Goal: Task Accomplishment & Management: Manage account settings

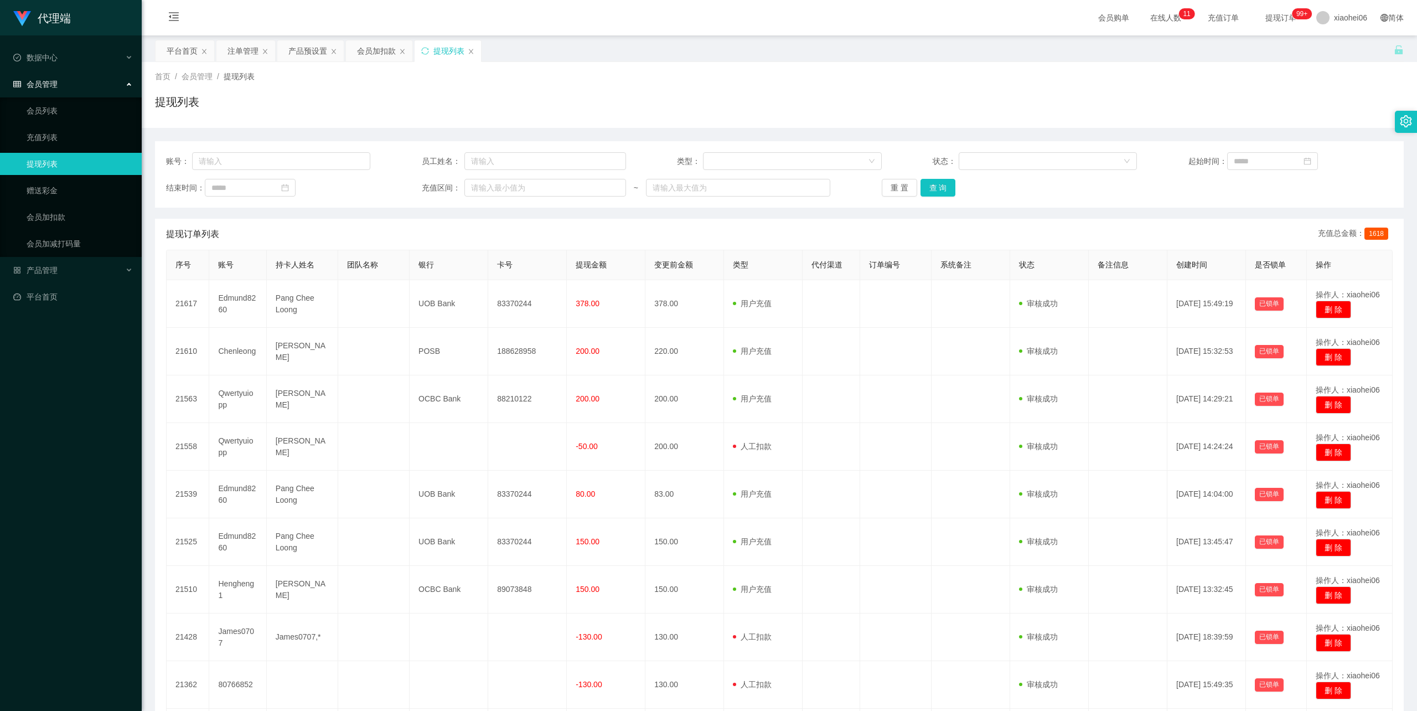
click at [538, 209] on div "账号： 员工姓名： 类型： 状态： 起始时间： 结束时间： 充值区间： ~ 重 置 查 询 提现订单列表 充值总金额： 1618 序号 账号 持卡人姓名 团队…" at bounding box center [779, 466] width 1249 height 651
click at [370, 49] on div "会员加扣款" at bounding box center [376, 50] width 39 height 21
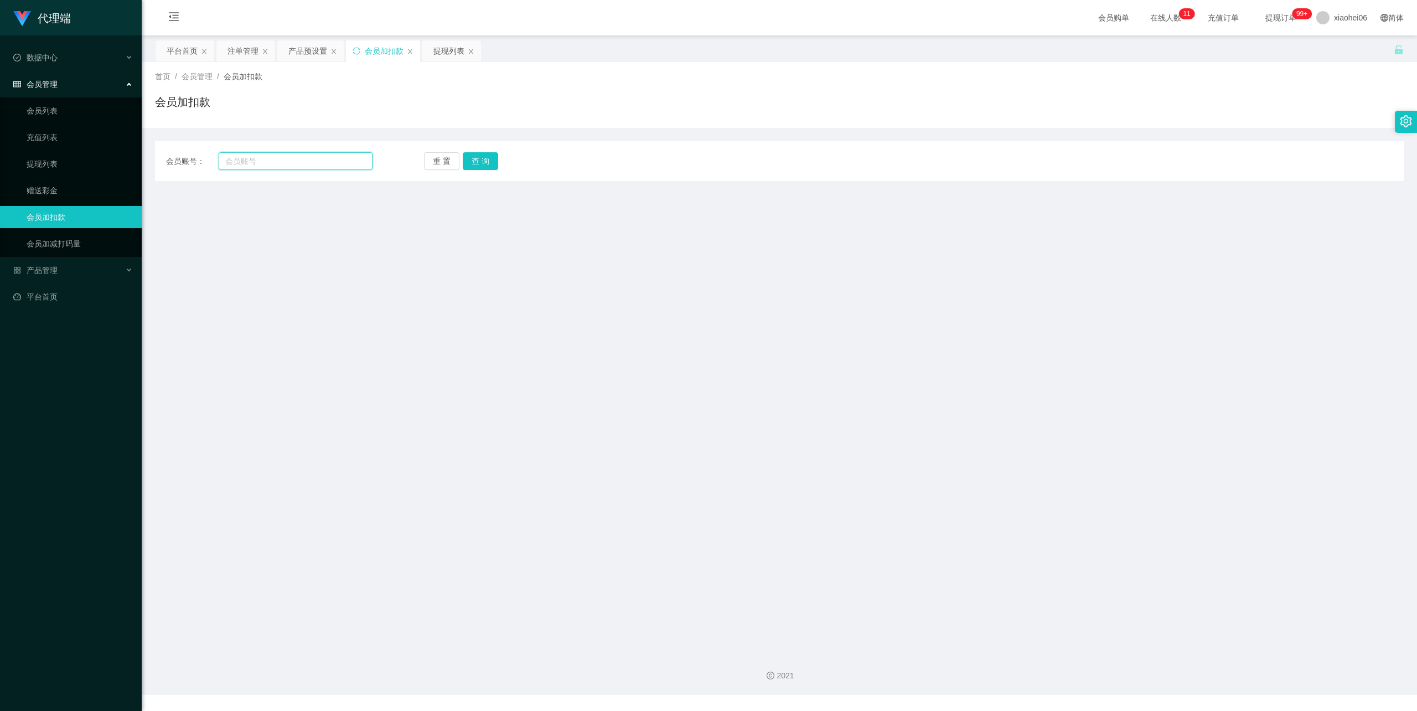
click at [316, 158] on input "text" at bounding box center [296, 161] width 154 height 18
paste input "80766852"
type input "80766852"
click at [491, 163] on button "查 询" at bounding box center [480, 161] width 35 height 18
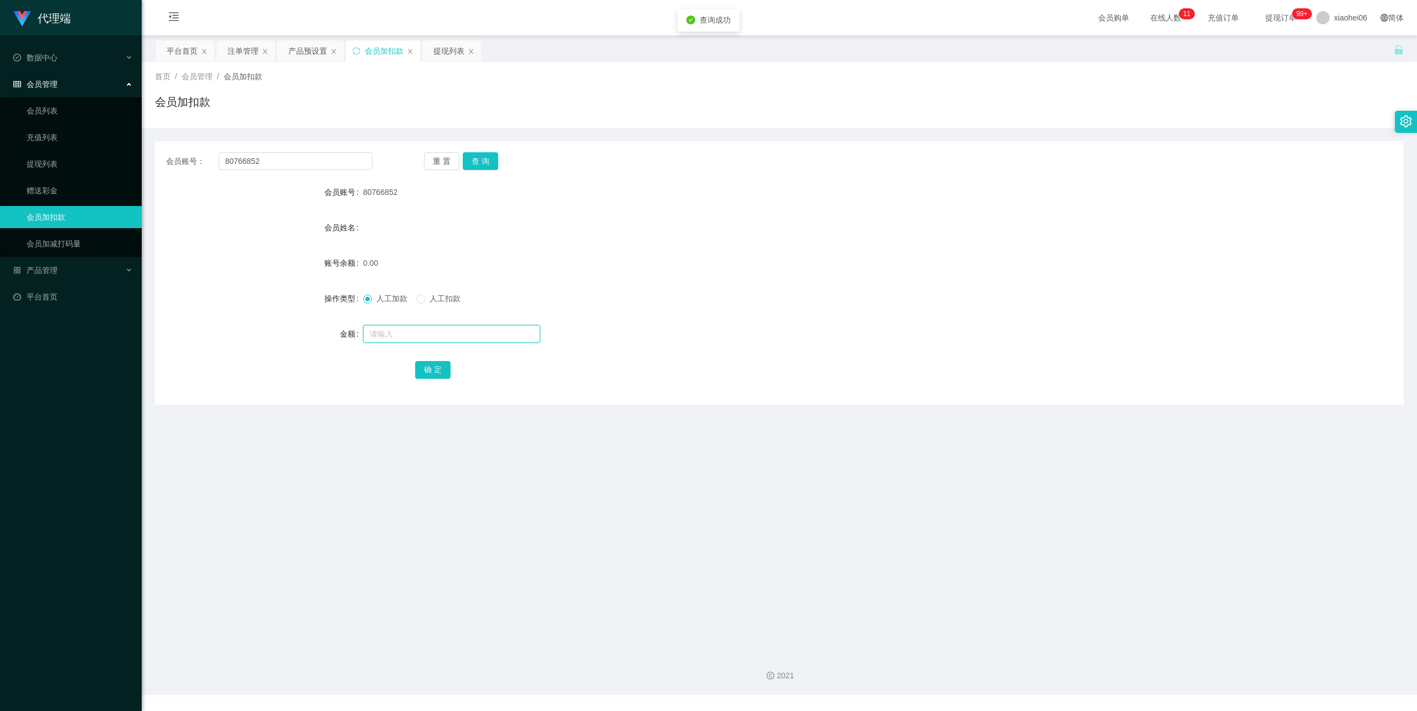
click at [411, 339] on input "text" at bounding box center [451, 334] width 177 height 18
click at [411, 337] on input "text" at bounding box center [451, 334] width 177 height 18
type input "500"
click at [435, 368] on button "确 定" at bounding box center [432, 370] width 35 height 18
drag, startPoint x: 792, startPoint y: 252, endPoint x: 792, endPoint y: 242, distance: 10.5
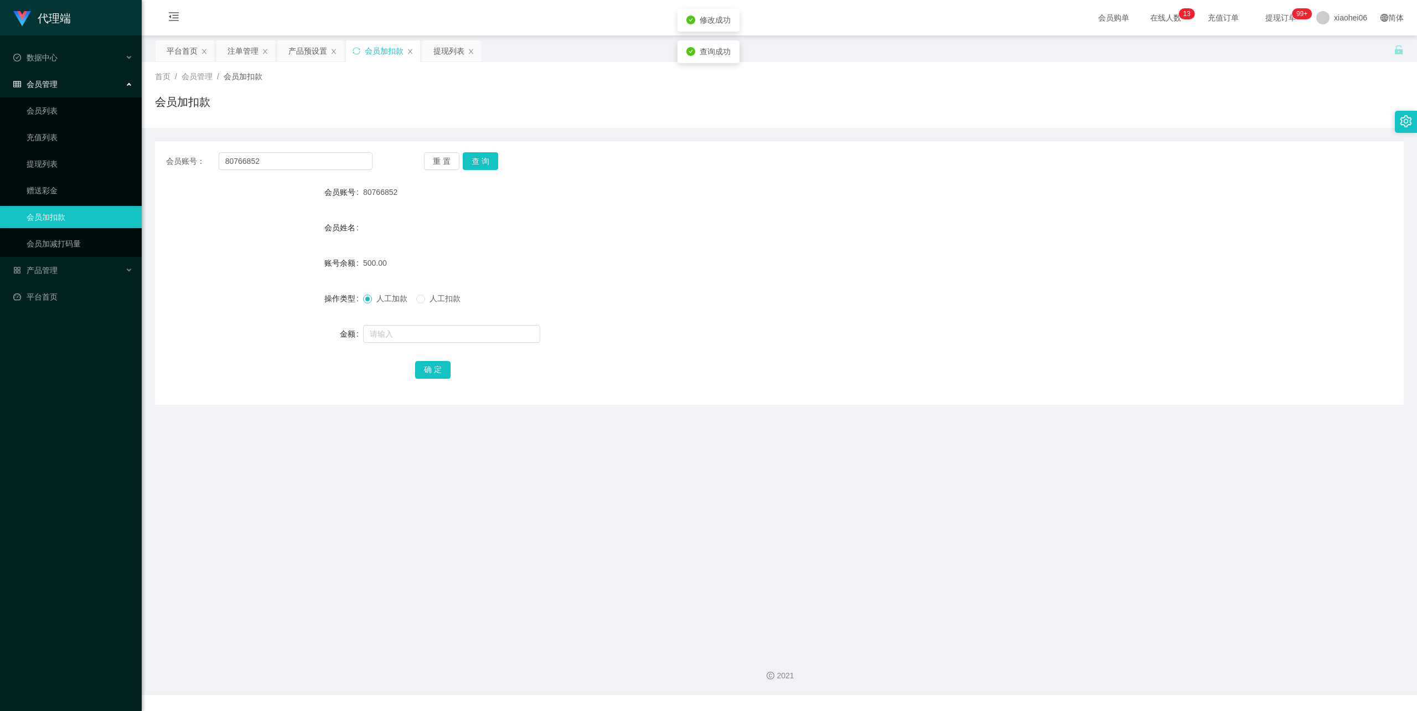
click at [792, 249] on form "会员账号 80766852 会员姓名 账号余额 500.00 操作类型 人工加款 人工扣款 金额 确 定" at bounding box center [779, 280] width 1249 height 199
drag, startPoint x: 267, startPoint y: 156, endPoint x: 155, endPoint y: 161, distance: 111.9
click at [140, 158] on section "代理端 数据中心 会员管理 会员列表 充值列表 提现列表 赠送彩金 会员加扣款 会员加减打码量 产品管理 平台首页 保存配置 重置配置 整体风格设置 主题色 …" at bounding box center [708, 347] width 1417 height 695
paste input "80356169"
click at [475, 162] on button "查 询" at bounding box center [480, 161] width 35 height 18
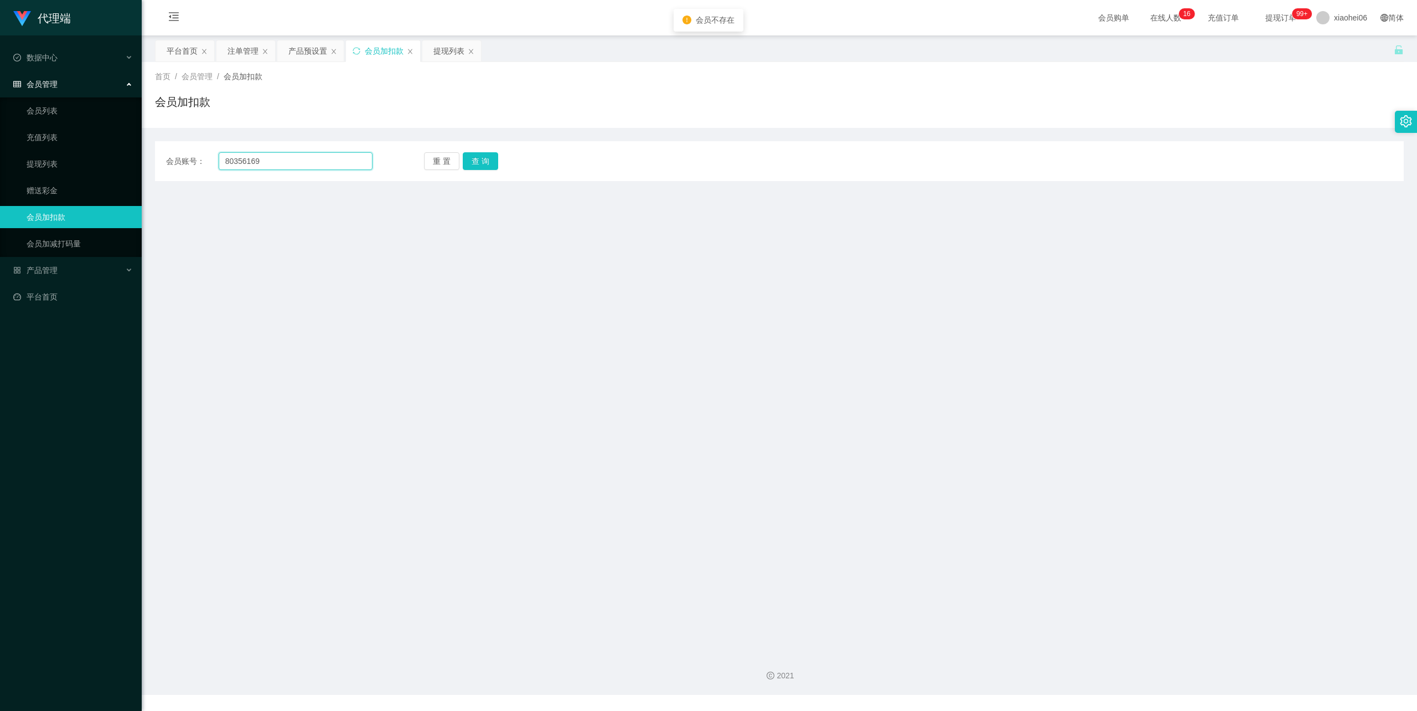
click at [226, 161] on input "80356169" at bounding box center [296, 161] width 154 height 18
type input "80356169"
click at [481, 161] on button "查 询" at bounding box center [480, 161] width 35 height 18
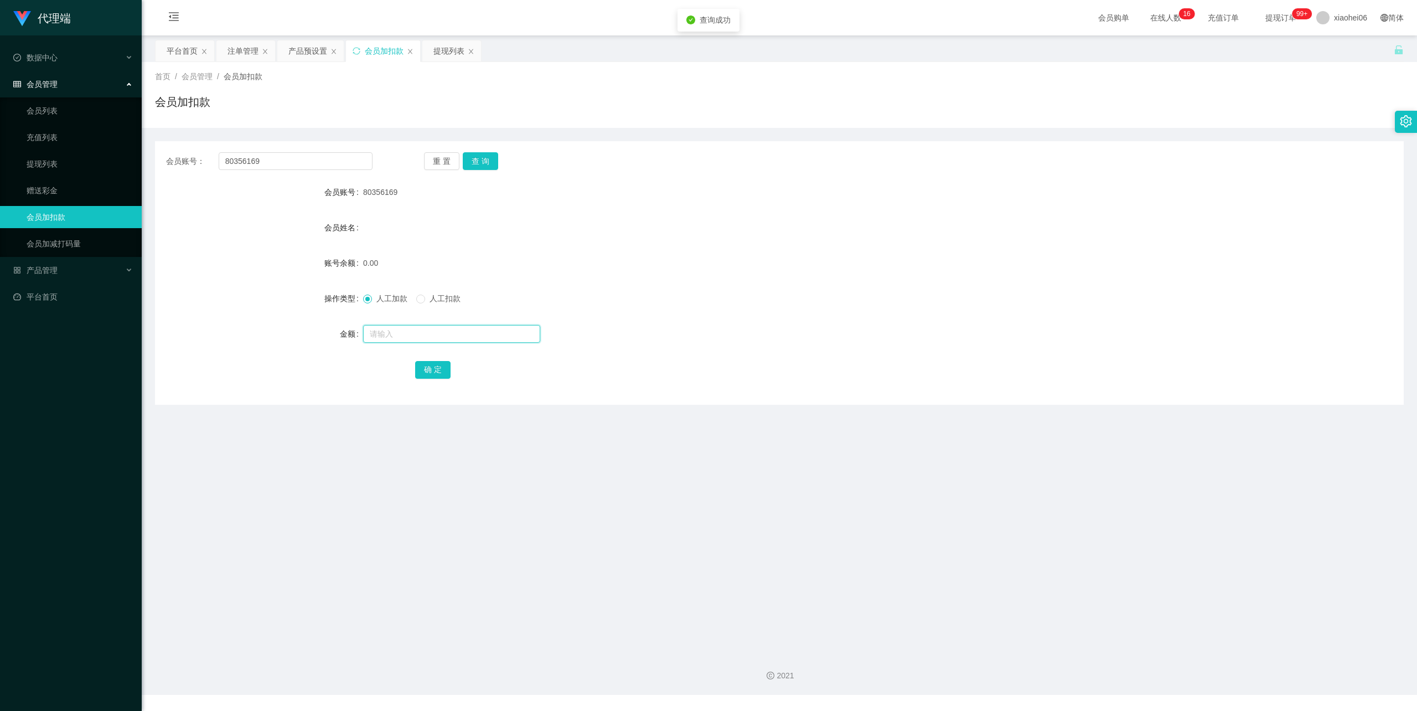
click at [424, 333] on input "text" at bounding box center [451, 334] width 177 height 18
type input "100"
click at [432, 362] on button "确 定" at bounding box center [432, 370] width 35 height 18
click at [308, 51] on div "产品预设置" at bounding box center [307, 50] width 39 height 21
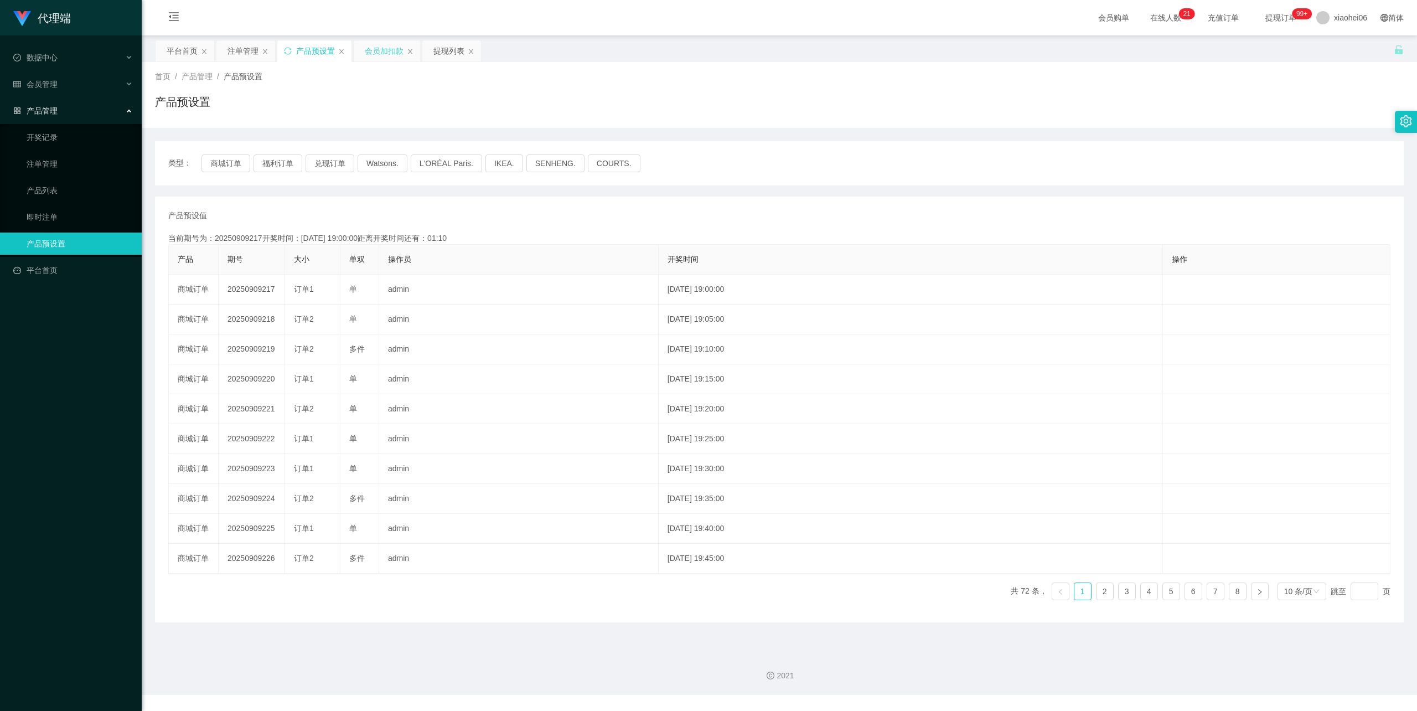
click at [377, 54] on div "会员加扣款" at bounding box center [384, 50] width 39 height 21
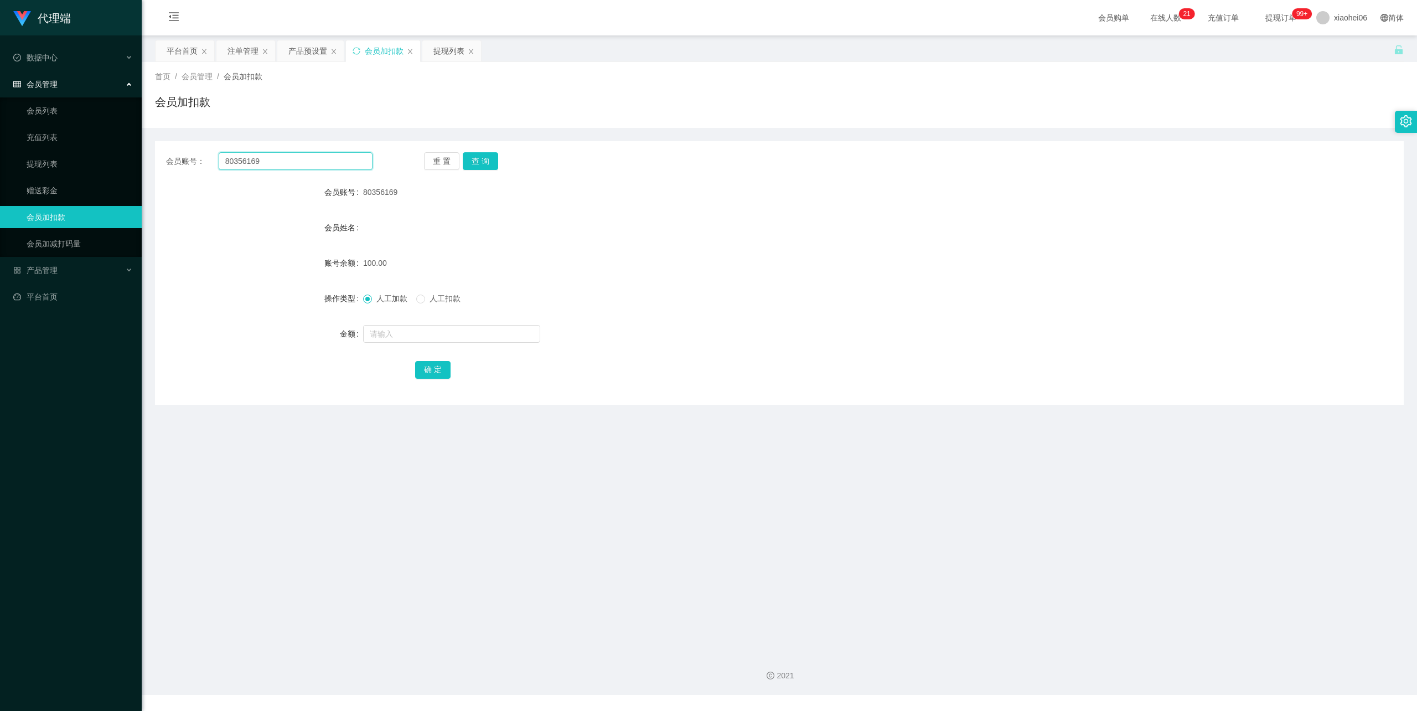
drag, startPoint x: 271, startPoint y: 158, endPoint x: 169, endPoint y: 159, distance: 102.4
click at [157, 159] on div "会员账号： 80356169 重 置 查 询" at bounding box center [779, 161] width 1249 height 18
paste input "Jzeezhuo"
type input "Jzeezhuo"
drag, startPoint x: 493, startPoint y: 160, endPoint x: 482, endPoint y: 185, distance: 27.3
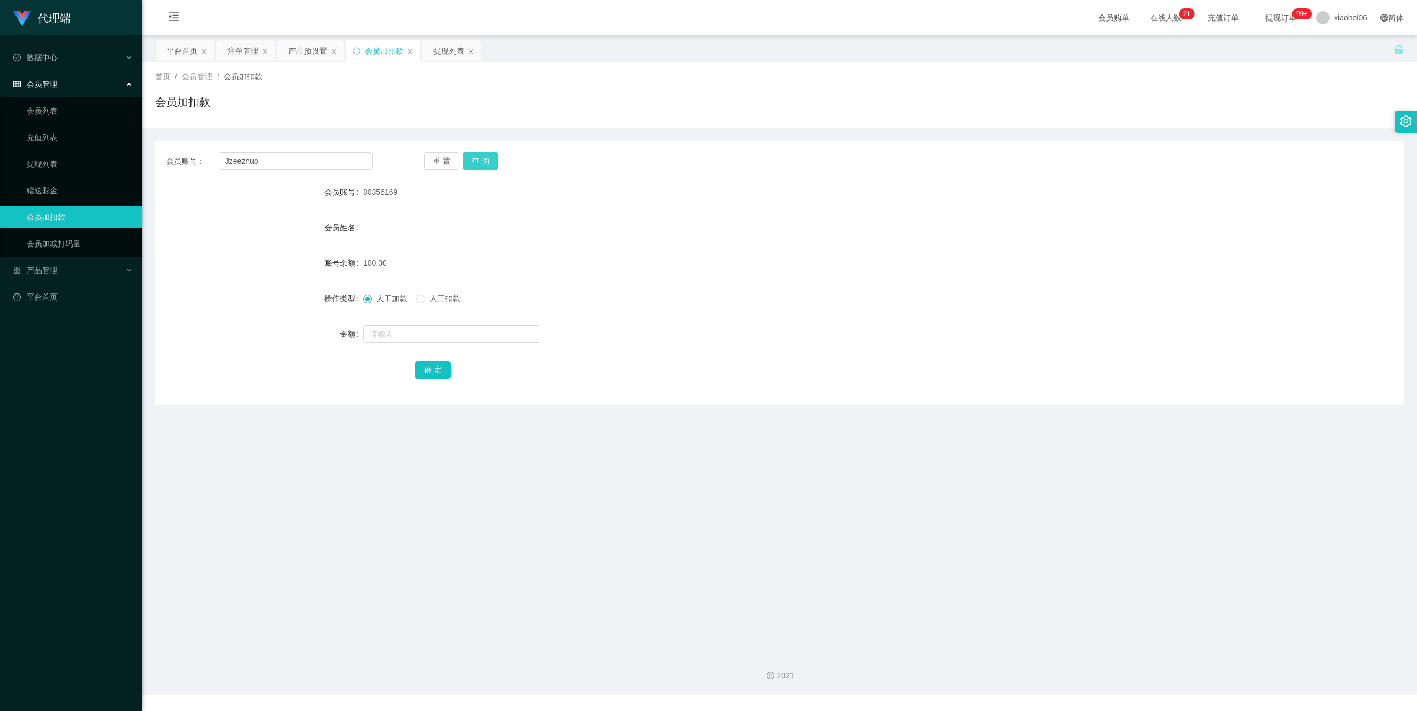
click at [493, 160] on button "查 询" at bounding box center [480, 161] width 35 height 18
click at [437, 334] on input "text" at bounding box center [451, 334] width 177 height 18
type input "100"
click at [424, 370] on button "确 定" at bounding box center [432, 370] width 35 height 18
click at [235, 51] on div "注单管理" at bounding box center [243, 50] width 31 height 21
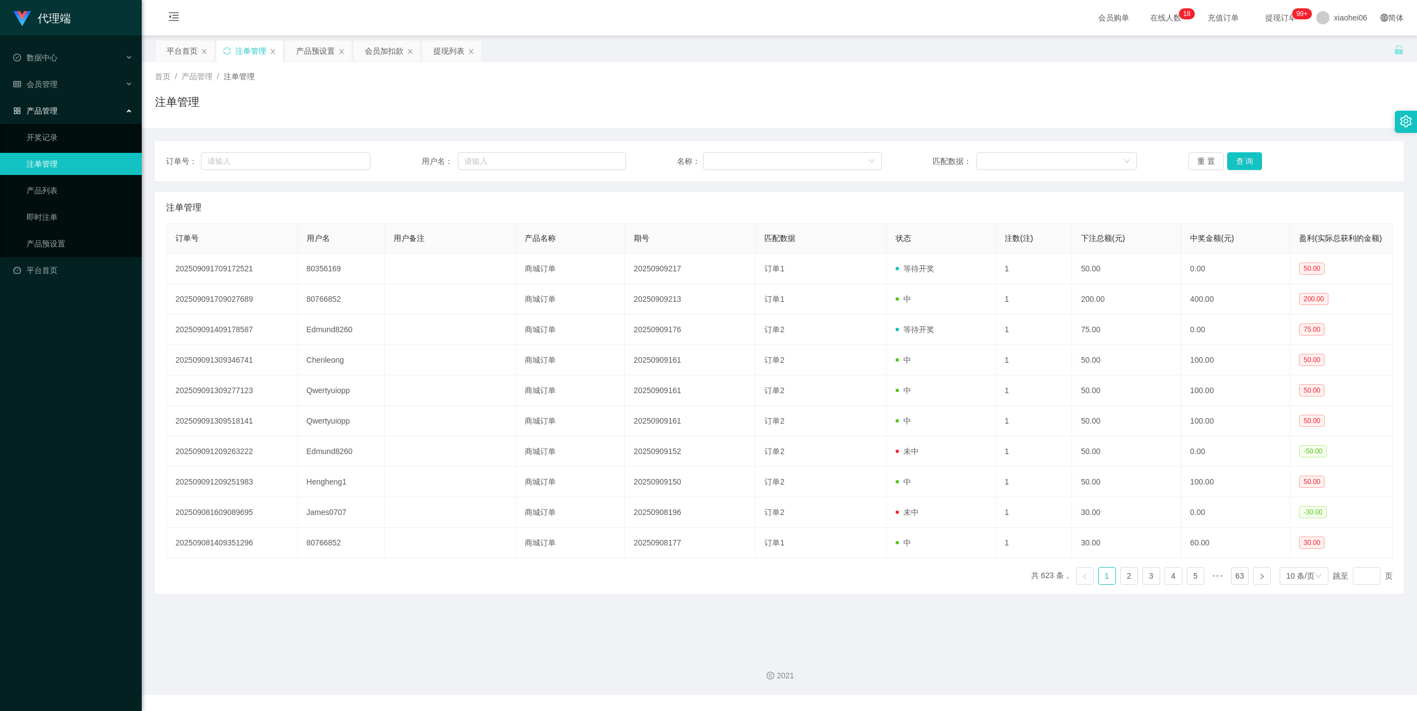
click at [454, 203] on div "注单管理" at bounding box center [779, 207] width 1227 height 31
click at [390, 52] on div "会员加扣款" at bounding box center [384, 50] width 39 height 21
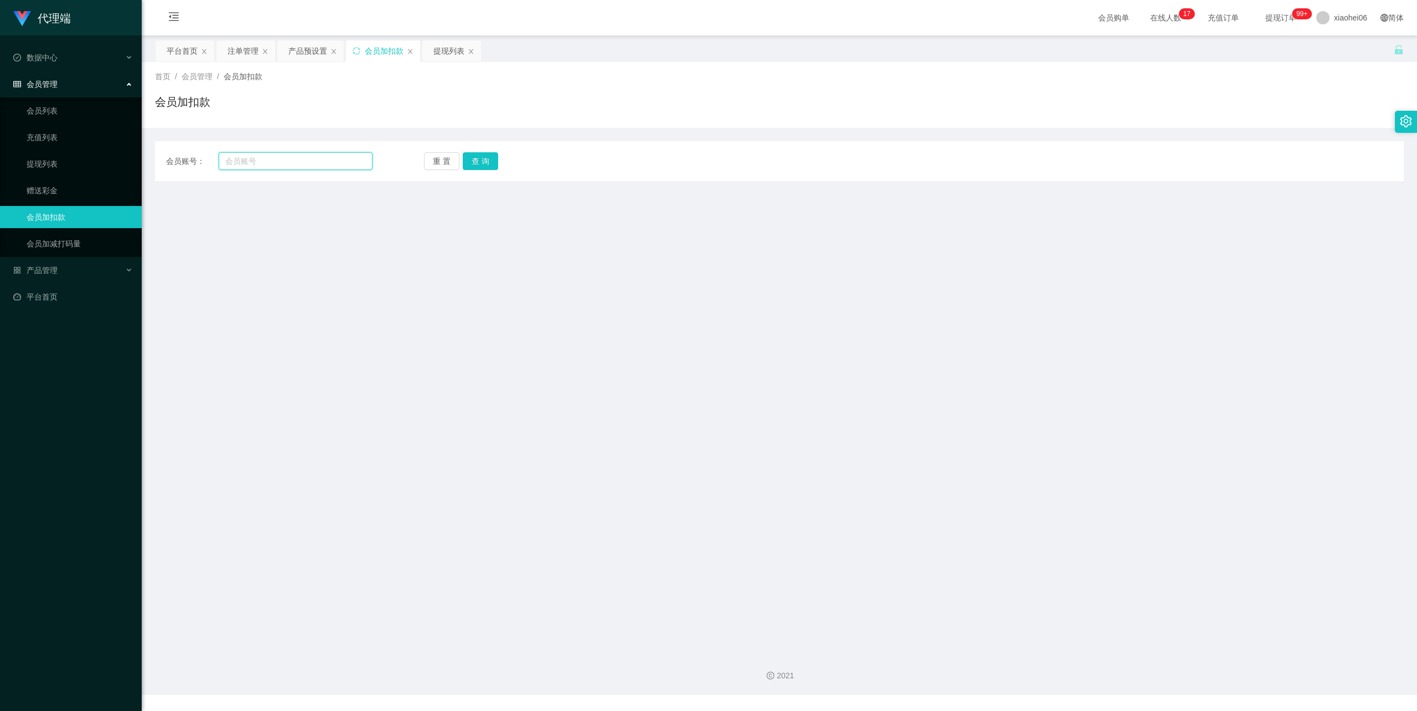
click at [275, 161] on input "text" at bounding box center [296, 161] width 154 height 18
paste input "80356169"
type input "80356169"
click at [468, 157] on button "查 询" at bounding box center [480, 161] width 35 height 18
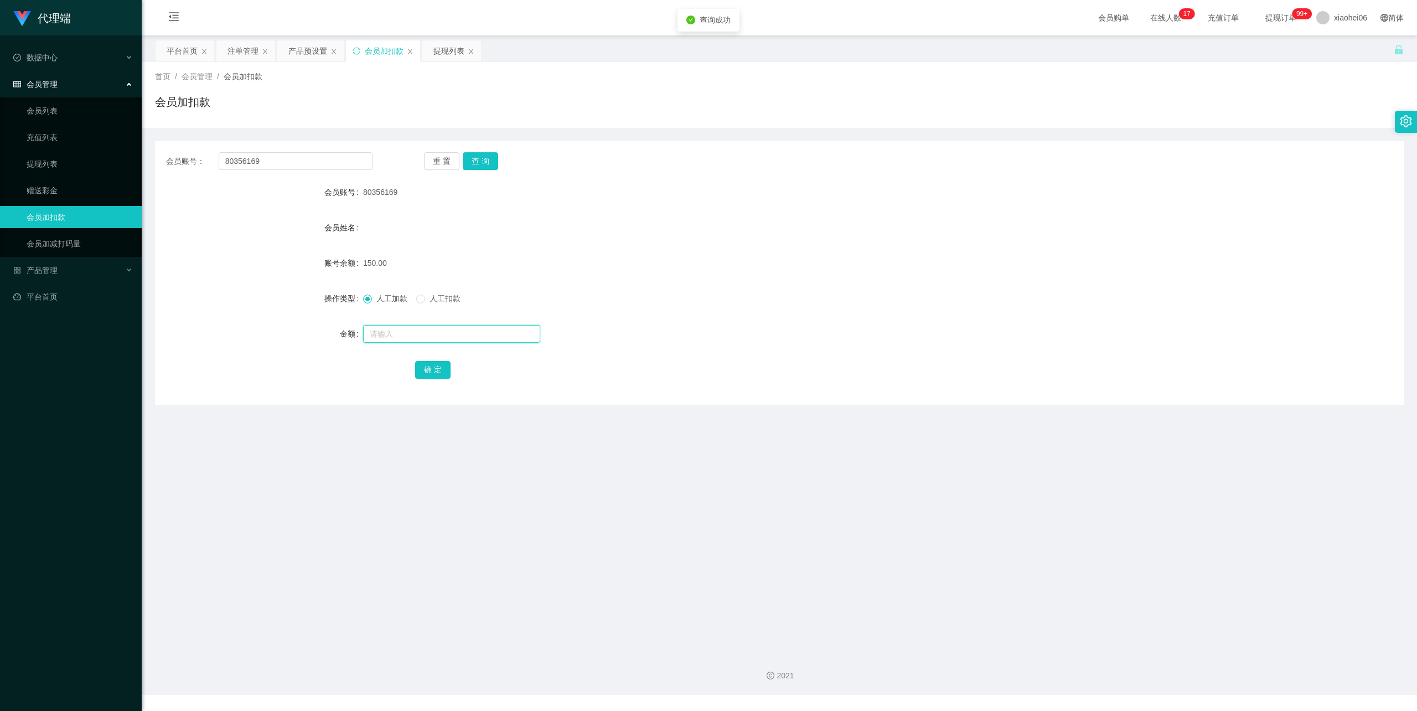
click at [412, 331] on input "text" at bounding box center [451, 334] width 177 height 18
click at [411, 331] on input "text" at bounding box center [451, 334] width 177 height 18
type input "95"
click at [434, 365] on button "确 定" at bounding box center [432, 370] width 35 height 18
drag, startPoint x: 926, startPoint y: 250, endPoint x: 937, endPoint y: 246, distance: 11.4
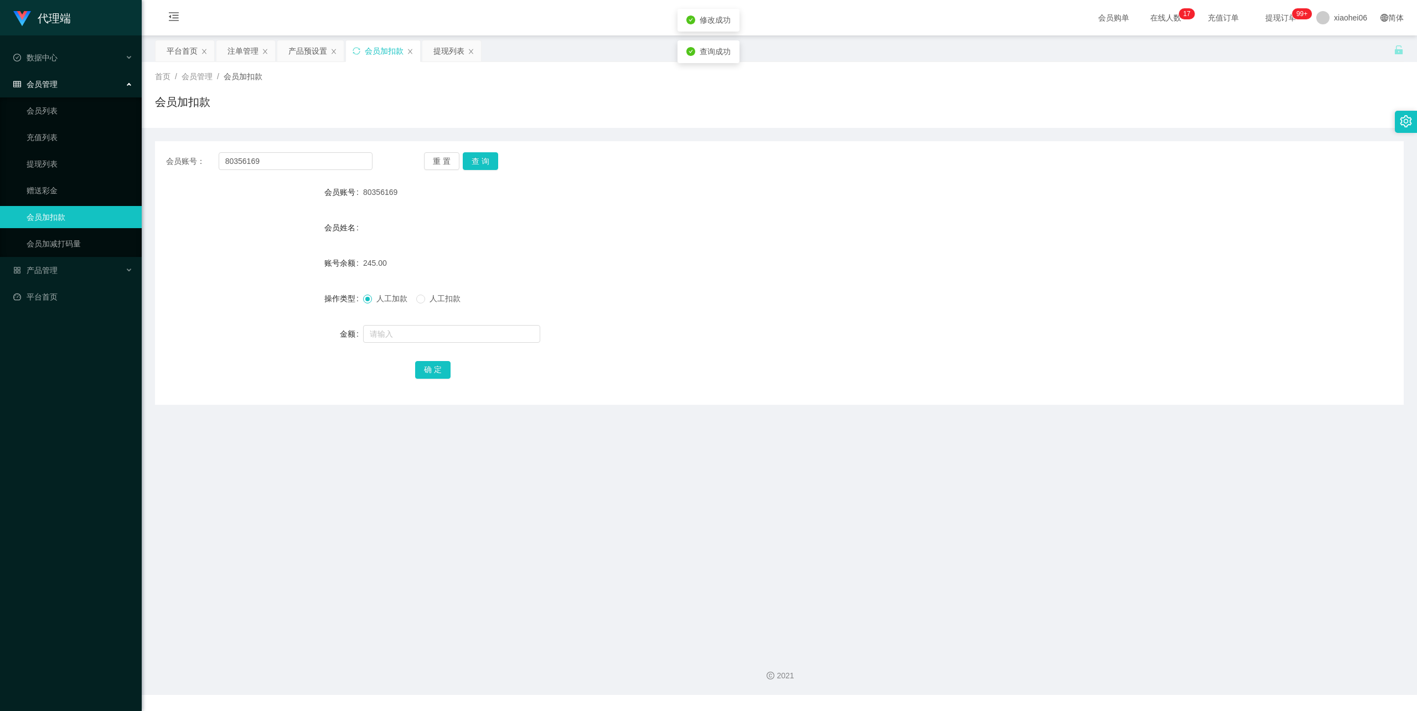
click at [927, 250] on form "会员账号 80356169 会员姓名 账号余额 245.00 操作类型 人工加款 人工扣款 金额 确 定" at bounding box center [779, 280] width 1249 height 199
click at [240, 49] on div "注单管理" at bounding box center [243, 50] width 31 height 21
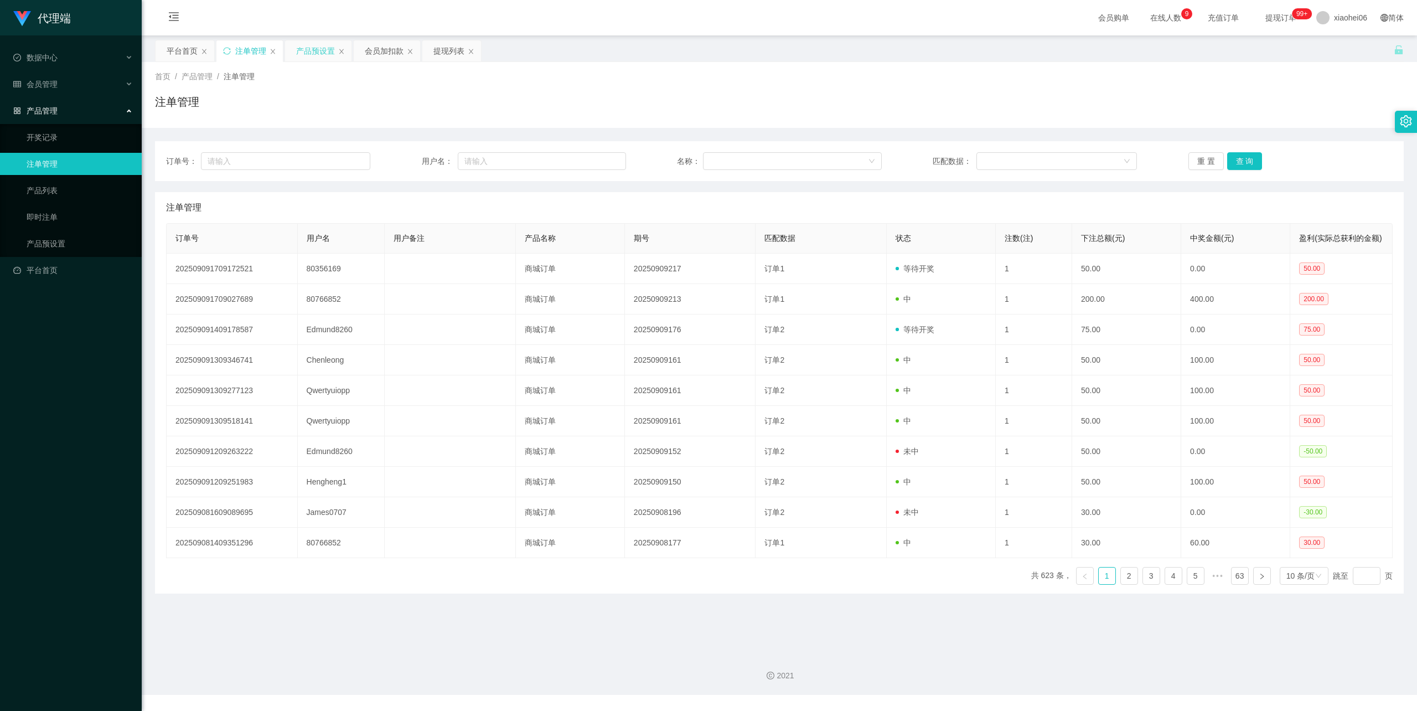
click at [309, 47] on div "产品预设置" at bounding box center [315, 50] width 39 height 21
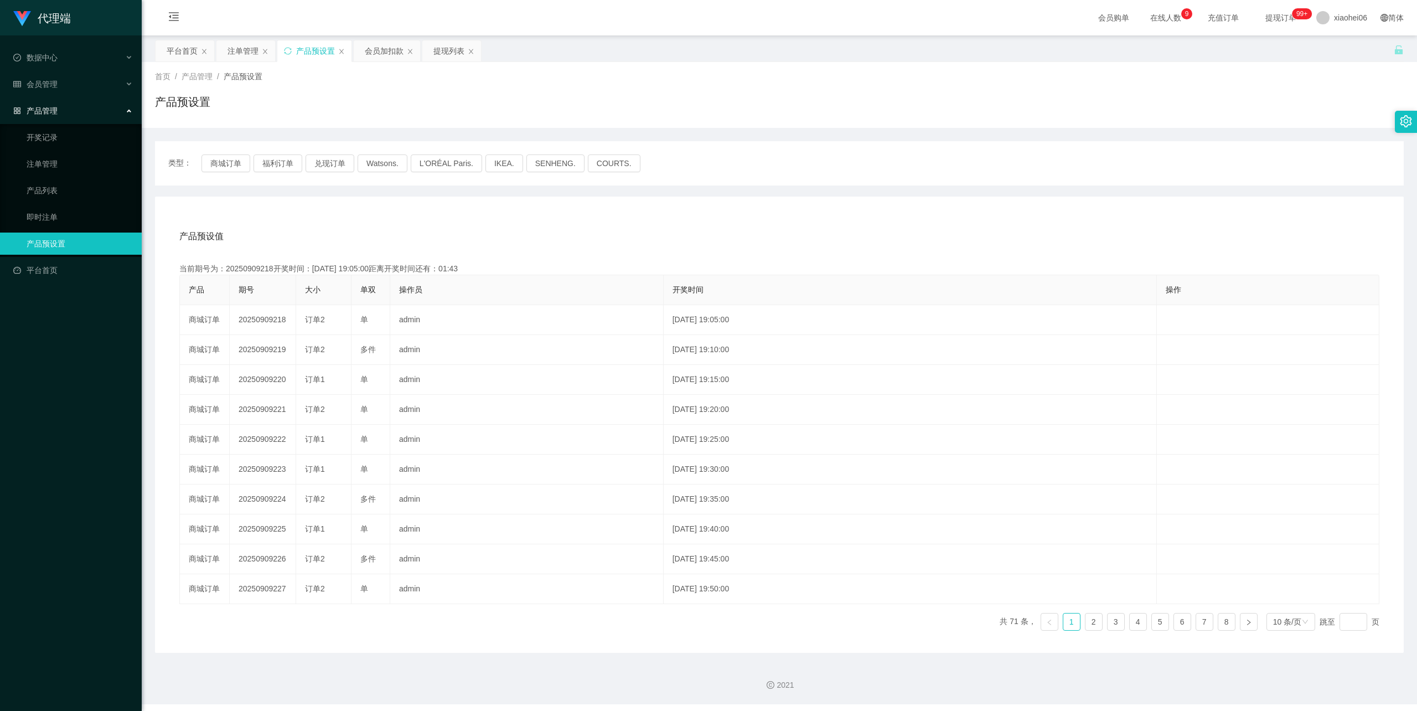
click at [384, 204] on div "产品预设值 添加期号 当前期号为：20250909218开奖时间：2025-09-09 19:05:00距离开奖时间还有：01:43 产品 期号 大小 单双 …" at bounding box center [779, 425] width 1249 height 456
click at [445, 43] on div "提现列表" at bounding box center [449, 50] width 31 height 21
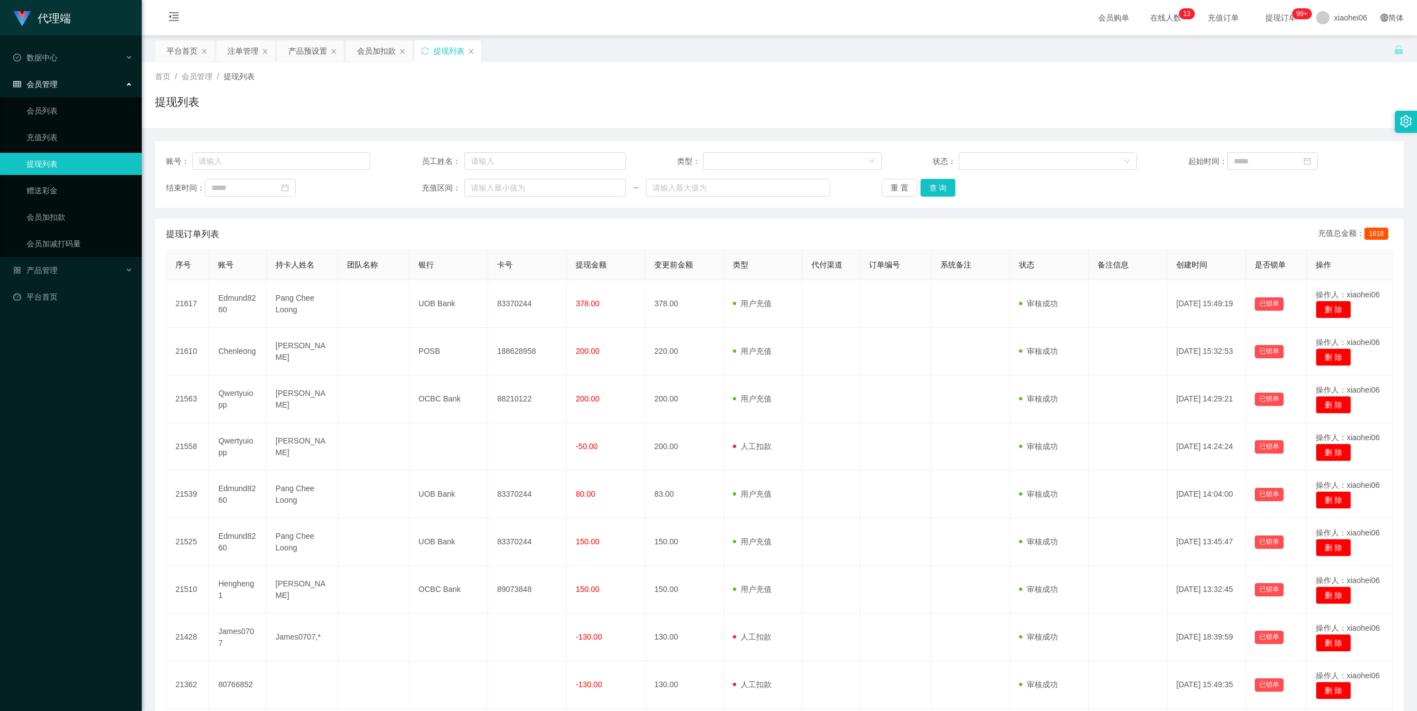
click at [785, 118] on div "提现列表" at bounding box center [779, 106] width 1249 height 25
click at [306, 51] on div "产品预设置" at bounding box center [307, 50] width 39 height 21
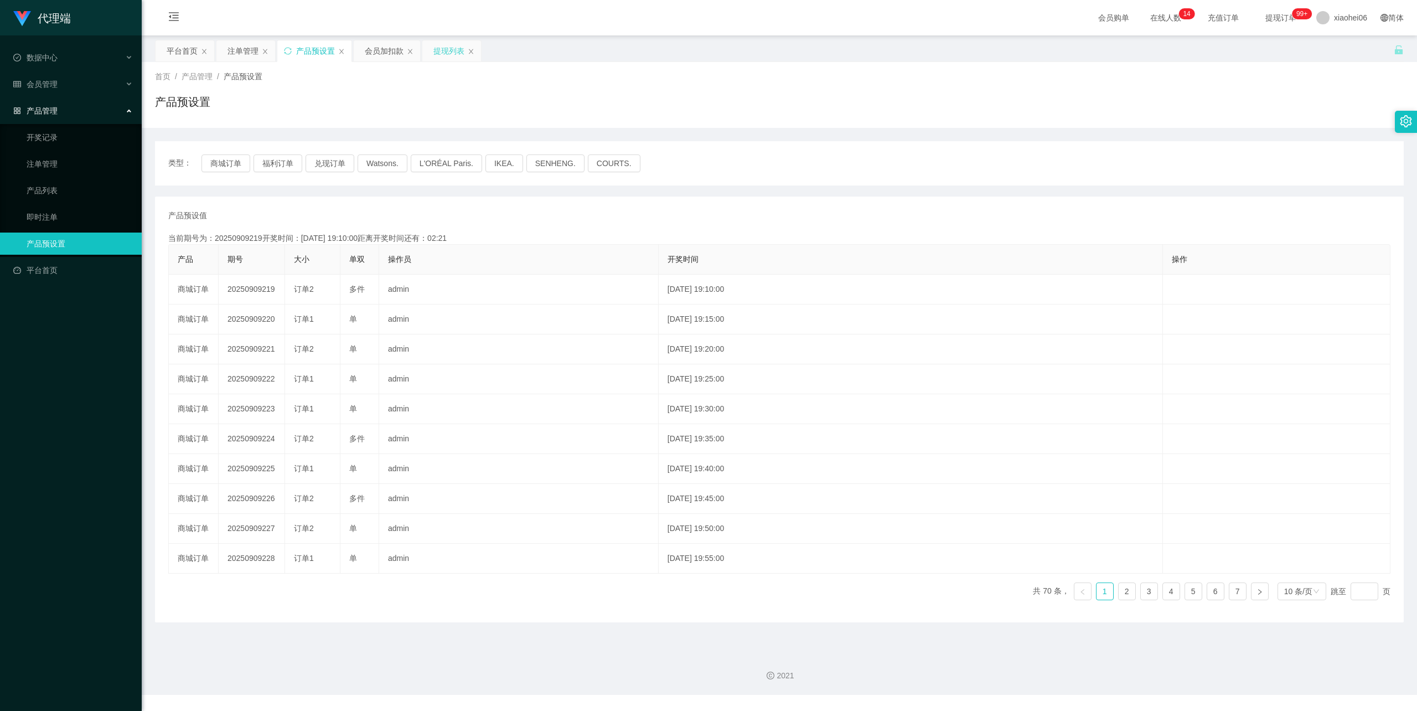
click at [450, 49] on div "提现列表" at bounding box center [449, 50] width 31 height 21
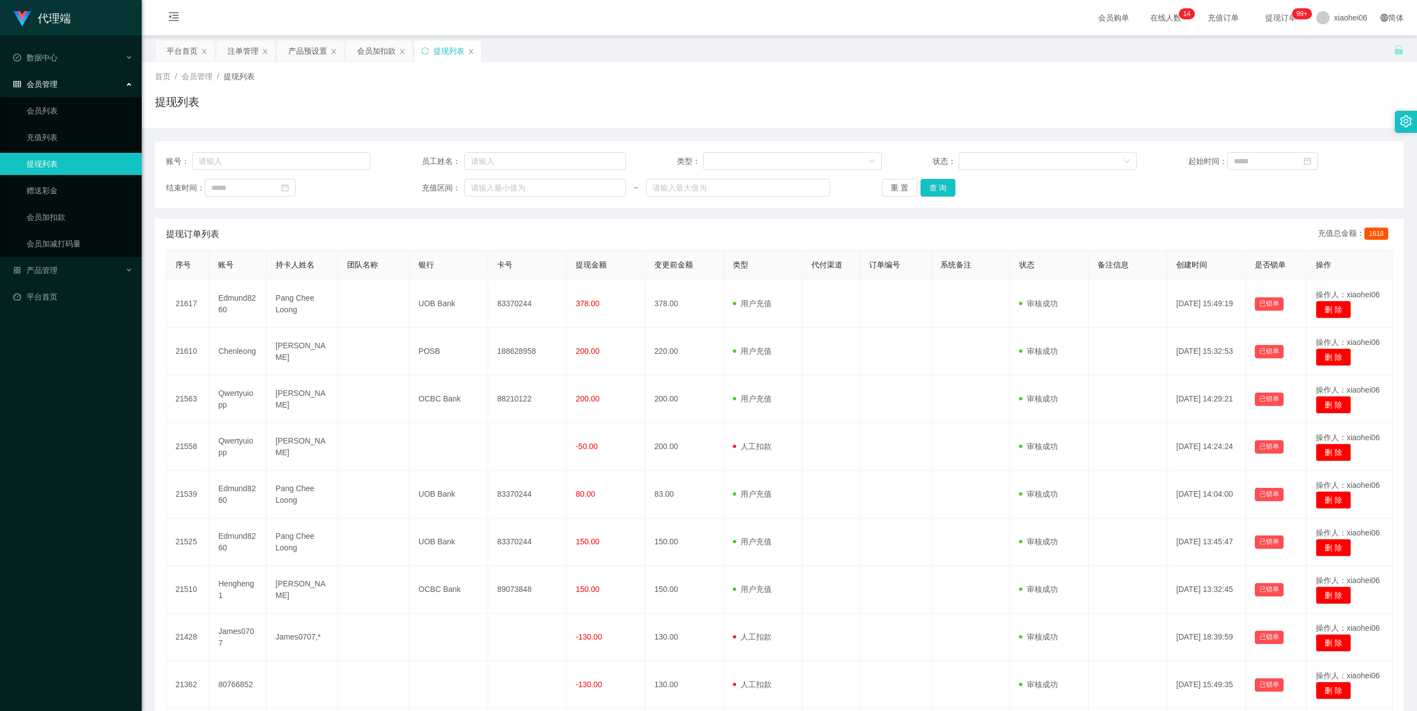
click at [792, 98] on div "提现列表" at bounding box center [779, 106] width 1249 height 25
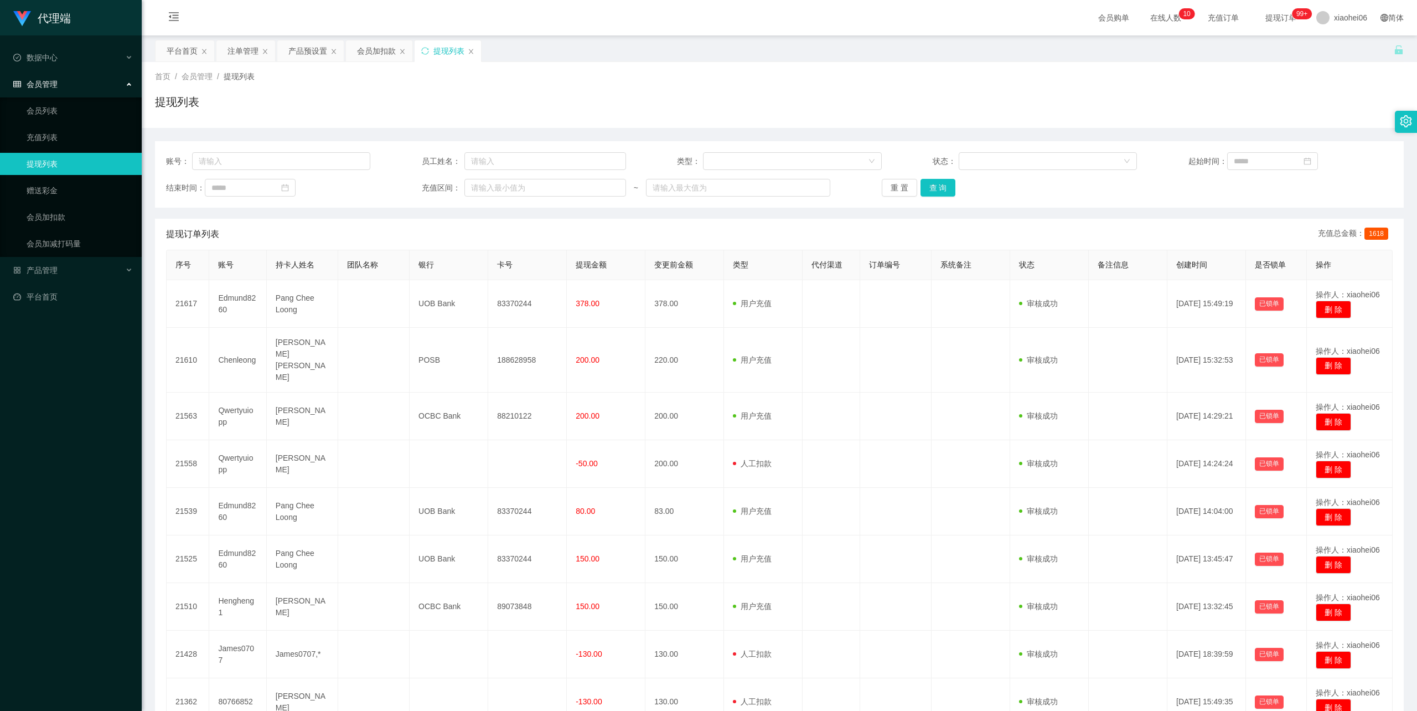
click at [47, 529] on div "代理端 数据中心 会员管理 会员列表 充值列表 提现列表 赠送彩金 会员加扣款 会员加减打码量 产品管理 平台首页" at bounding box center [71, 355] width 142 height 711
click at [734, 89] on div "首页 / 会员管理 / 提现列表 / 提现列表" at bounding box center [779, 95] width 1249 height 48
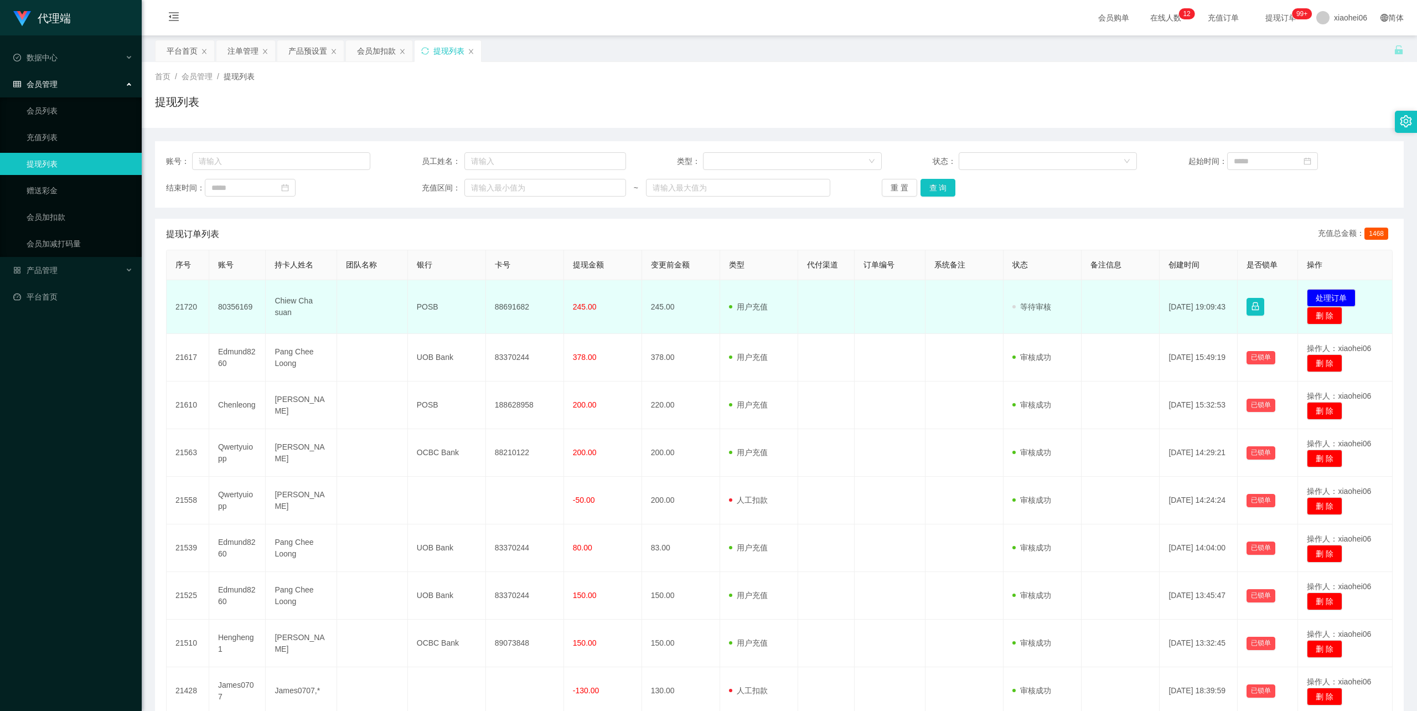
click at [424, 305] on td "POSB" at bounding box center [447, 307] width 78 height 54
copy td "POSB"
click at [507, 304] on td "88691682" at bounding box center [525, 307] width 78 height 54
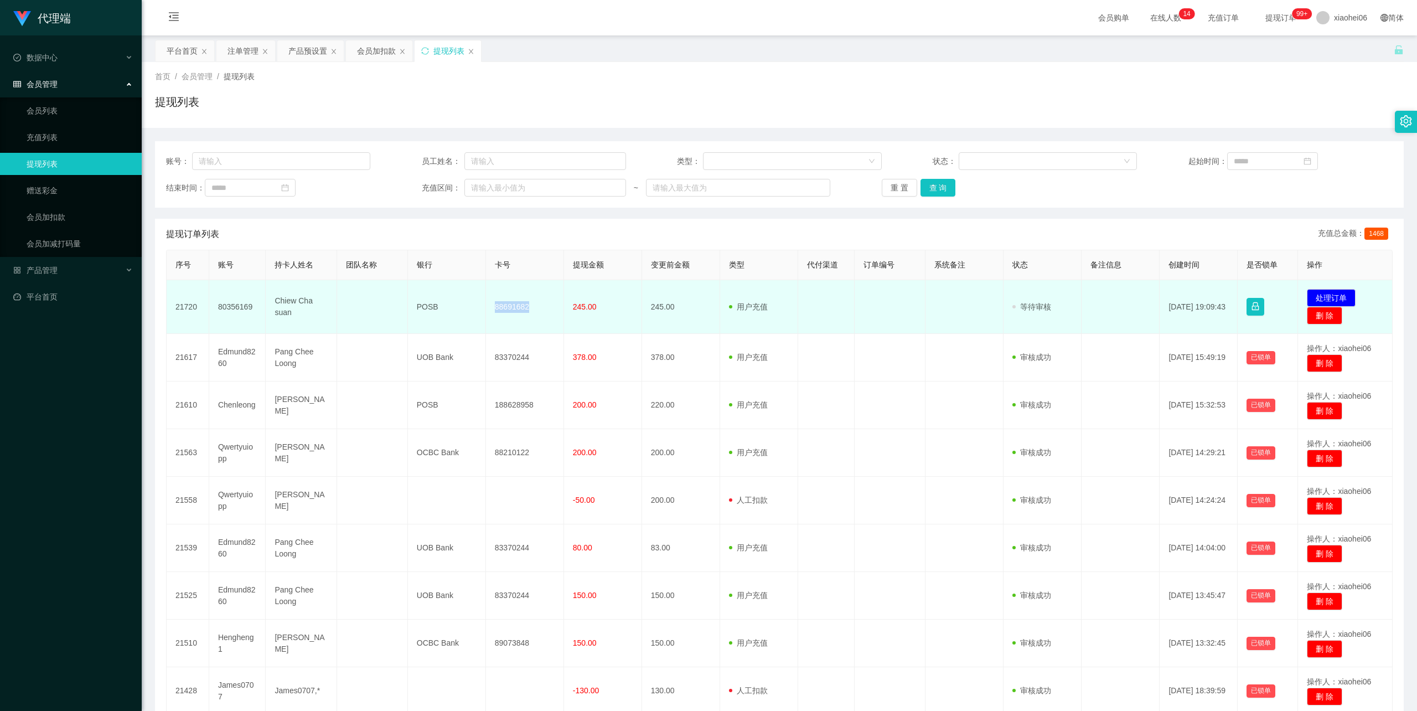
copy td "88691682"
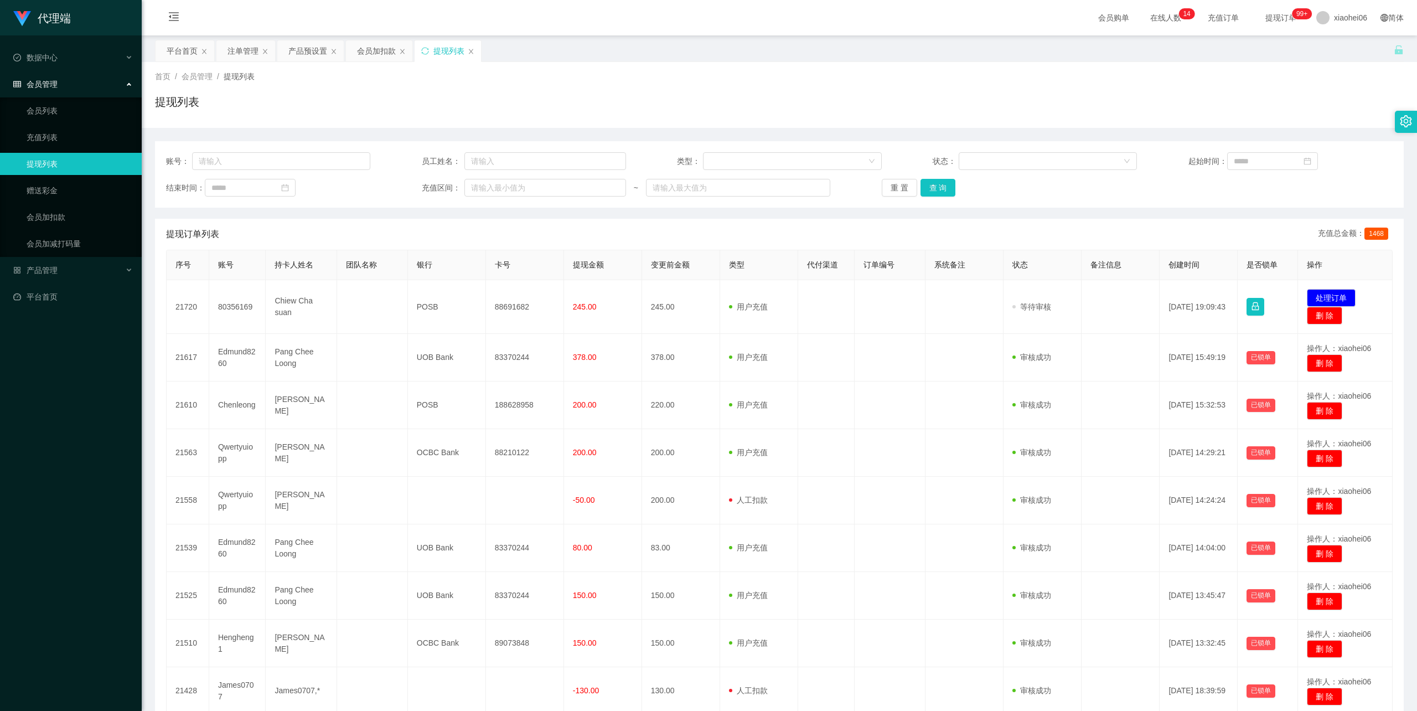
click at [789, 80] on div "首页 / 会员管理 / 提现列表 /" at bounding box center [779, 77] width 1249 height 12
click at [362, 48] on div "会员加扣款" at bounding box center [376, 50] width 39 height 21
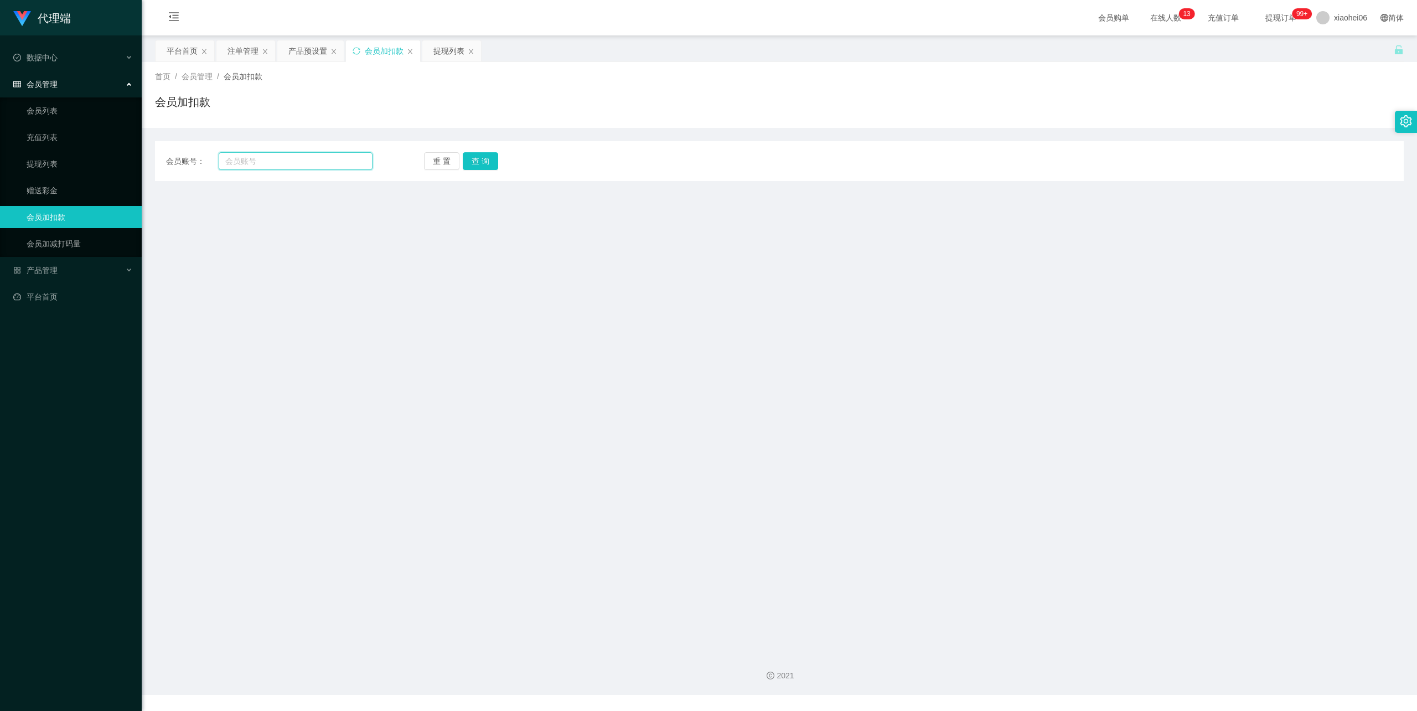
click at [300, 162] on input "text" at bounding box center [296, 161] width 154 height 18
paste input "Jzeezhuo"
type input "Jzeezhuo"
click at [481, 156] on button "查 询" at bounding box center [480, 161] width 35 height 18
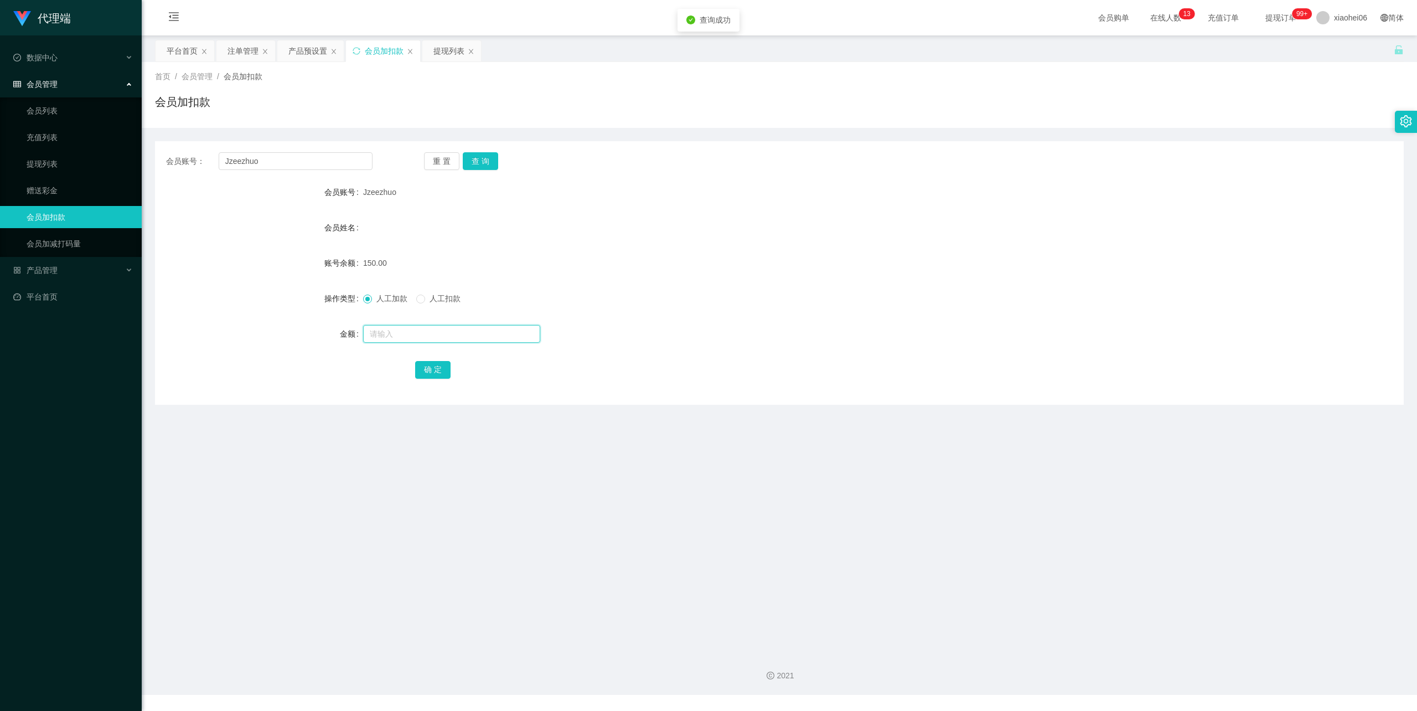
click at [417, 326] on input "text" at bounding box center [451, 334] width 177 height 18
type input "30"
click at [433, 364] on button "确 定" at bounding box center [432, 370] width 35 height 18
drag, startPoint x: 816, startPoint y: 245, endPoint x: 826, endPoint y: 239, distance: 11.9
click at [820, 242] on form "会员账号 Jzeezhuo 会员姓名 账号余额 150.00 操作类型 人工加款 人工扣款 金额 确 定" at bounding box center [779, 280] width 1249 height 199
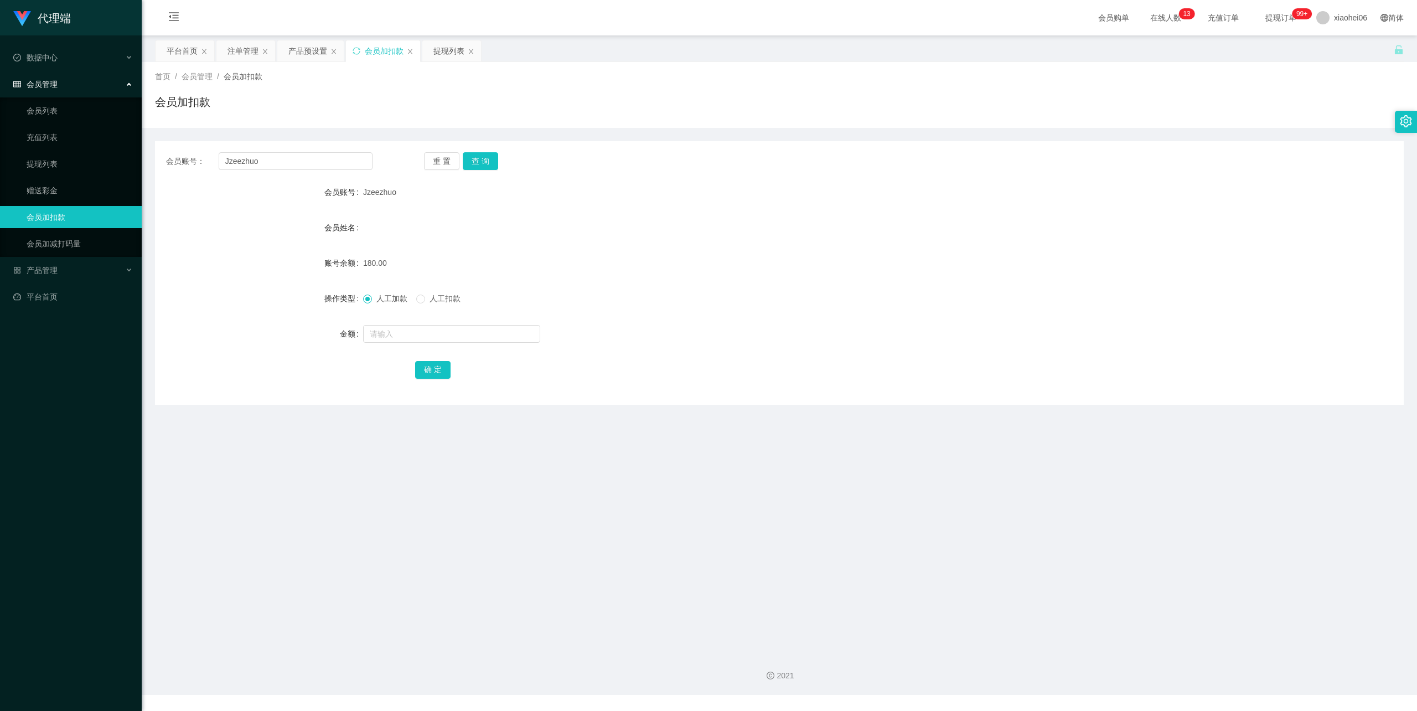
click at [756, 216] on div "会员姓名" at bounding box center [779, 227] width 1249 height 22
click at [760, 224] on div "会员姓名" at bounding box center [779, 227] width 1249 height 22
drag, startPoint x: 595, startPoint y: 248, endPoint x: 591, endPoint y: 160, distance: 88.1
click at [595, 244] on form "会员账号 Jzeezhuo 会员姓名 账号余额 180.00 操作类型 人工加款 人工扣款 金额 确 定" at bounding box center [779, 280] width 1249 height 199
click at [453, 51] on div "提现列表" at bounding box center [449, 50] width 31 height 21
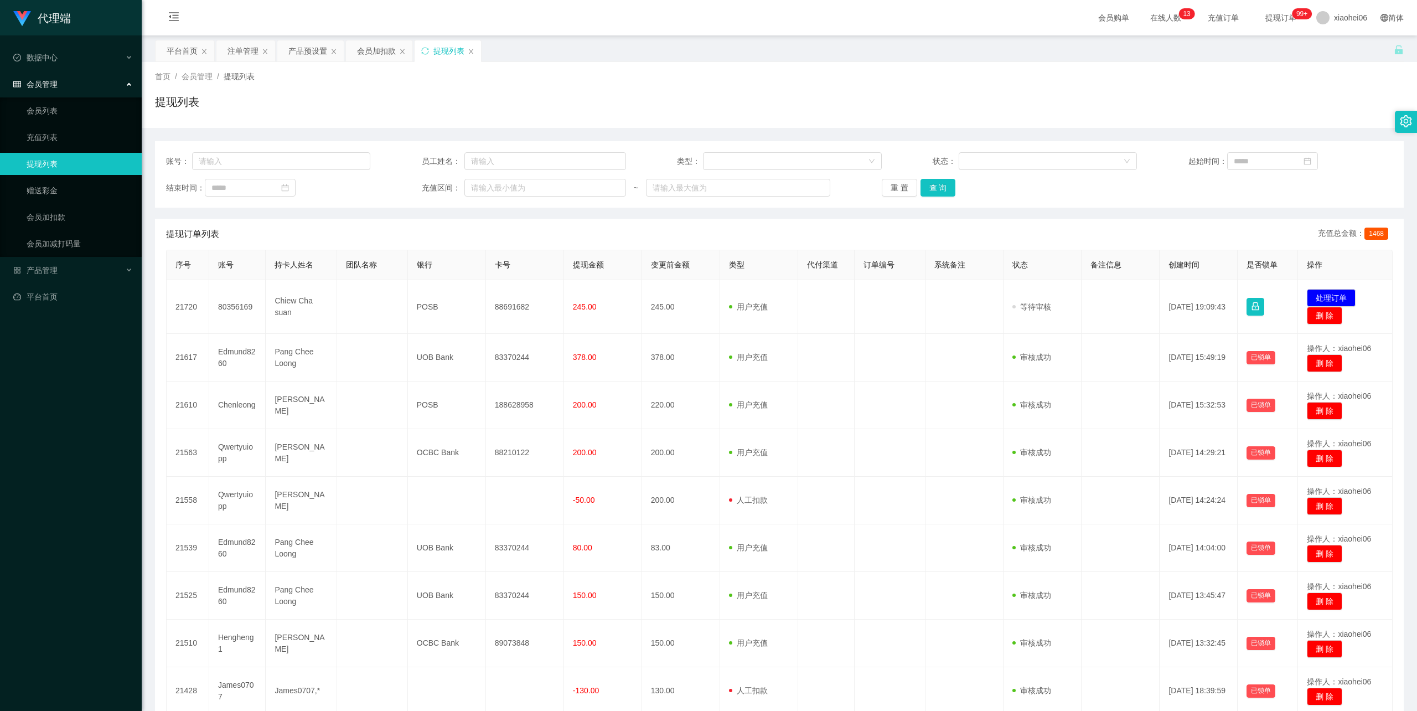
click at [828, 92] on div "首页 / 会员管理 / 提现列表 / 提现列表" at bounding box center [779, 95] width 1249 height 48
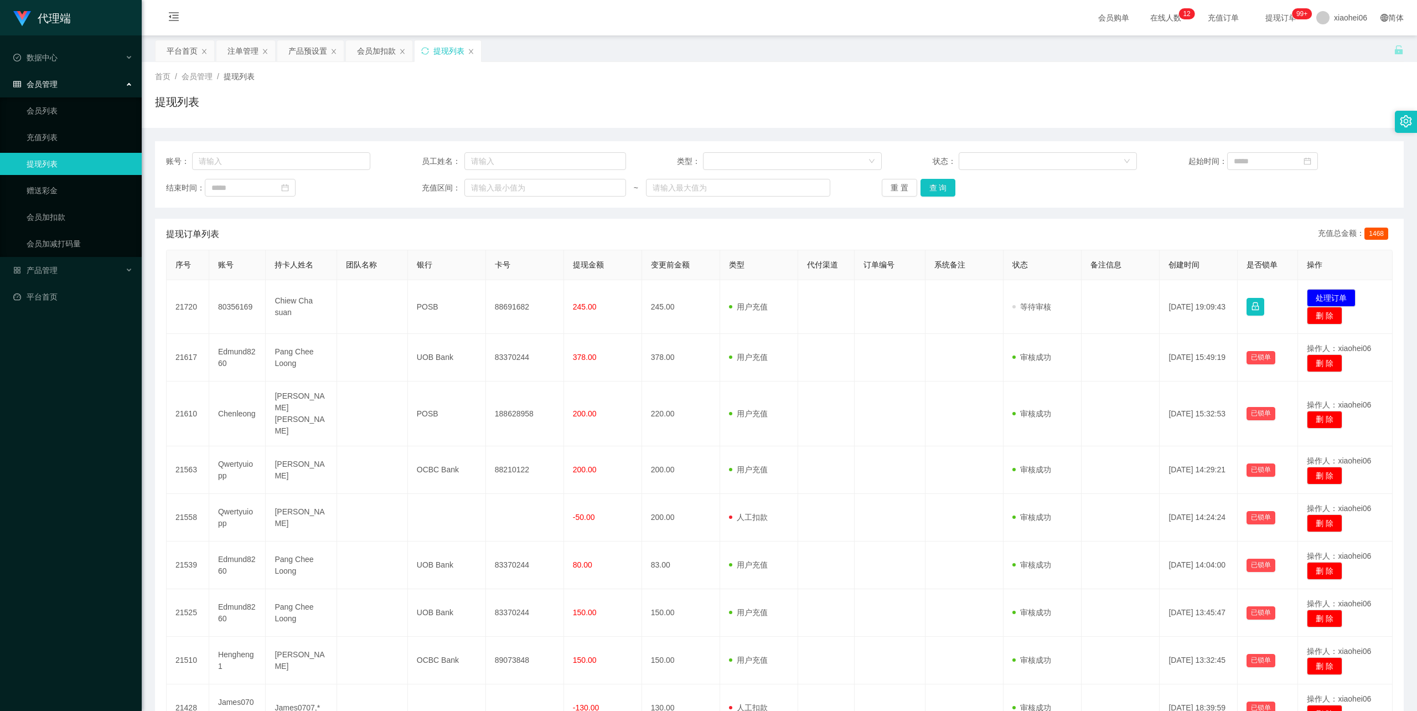
click at [669, 72] on div "首页 / 会员管理 / 提现列表 /" at bounding box center [779, 77] width 1249 height 12
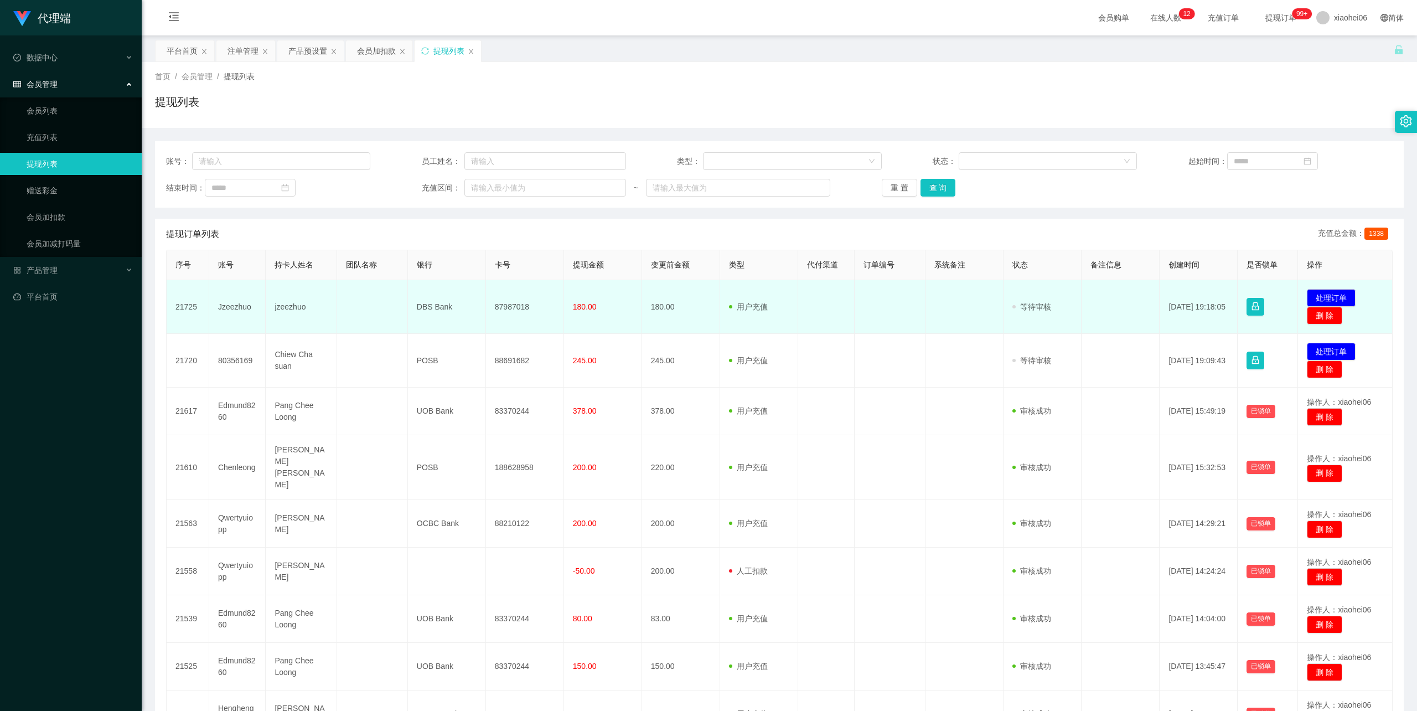
click at [292, 308] on td "jzeezhuo" at bounding box center [301, 307] width 71 height 54
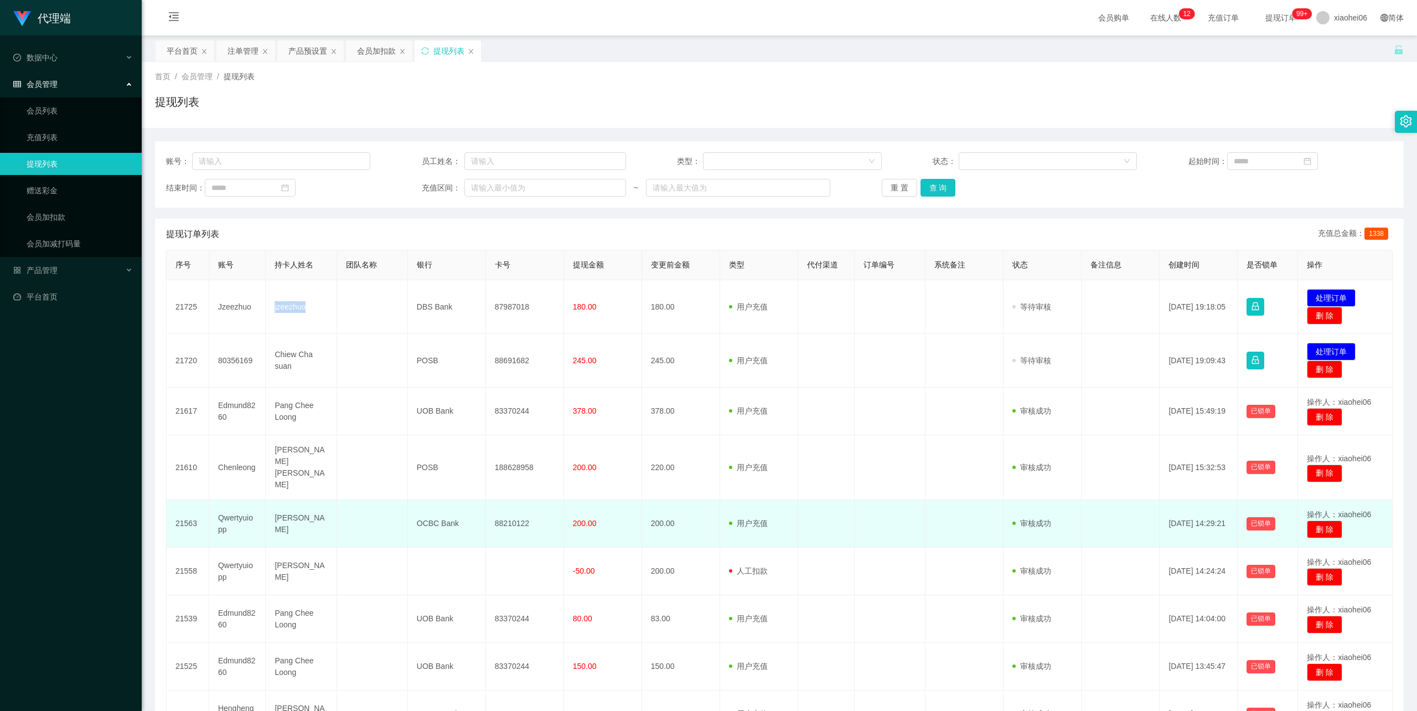
copy td "jzeezhuo"
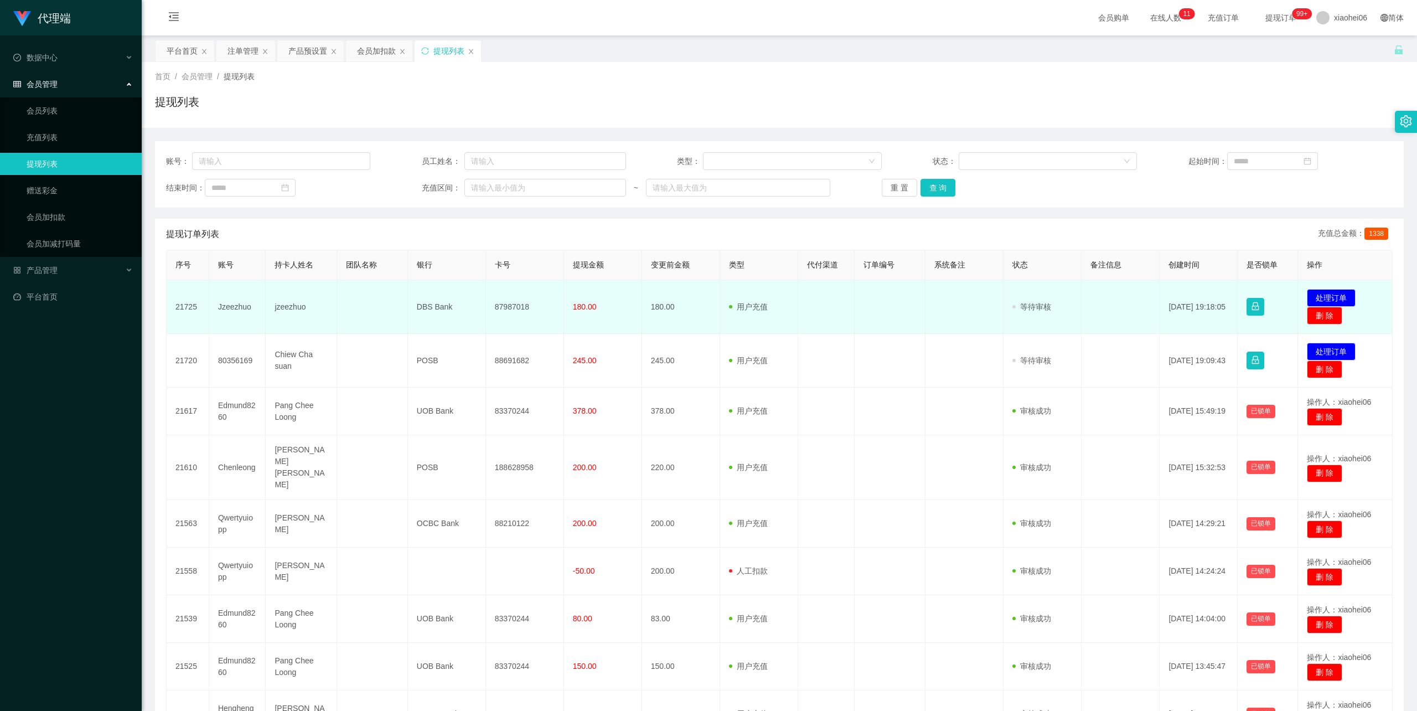
click at [437, 306] on td "DBS Bank" at bounding box center [447, 307] width 78 height 54
click at [437, 305] on td "DBS Bank" at bounding box center [447, 307] width 78 height 54
copy td "DBS Bank"
click at [504, 308] on td "87987018" at bounding box center [525, 307] width 78 height 54
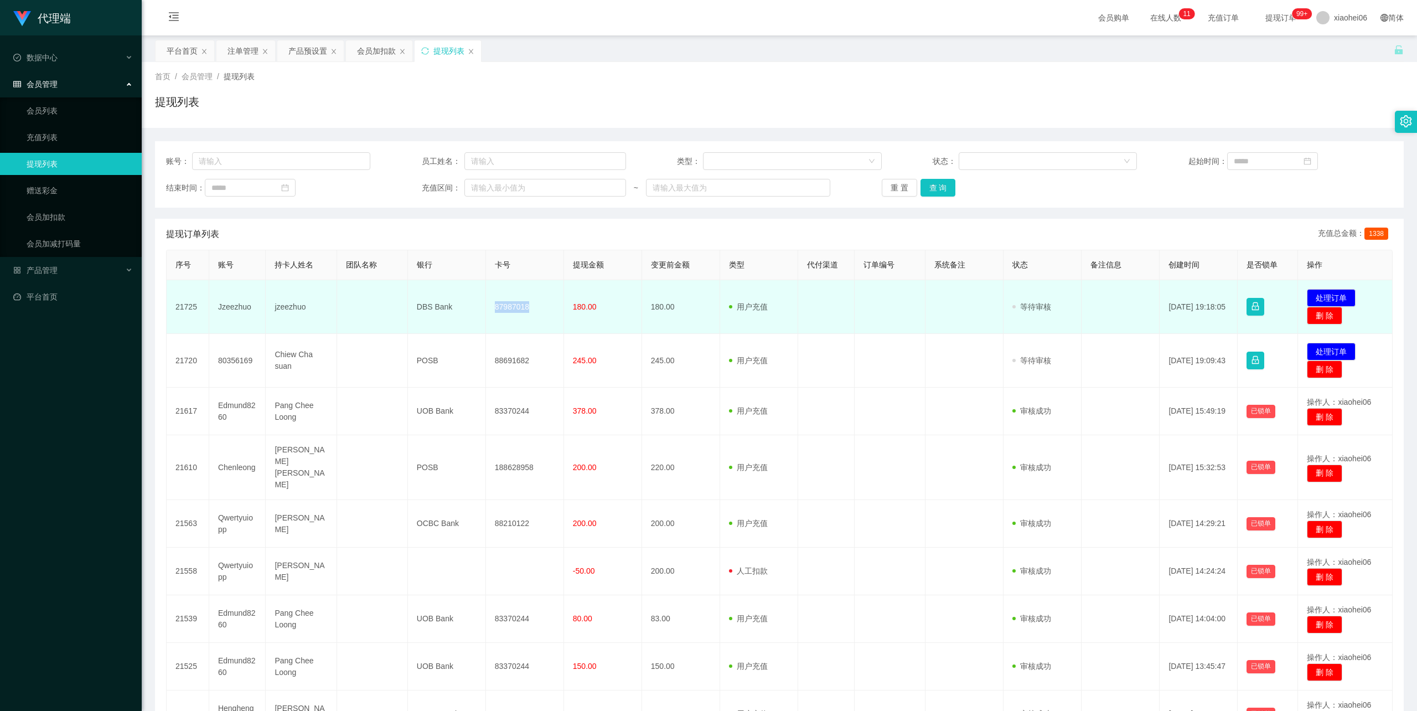
click at [504, 308] on td "87987018" at bounding box center [525, 307] width 78 height 54
copy td "87987018"
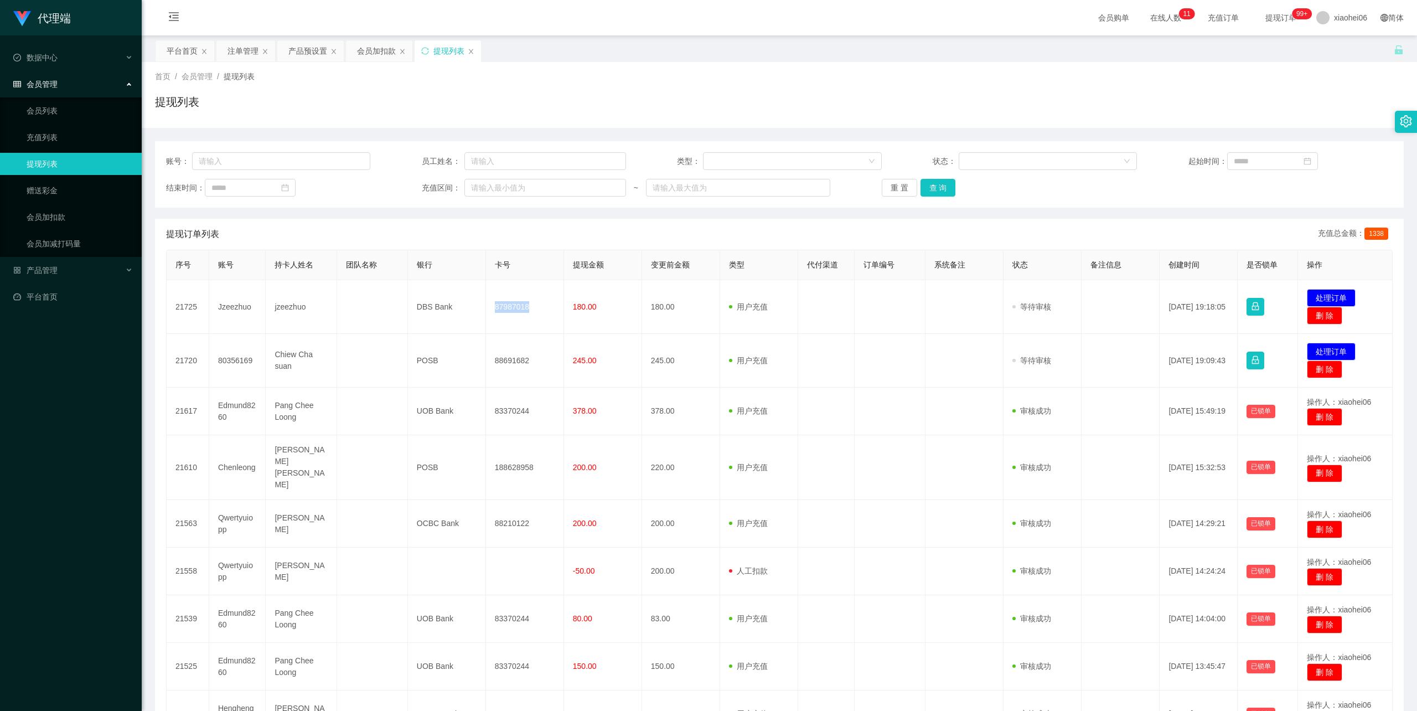
drag, startPoint x: 783, startPoint y: 95, endPoint x: 867, endPoint y: 80, distance: 85.5
click at [785, 94] on div "提现列表" at bounding box center [779, 106] width 1249 height 25
click at [693, 110] on div "提现列表" at bounding box center [779, 106] width 1249 height 25
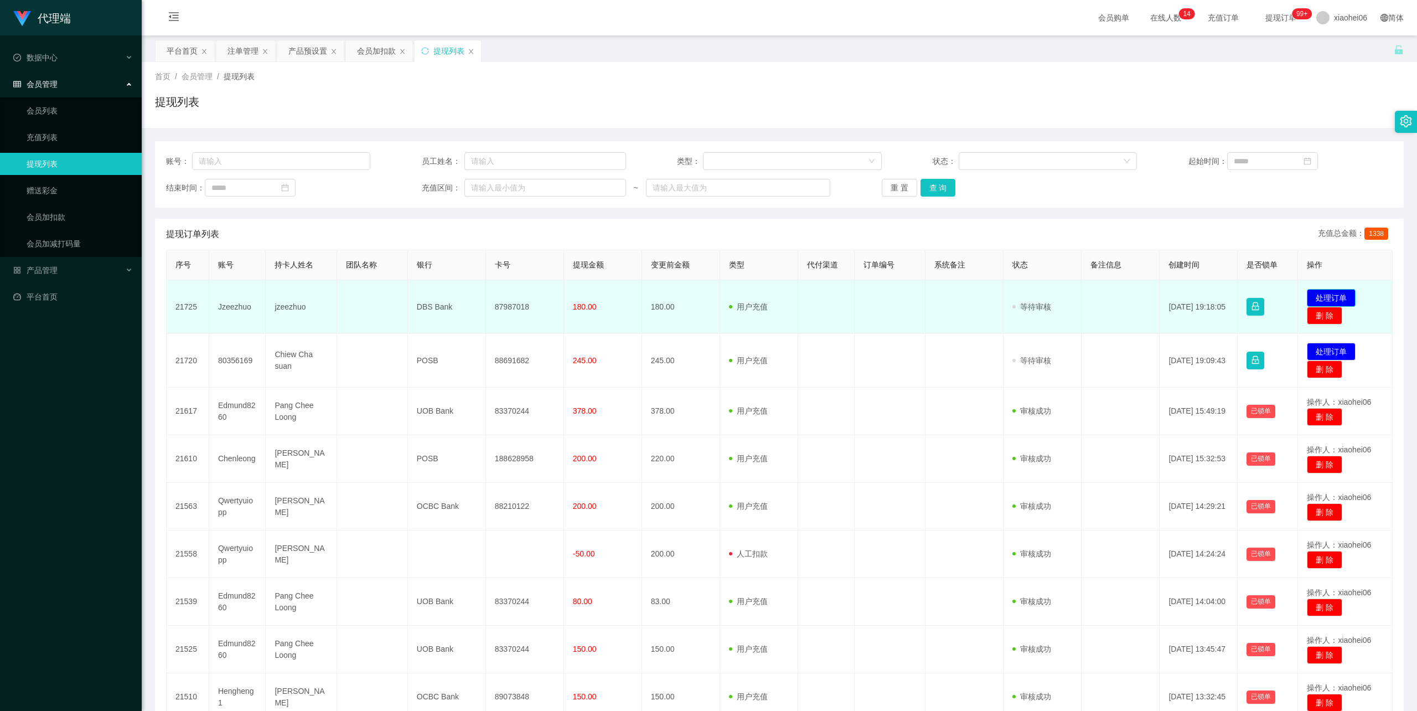
click at [1338, 293] on button "处理订单" at bounding box center [1331, 298] width 49 height 18
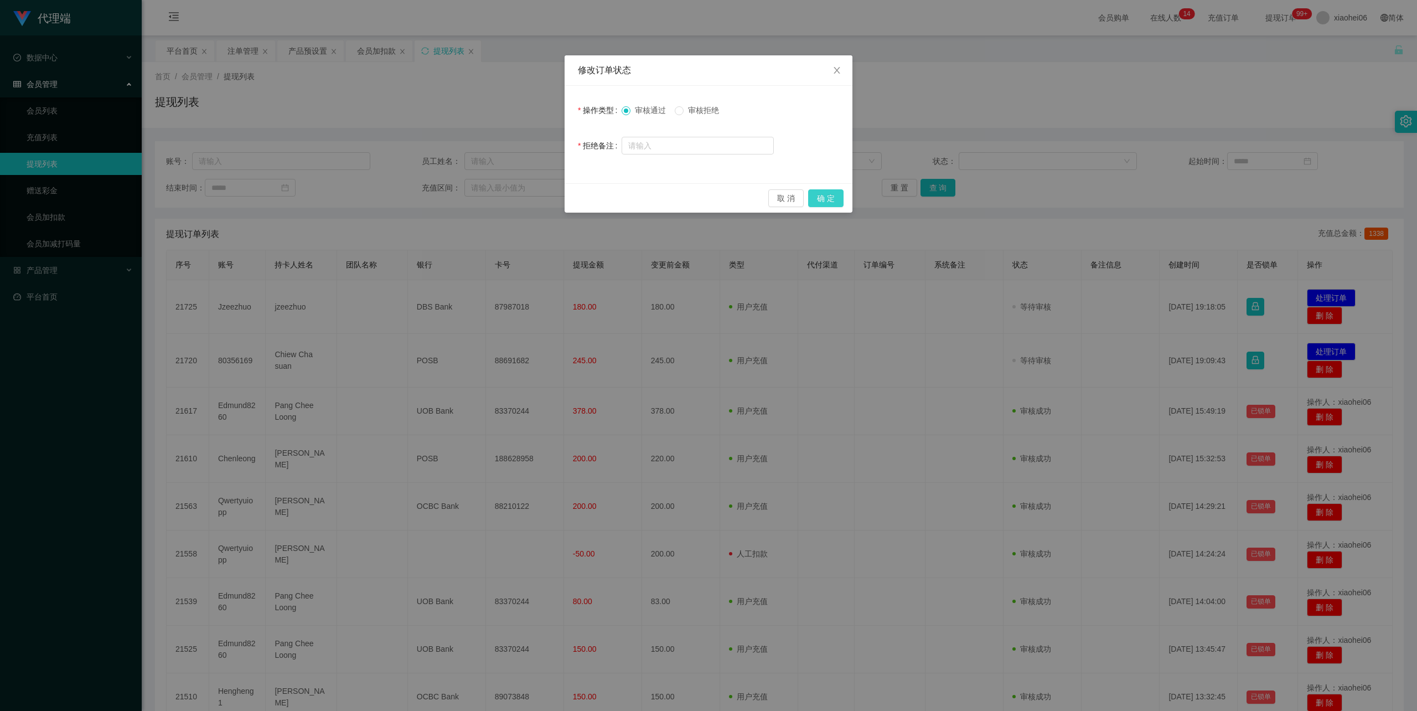
click at [827, 193] on button "确 定" at bounding box center [825, 198] width 35 height 18
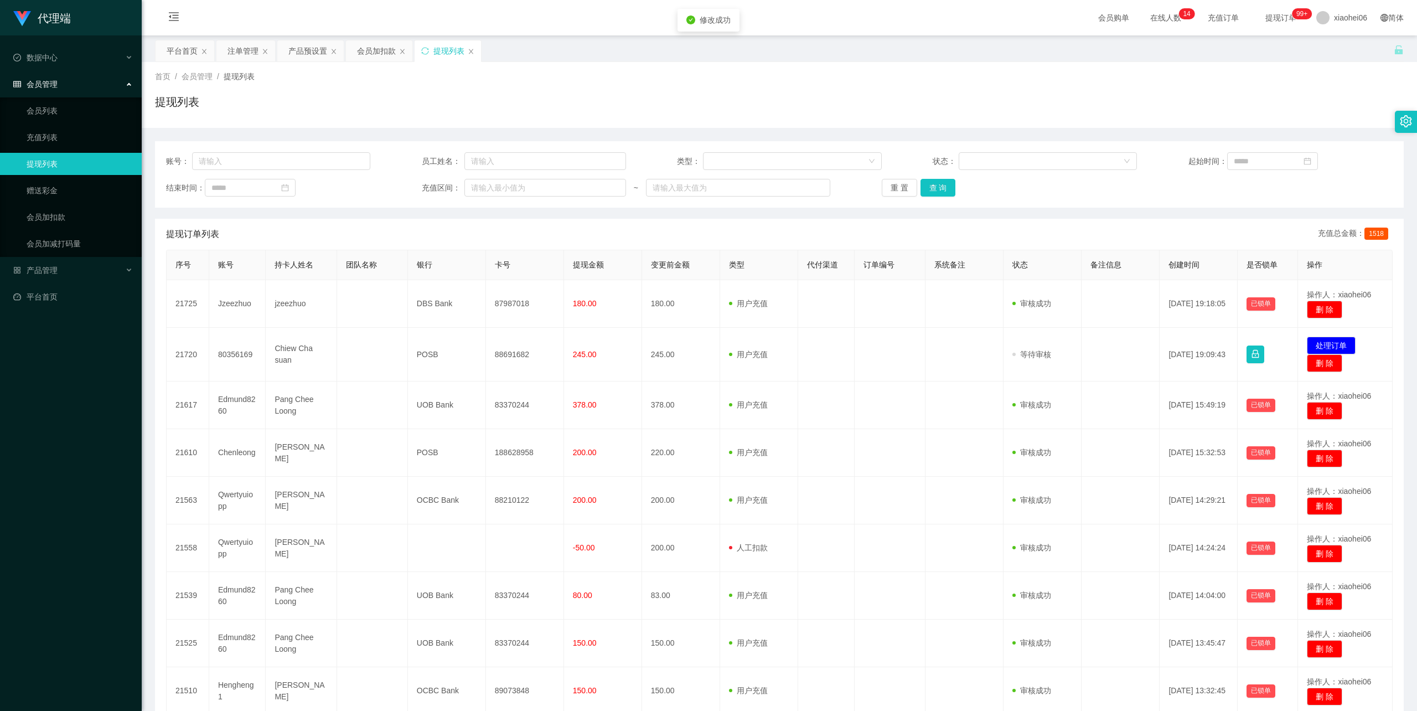
drag, startPoint x: 915, startPoint y: 109, endPoint x: 1126, endPoint y: 56, distance: 217.4
click at [917, 106] on div "提现列表" at bounding box center [779, 106] width 1249 height 25
click at [732, 100] on div "提现列表" at bounding box center [779, 106] width 1249 height 25
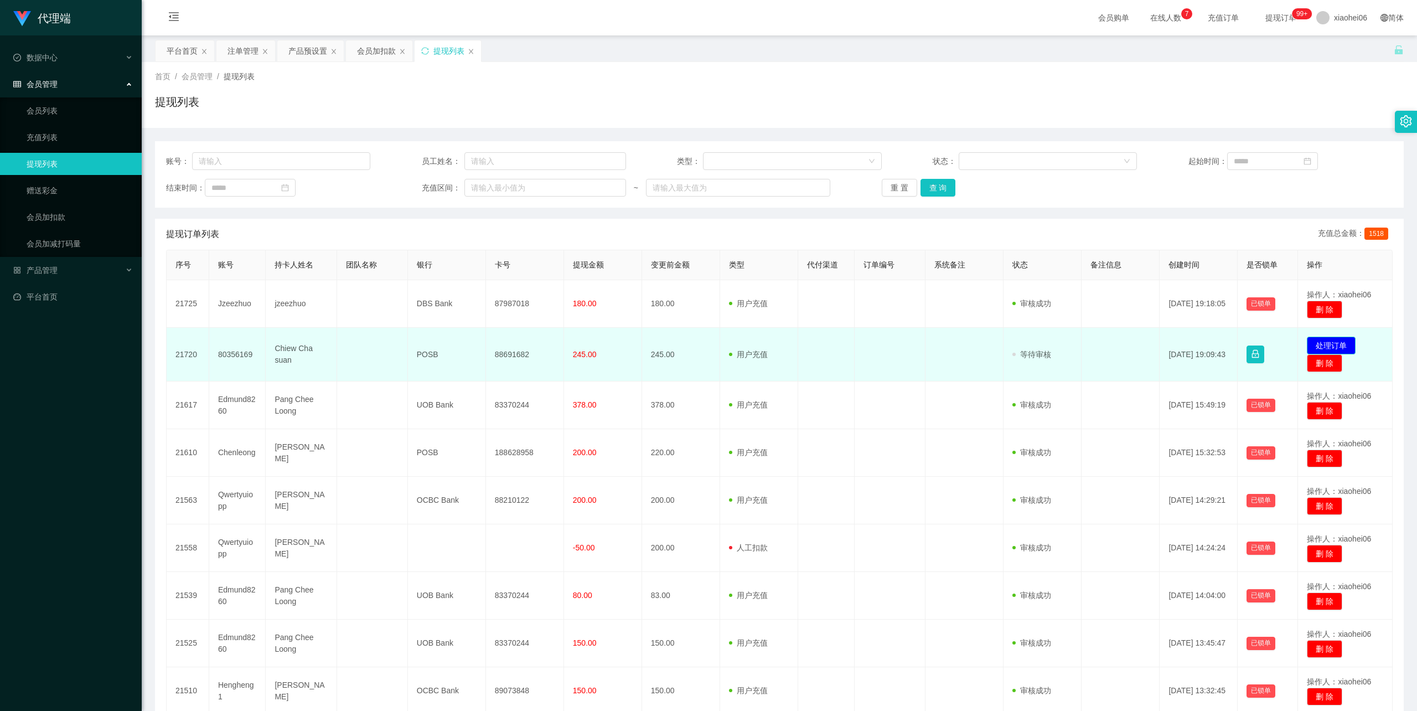
click at [1325, 343] on button "处理订单" at bounding box center [1331, 346] width 49 height 18
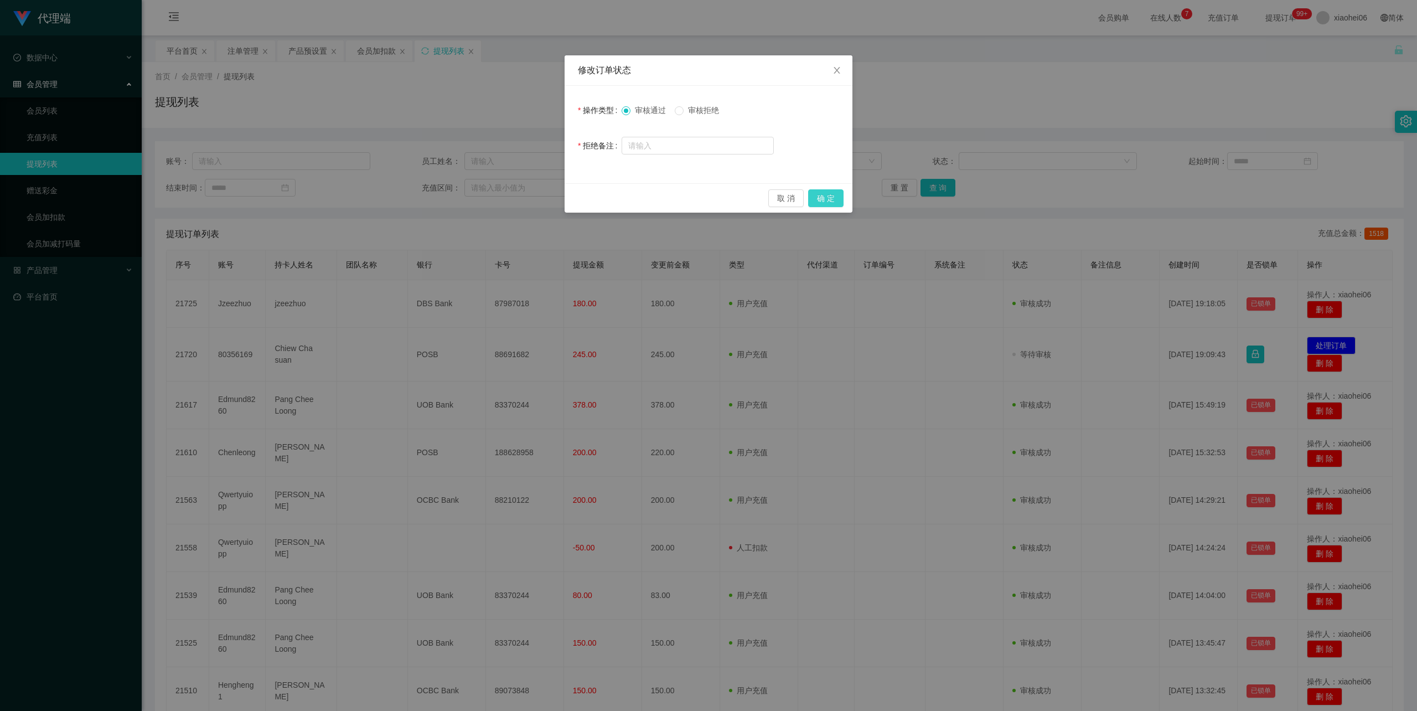
click at [839, 195] on button "确 定" at bounding box center [825, 198] width 35 height 18
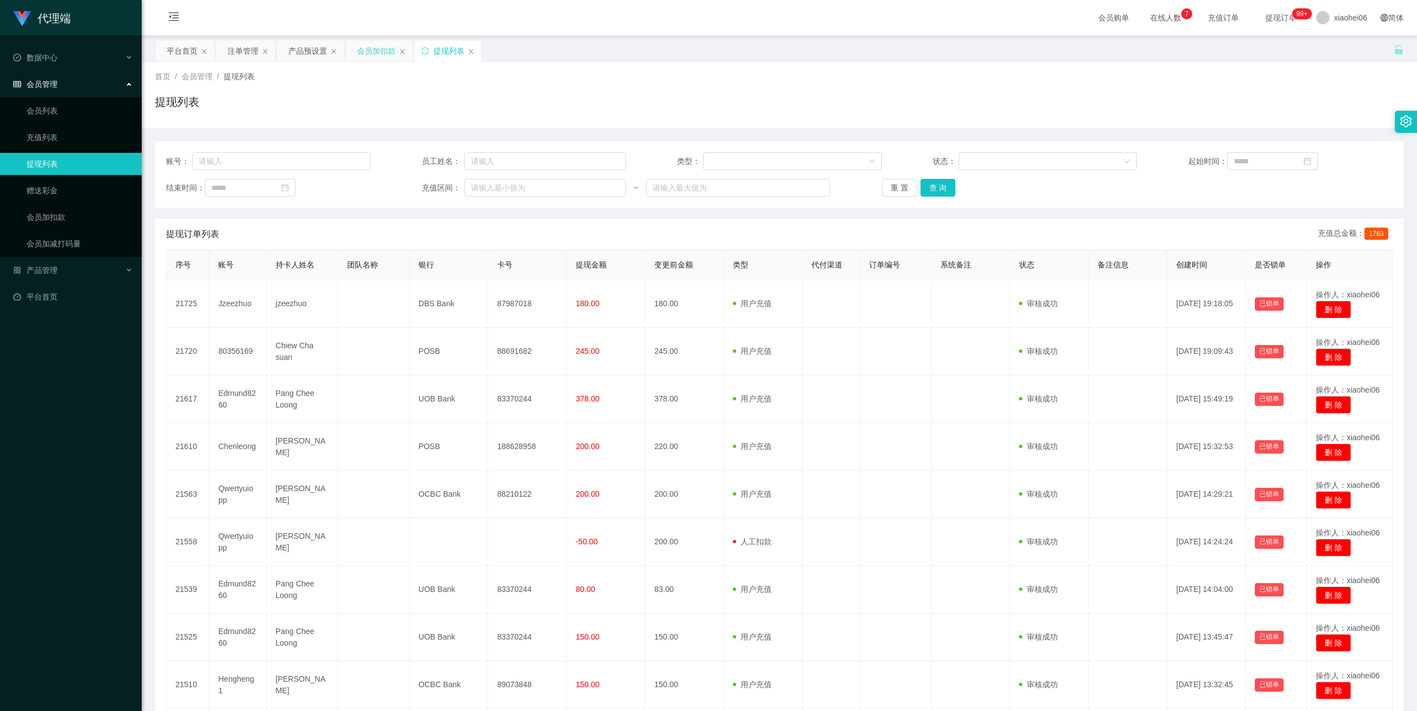
click at [369, 50] on div "会员加扣款" at bounding box center [376, 50] width 39 height 21
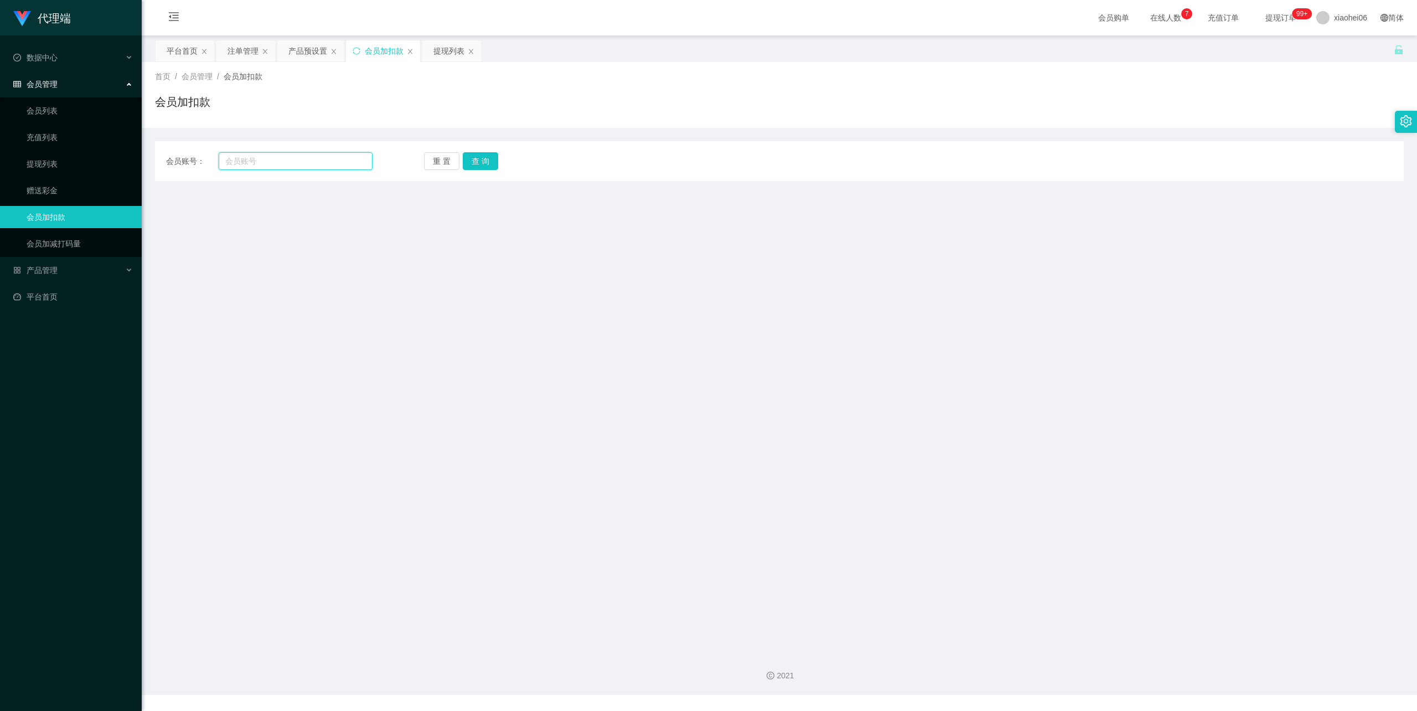
click at [293, 158] on input "text" at bounding box center [296, 161] width 154 height 18
paste input "Chenleong"
type input "Chenleong"
click at [481, 157] on button "查 询" at bounding box center [480, 161] width 35 height 18
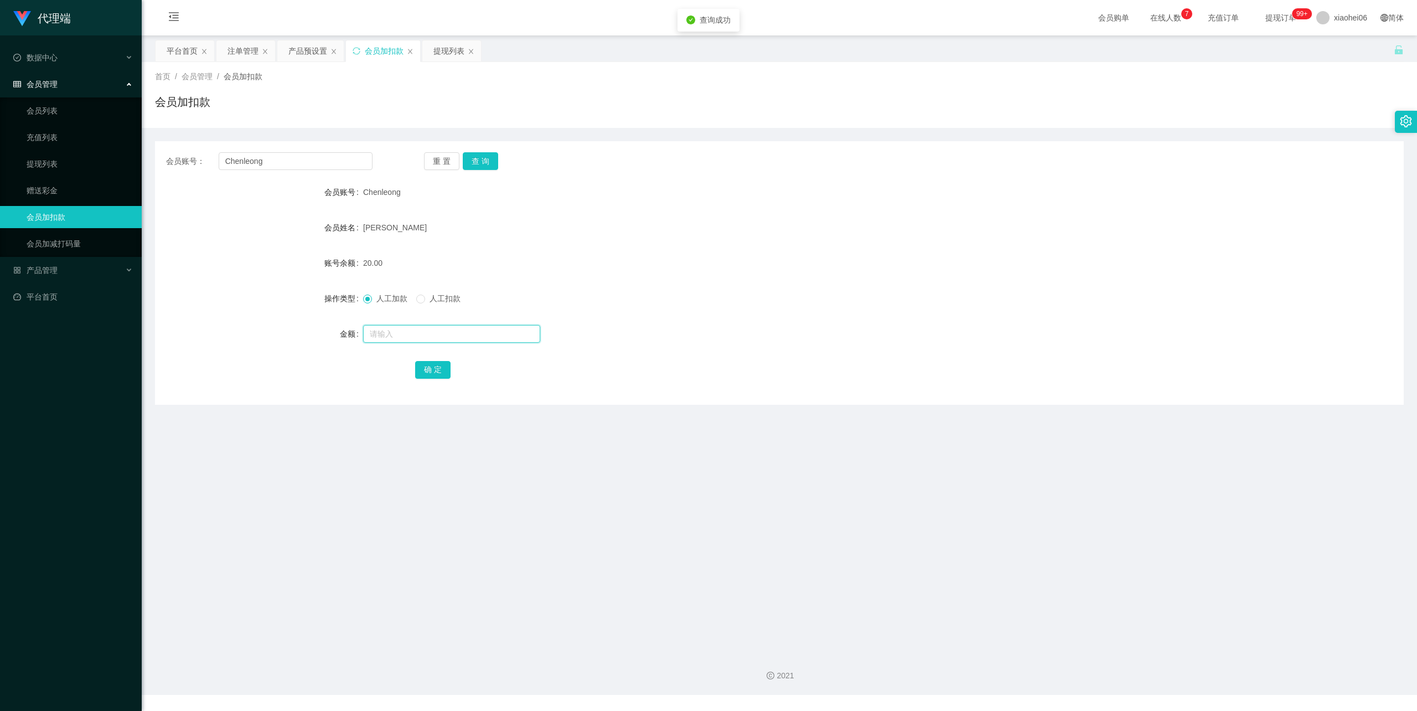
drag, startPoint x: 425, startPoint y: 332, endPoint x: 428, endPoint y: 322, distance: 10.9
click at [425, 332] on input "text" at bounding box center [451, 334] width 177 height 18
type input "300"
drag, startPoint x: 435, startPoint y: 371, endPoint x: 435, endPoint y: 357, distance: 13.8
click at [435, 371] on button "确 定" at bounding box center [432, 370] width 35 height 18
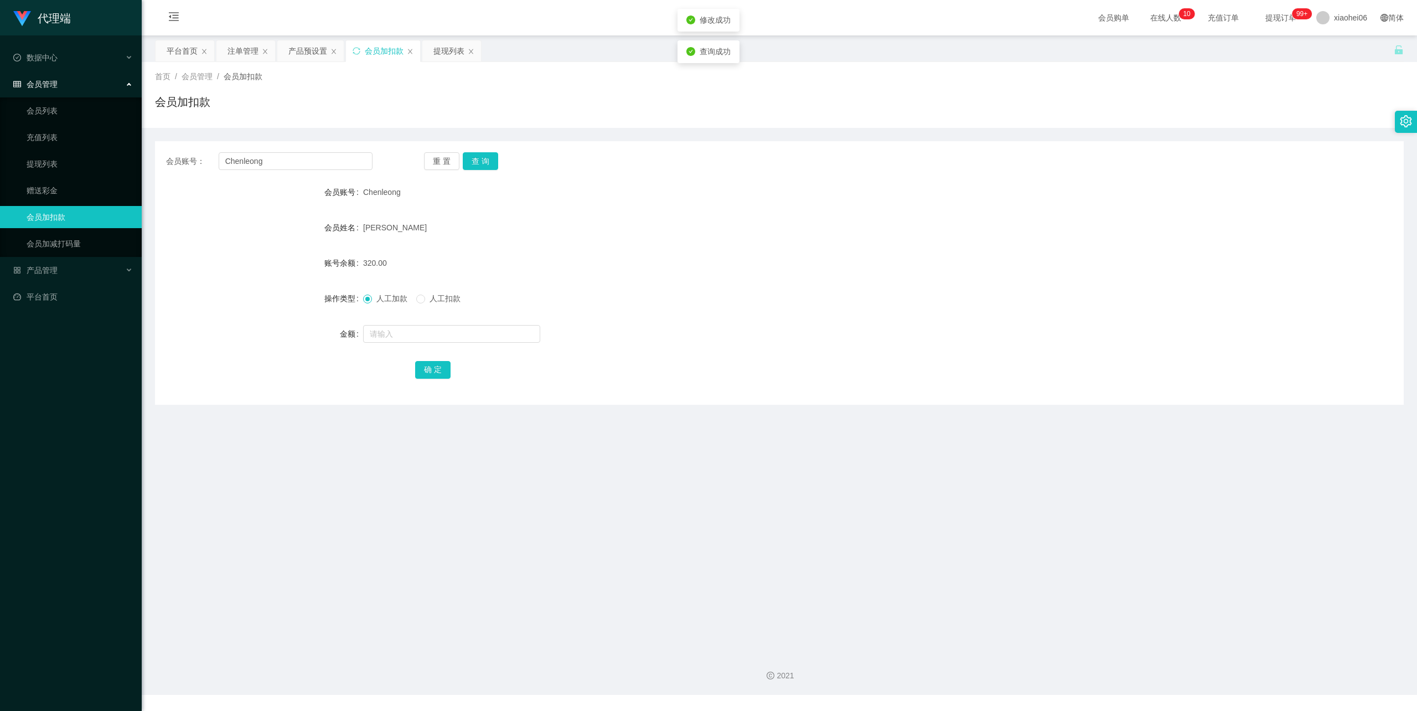
drag, startPoint x: 959, startPoint y: 233, endPoint x: 1349, endPoint y: 37, distance: 436.3
click at [961, 231] on div "[PERSON_NAME] [PERSON_NAME]" at bounding box center [727, 227] width 729 height 22
drag, startPoint x: 253, startPoint y: 162, endPoint x: 106, endPoint y: 162, distance: 146.7
click at [58, 157] on section "代理端 数据中心 会员管理 会员列表 充值列表 提现列表 赠送彩金 会员加扣款 会员加减打码量 产品管理 平台首页 保存配置 重置配置 整体风格设置 主题色 …" at bounding box center [708, 347] width 1417 height 695
paste input "Edmund8260"
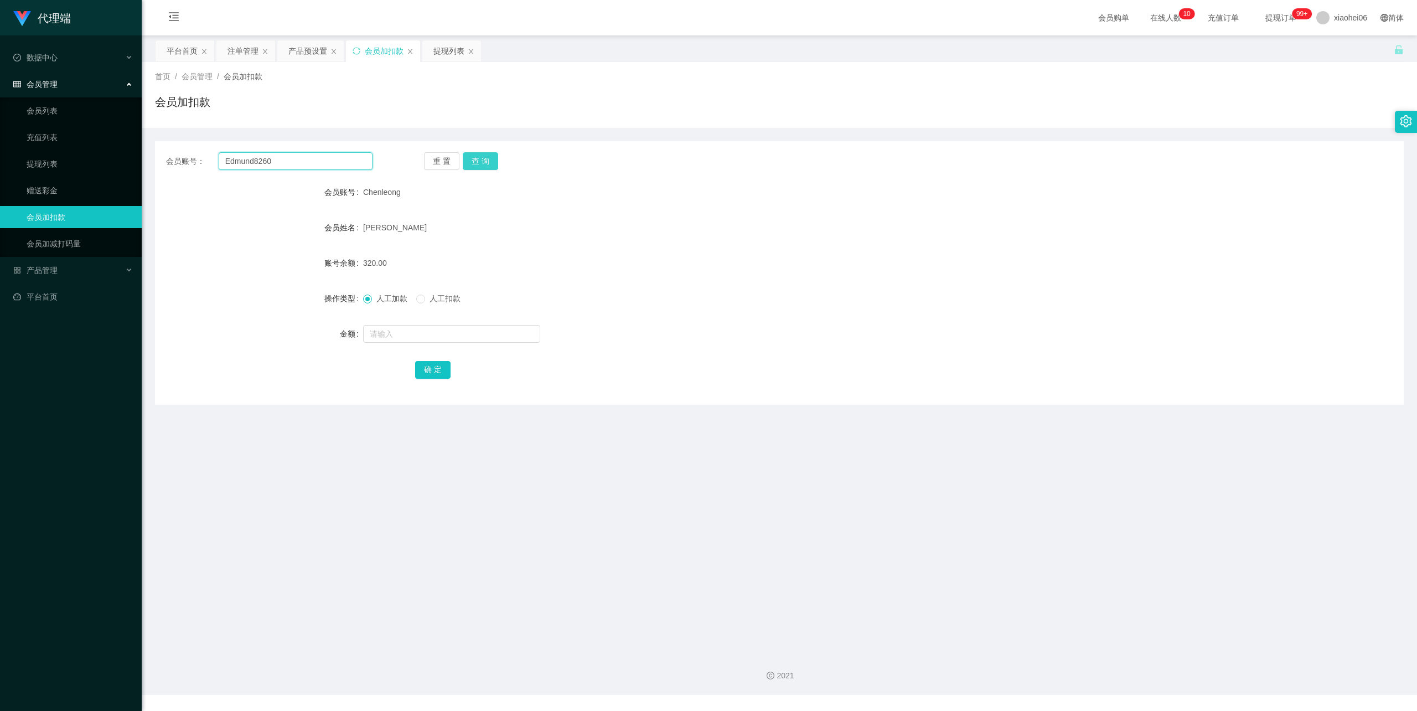
type input "Edmund8260"
click at [496, 159] on button "查 询" at bounding box center [480, 161] width 35 height 18
click at [445, 336] on input "text" at bounding box center [451, 334] width 177 height 18
type input "120"
drag, startPoint x: 431, startPoint y: 368, endPoint x: 457, endPoint y: 349, distance: 32.9
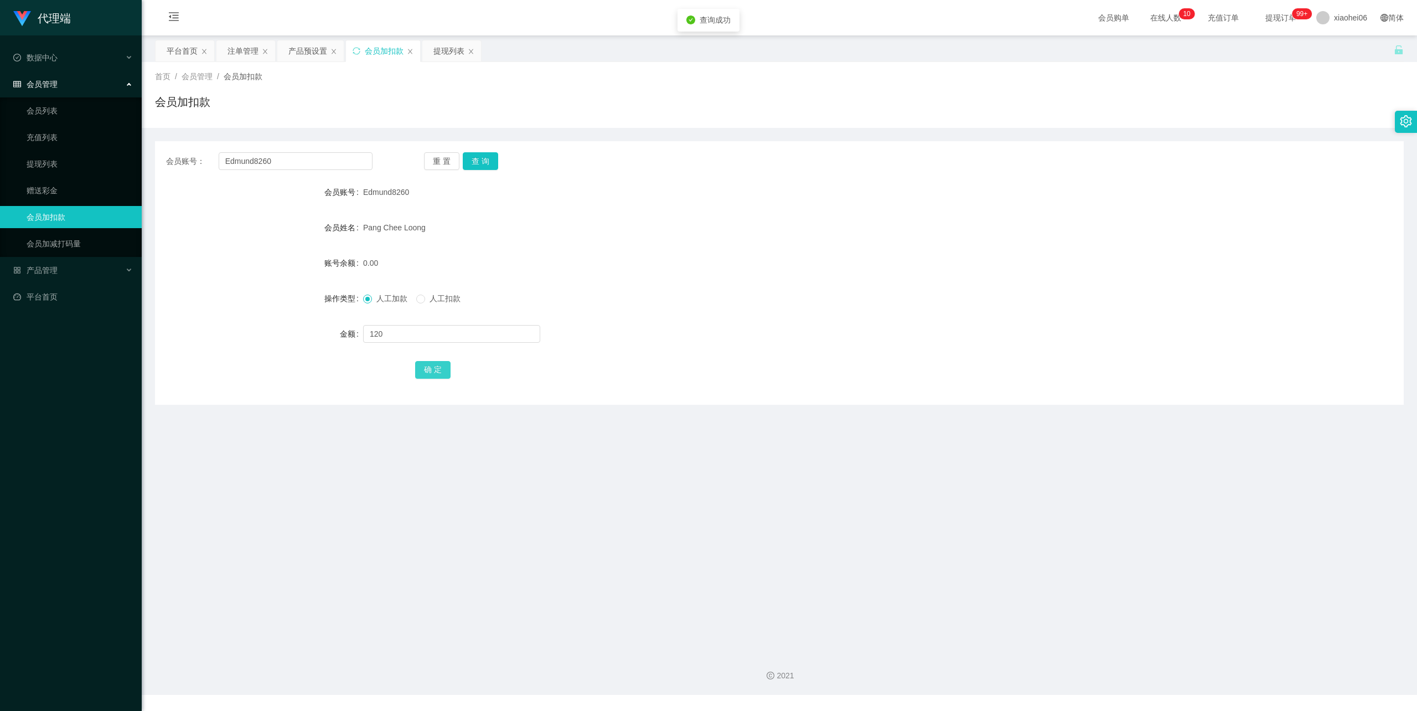
click at [431, 368] on button "确 定" at bounding box center [432, 370] width 35 height 18
click at [744, 271] on div "0.00" at bounding box center [727, 263] width 729 height 22
click at [453, 49] on div "提现列表" at bounding box center [449, 50] width 31 height 21
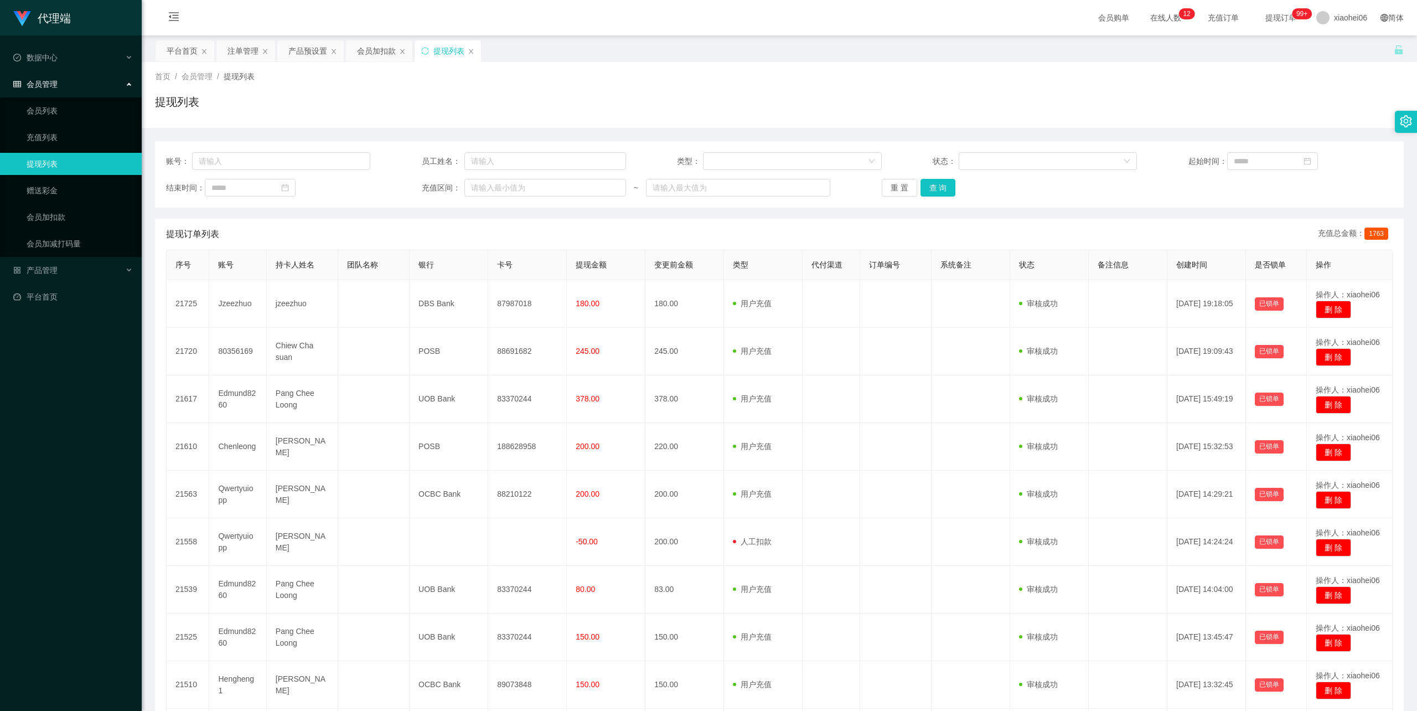
click at [795, 102] on div "提现列表" at bounding box center [779, 106] width 1249 height 25
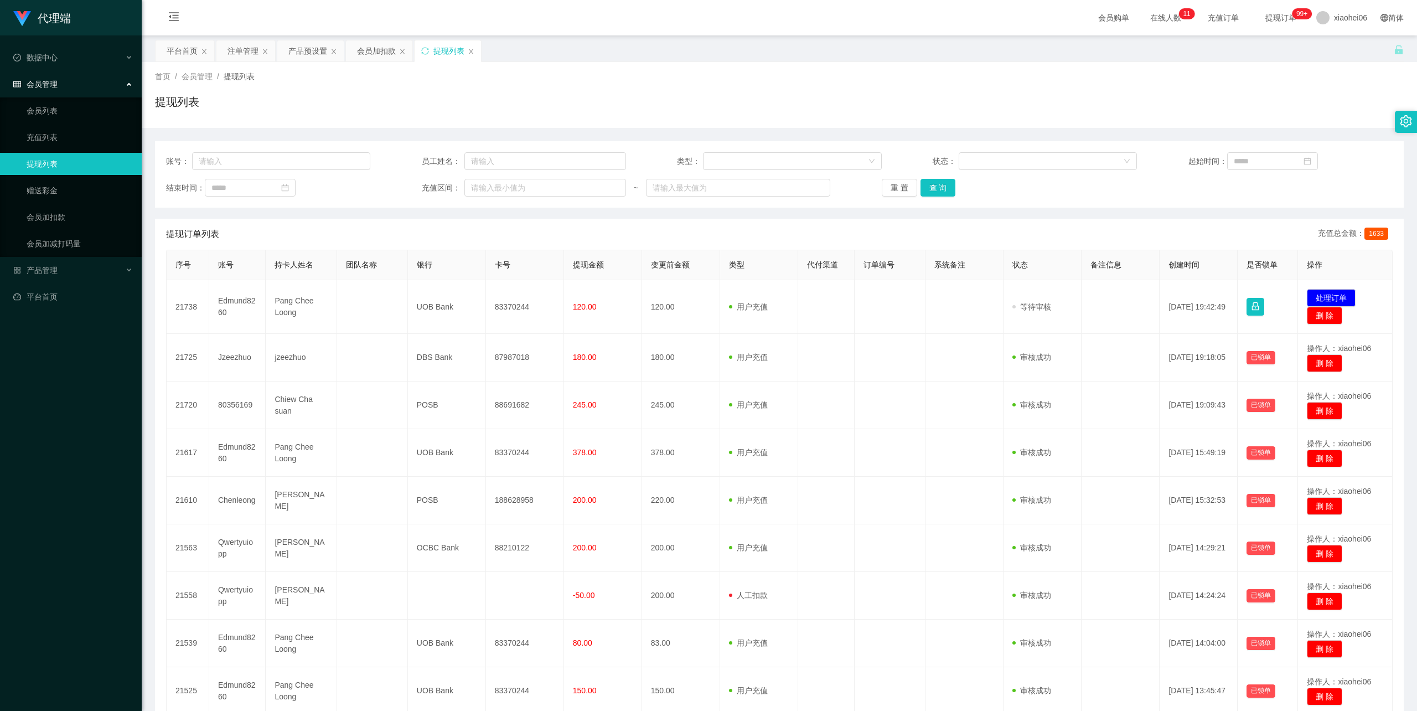
click at [765, 100] on div "提现列表" at bounding box center [779, 106] width 1249 height 25
click at [386, 51] on div "会员加扣款" at bounding box center [376, 50] width 39 height 21
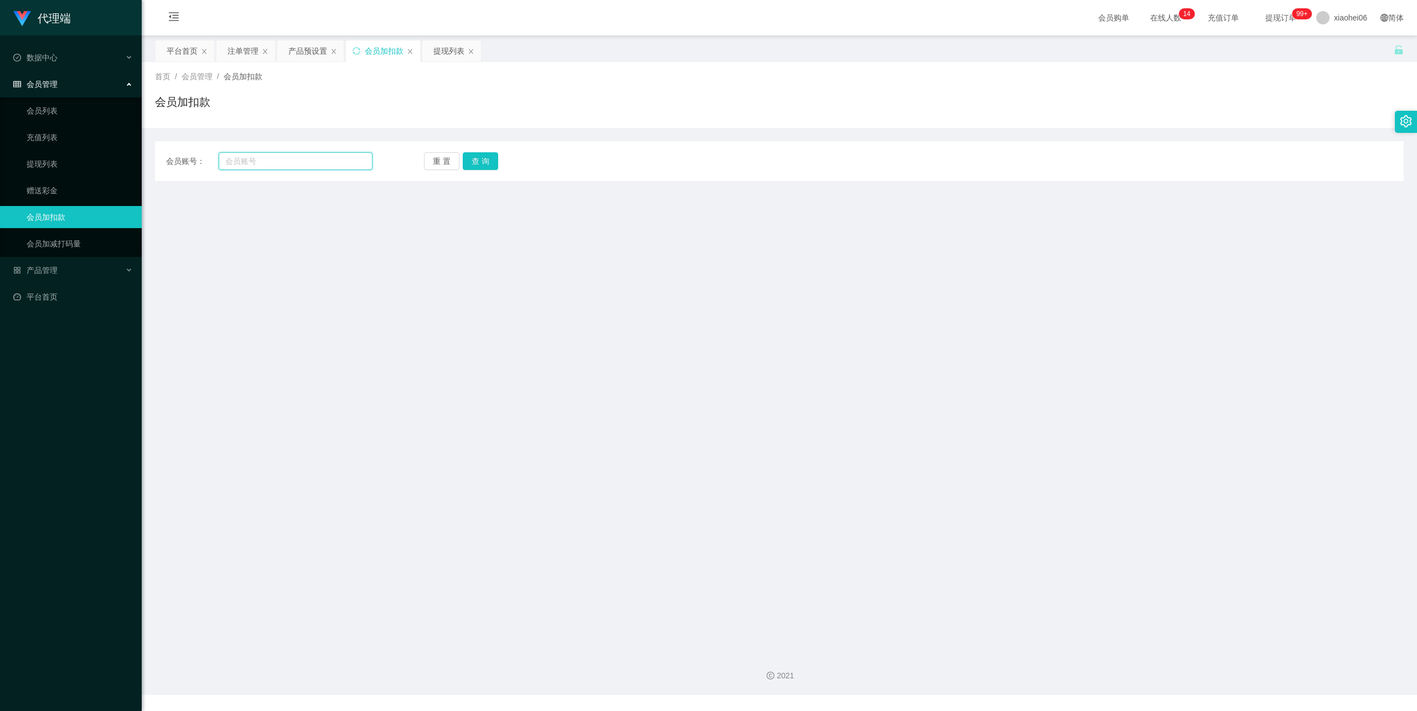
click at [256, 155] on input "text" at bounding box center [296, 161] width 154 height 18
paste input "Jzeezhuo"
type input "Jzeezhuo"
click at [473, 156] on button "查 询" at bounding box center [480, 161] width 35 height 18
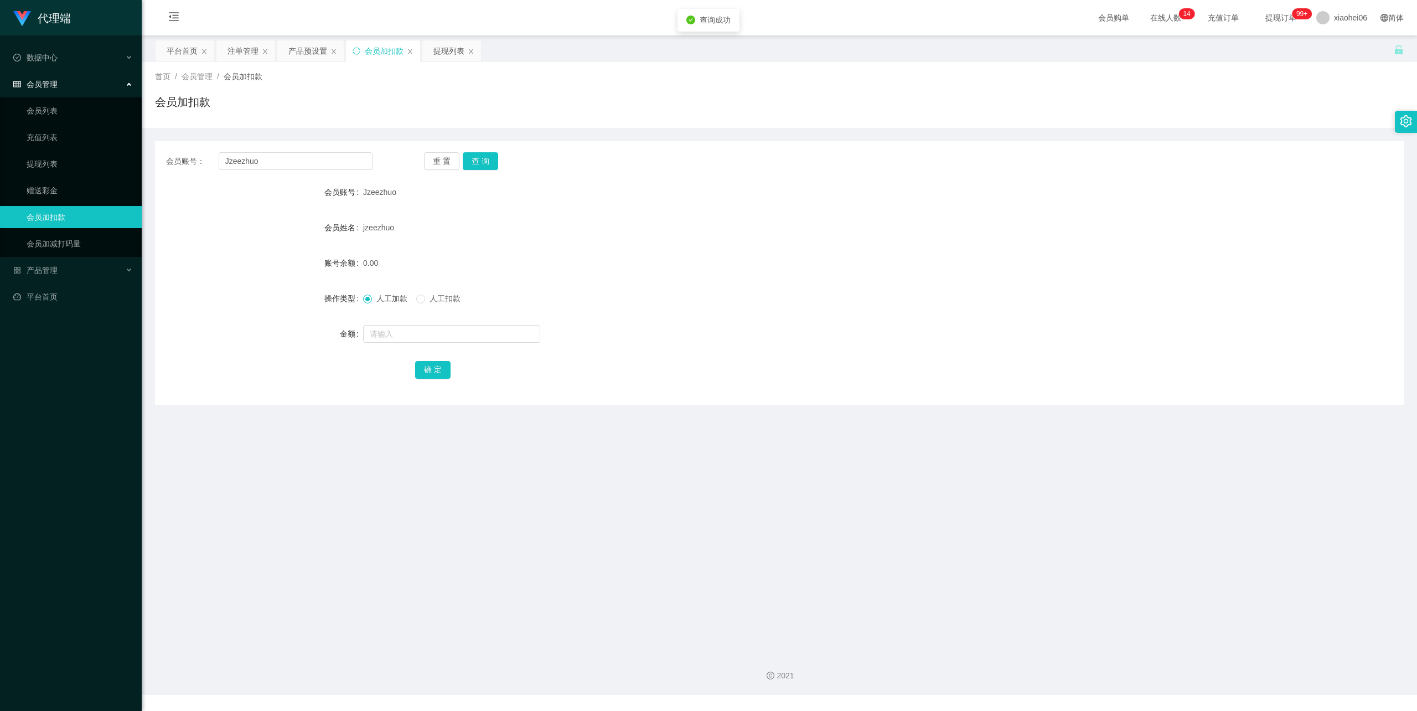
click at [381, 344] on div at bounding box center [727, 334] width 729 height 22
click at [395, 332] on input "text" at bounding box center [451, 334] width 177 height 18
type input "128"
drag, startPoint x: 427, startPoint y: 364, endPoint x: 463, endPoint y: 339, distance: 43.3
click at [427, 364] on button "确 定" at bounding box center [432, 370] width 35 height 18
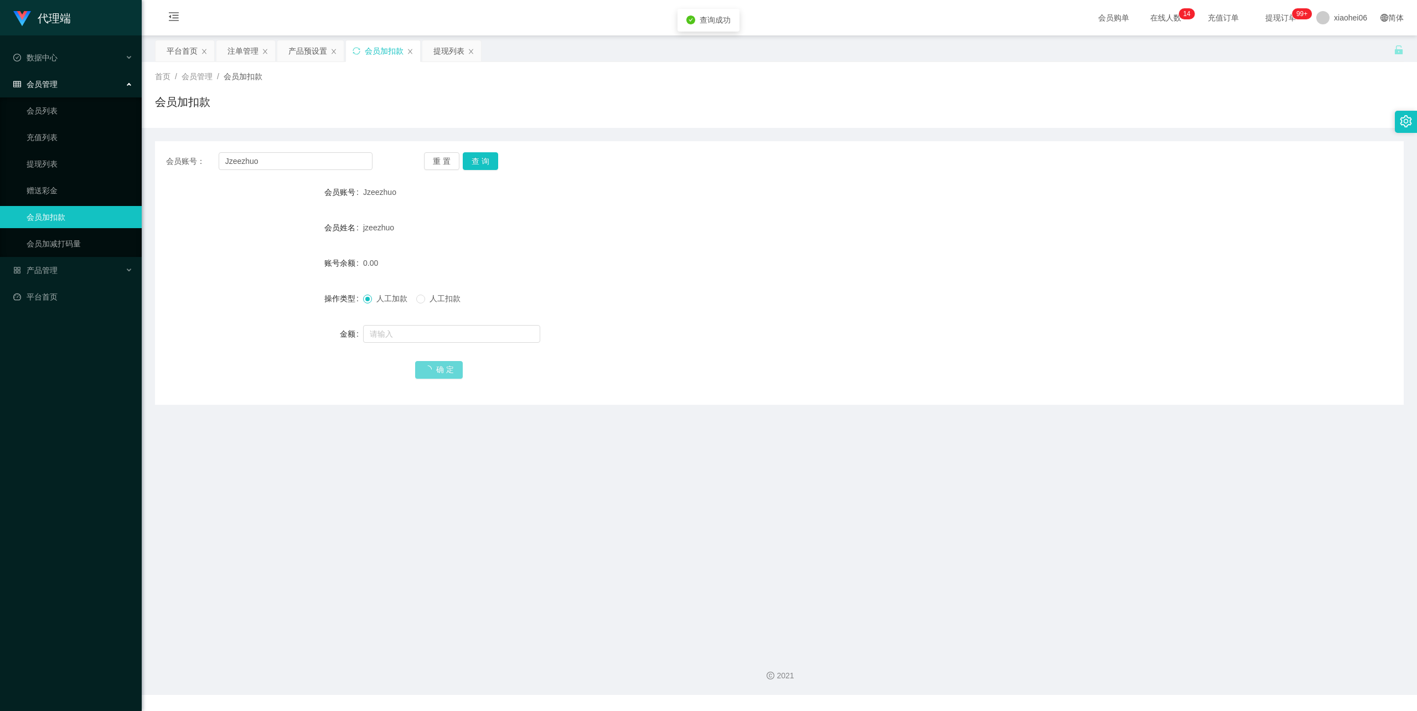
click at [787, 200] on form "会员账号 Jzeezhuo 会员姓名 jzeezhuo 账号余额 0.00 操作类型 人工加款 人工扣款 金额 确 定" at bounding box center [779, 280] width 1249 height 199
click at [452, 52] on div "提现列表" at bounding box center [449, 50] width 31 height 21
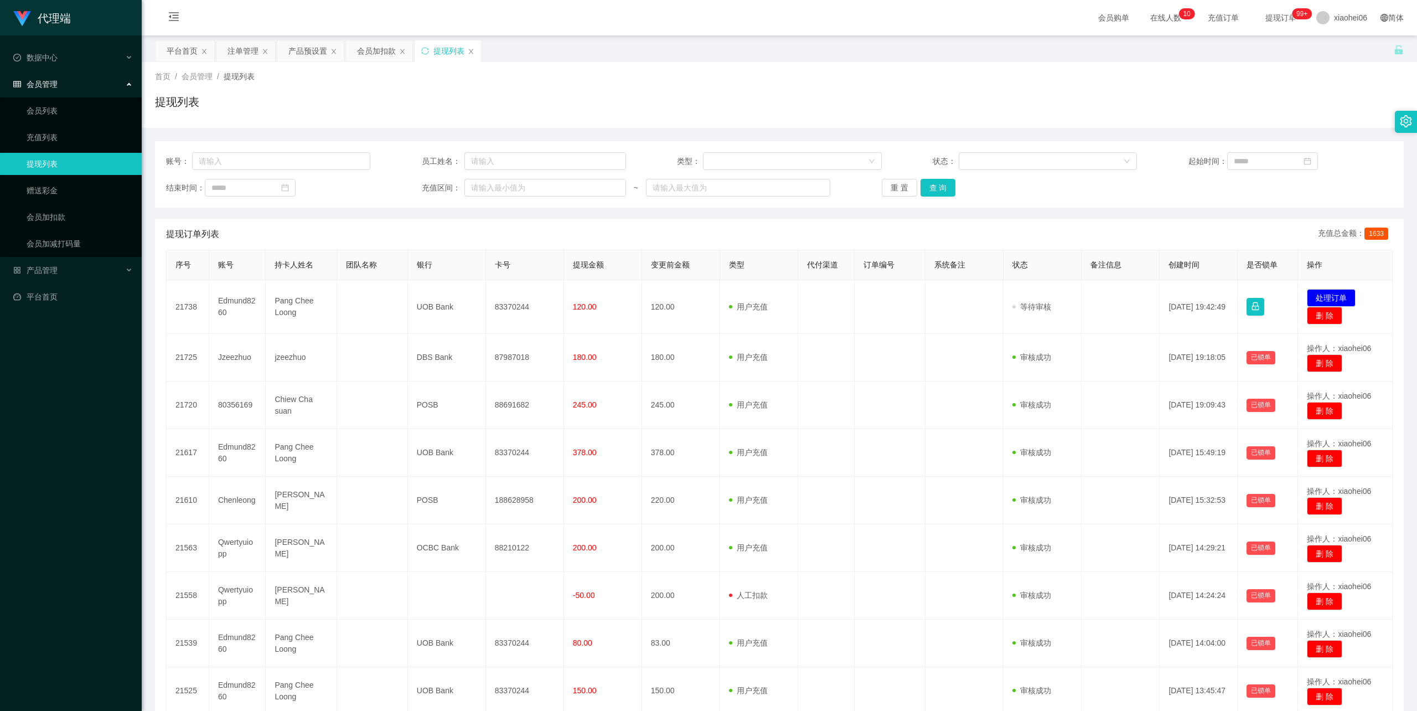
click at [698, 69] on div "首页 / 会员管理 / 提现列表 / 提现列表" at bounding box center [780, 95] width 1276 height 66
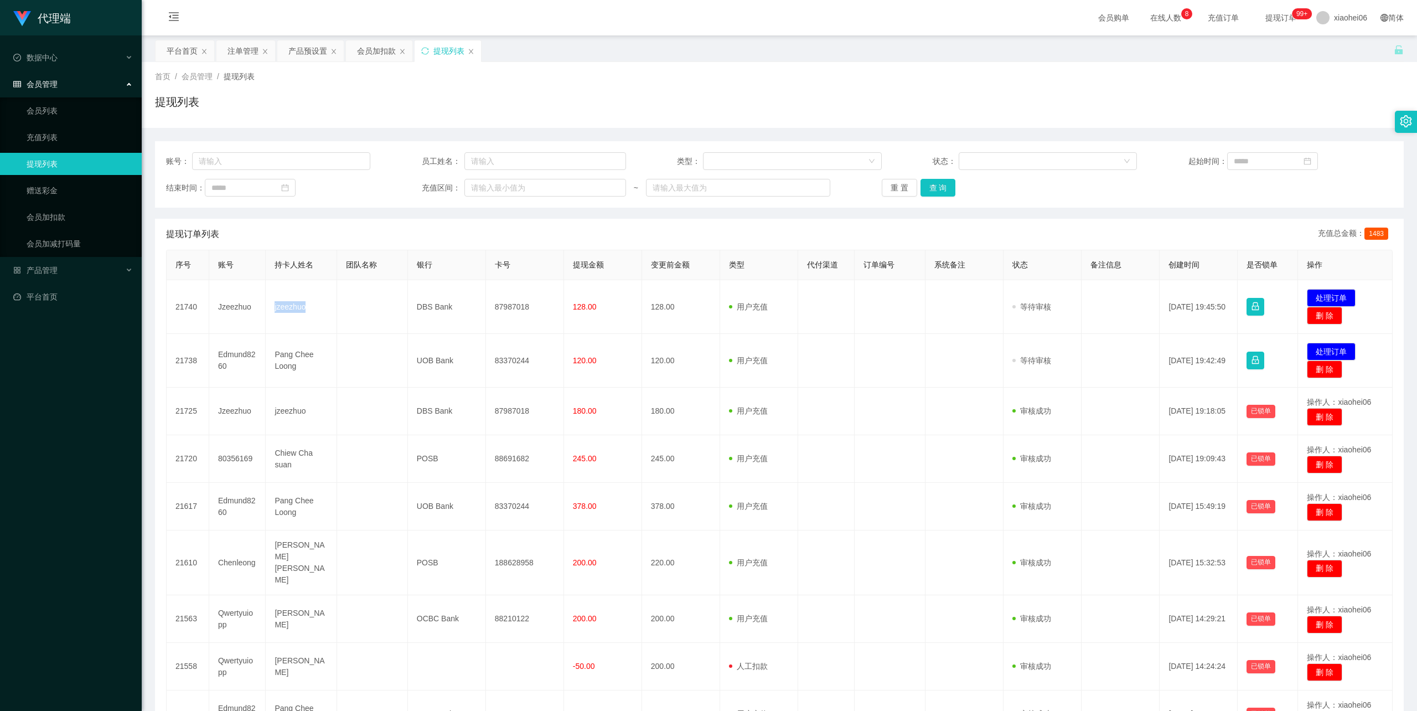
click at [292, 302] on td "jzeezhuo" at bounding box center [301, 307] width 71 height 54
click at [947, 97] on div "提现列表" at bounding box center [779, 106] width 1249 height 25
click at [368, 47] on div "会员加扣款" at bounding box center [376, 50] width 39 height 21
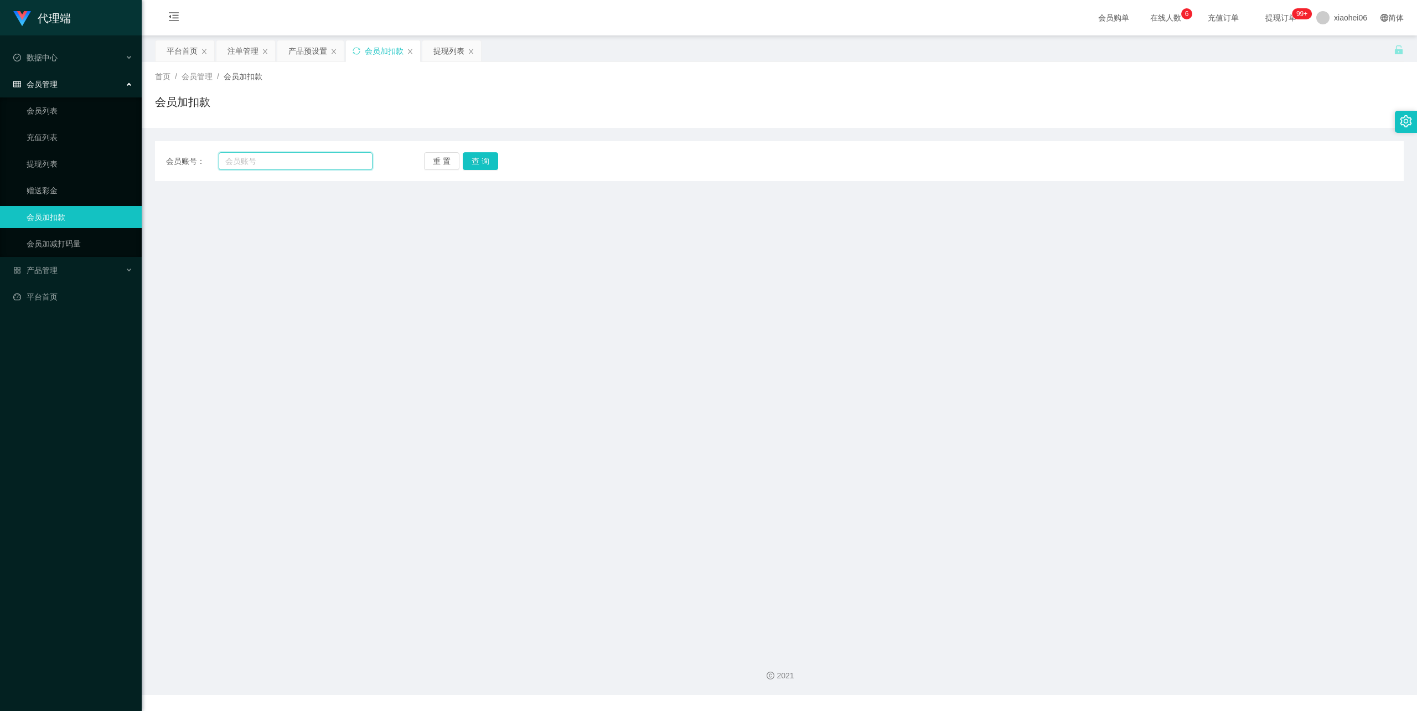
drag, startPoint x: 293, startPoint y: 163, endPoint x: 355, endPoint y: 164, distance: 62.0
click at [293, 163] on input "text" at bounding box center [296, 161] width 154 height 18
paste input "80356169"
type input "80356169"
click at [478, 163] on button "查 询" at bounding box center [480, 161] width 35 height 18
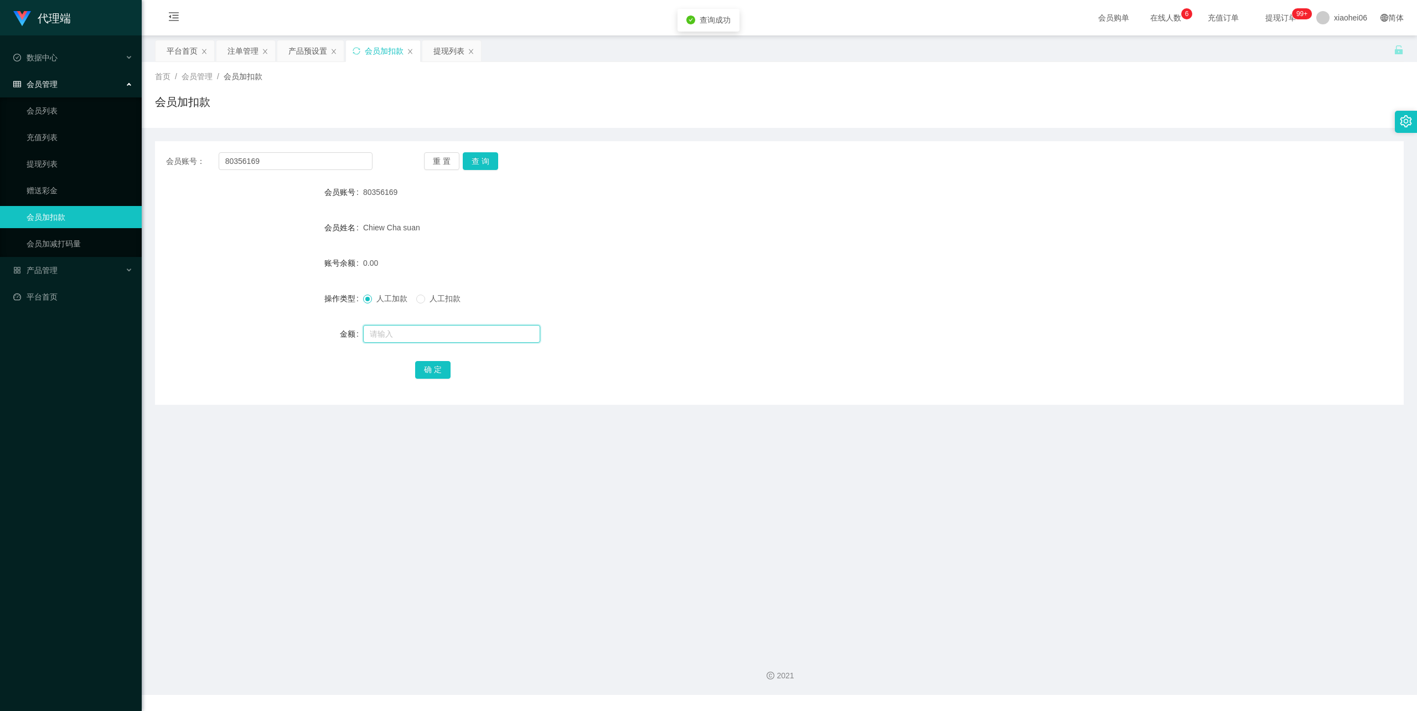
click at [401, 331] on input "text" at bounding box center [451, 334] width 177 height 18
type input "24"
click at [437, 368] on button "确 定" at bounding box center [432, 370] width 35 height 18
drag, startPoint x: 926, startPoint y: 231, endPoint x: 1265, endPoint y: 83, distance: 369.7
click at [932, 228] on div "Chiew Cha suan" at bounding box center [727, 227] width 729 height 22
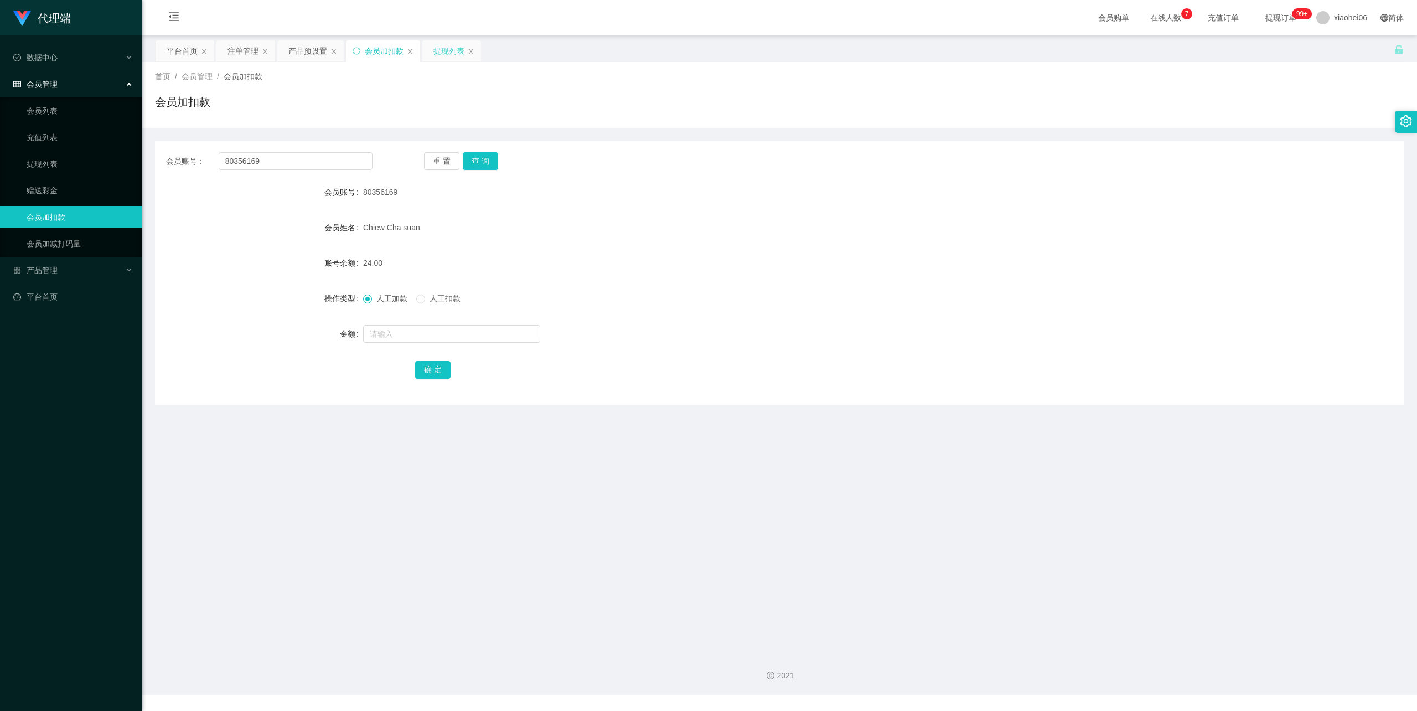
click at [441, 54] on div "提现列表" at bounding box center [449, 50] width 31 height 21
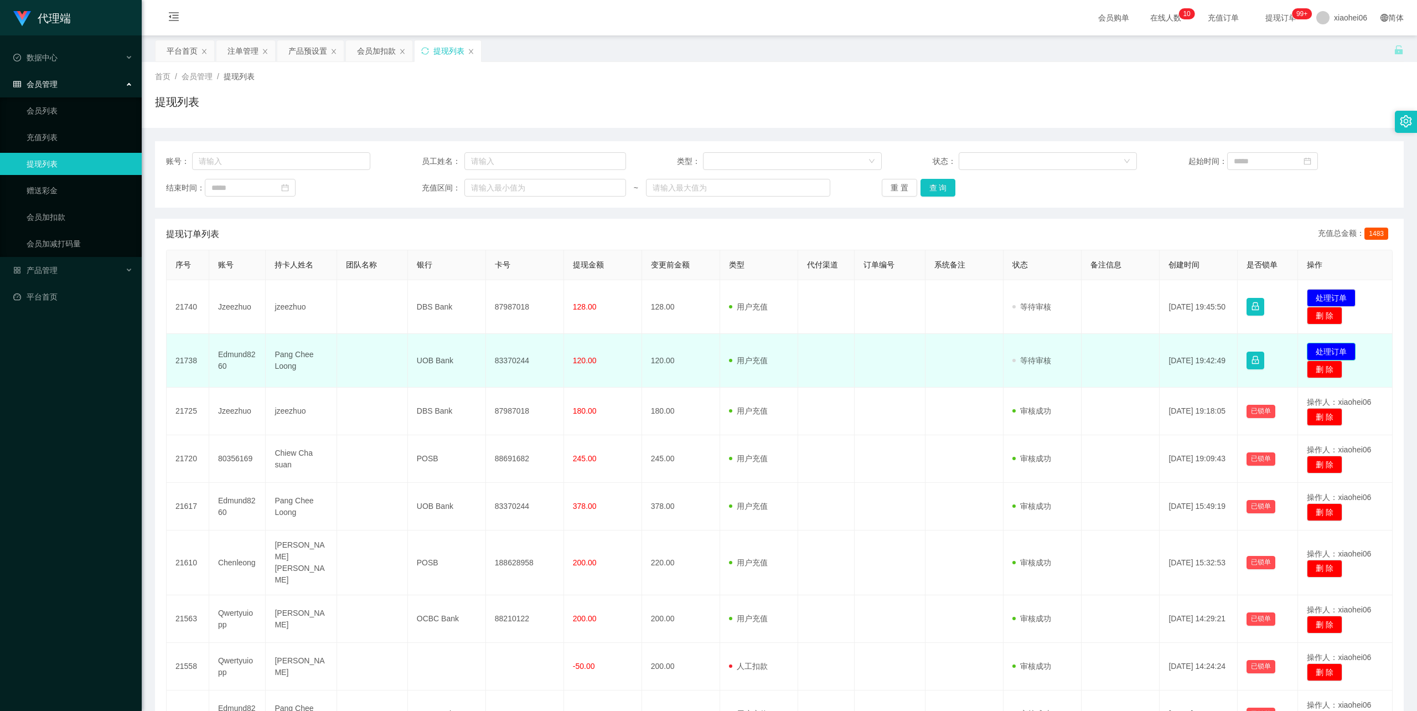
click at [1331, 350] on button "处理订单" at bounding box center [1331, 352] width 49 height 18
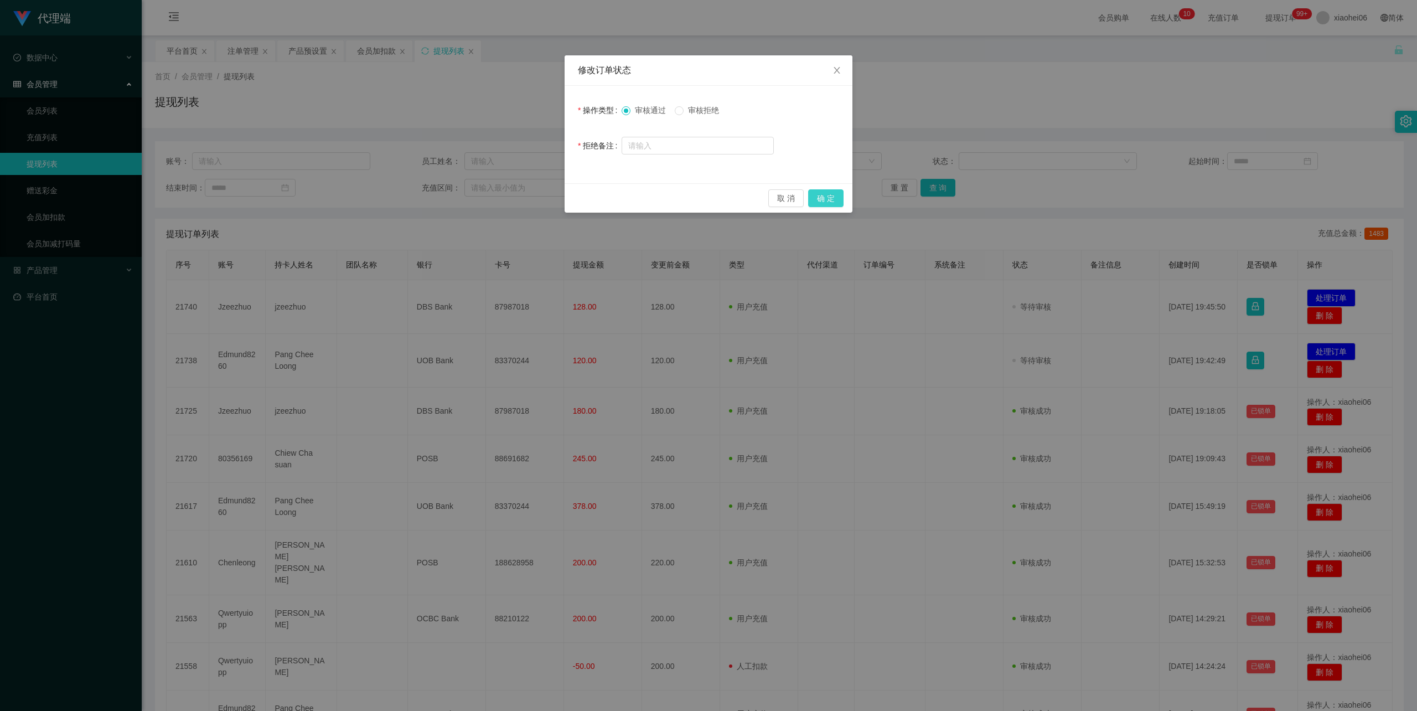
click at [827, 200] on button "确 定" at bounding box center [825, 198] width 35 height 18
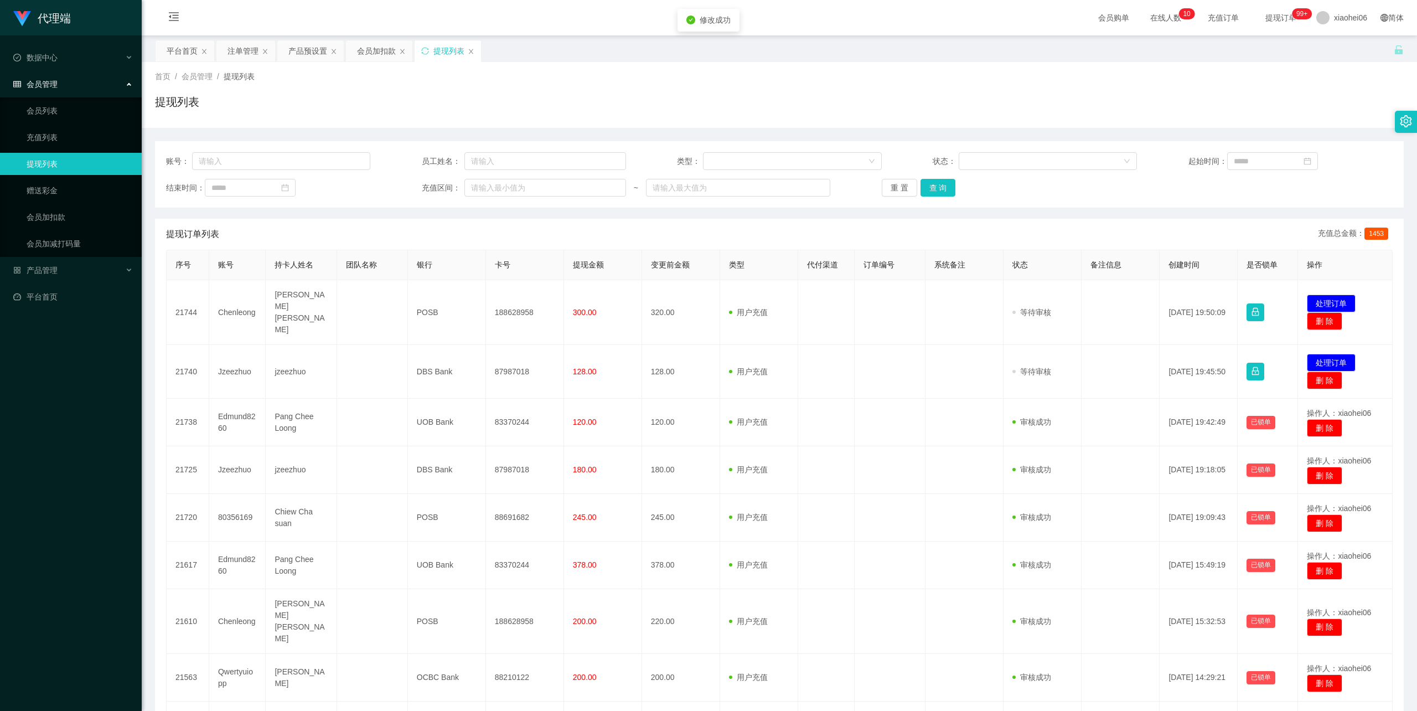
click at [1030, 71] on div "首页 / 会员管理 / 提现列表 /" at bounding box center [779, 77] width 1249 height 12
click at [953, 85] on div "首页 / 会员管理 / 提现列表 / 提现列表" at bounding box center [779, 95] width 1249 height 48
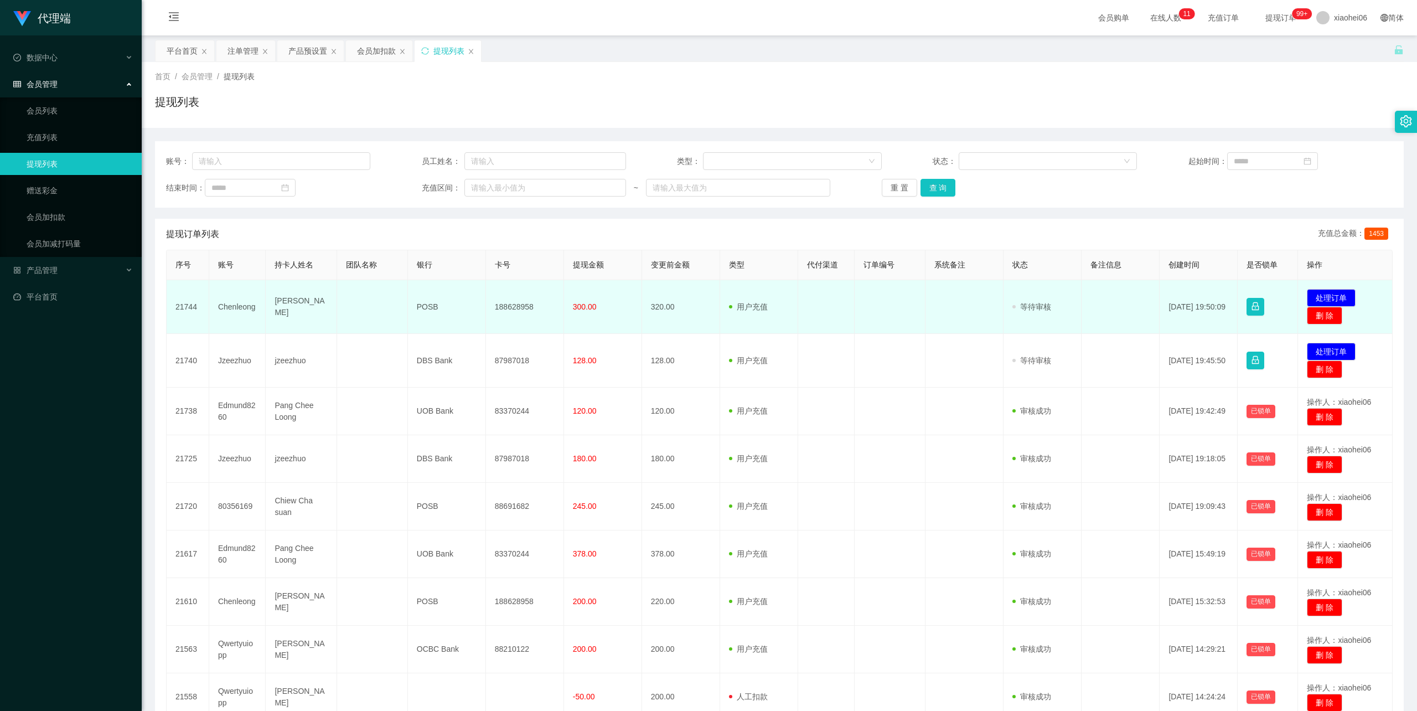
click at [308, 306] on td "[PERSON_NAME]" at bounding box center [301, 307] width 71 height 54
copy td "[PERSON_NAME]"
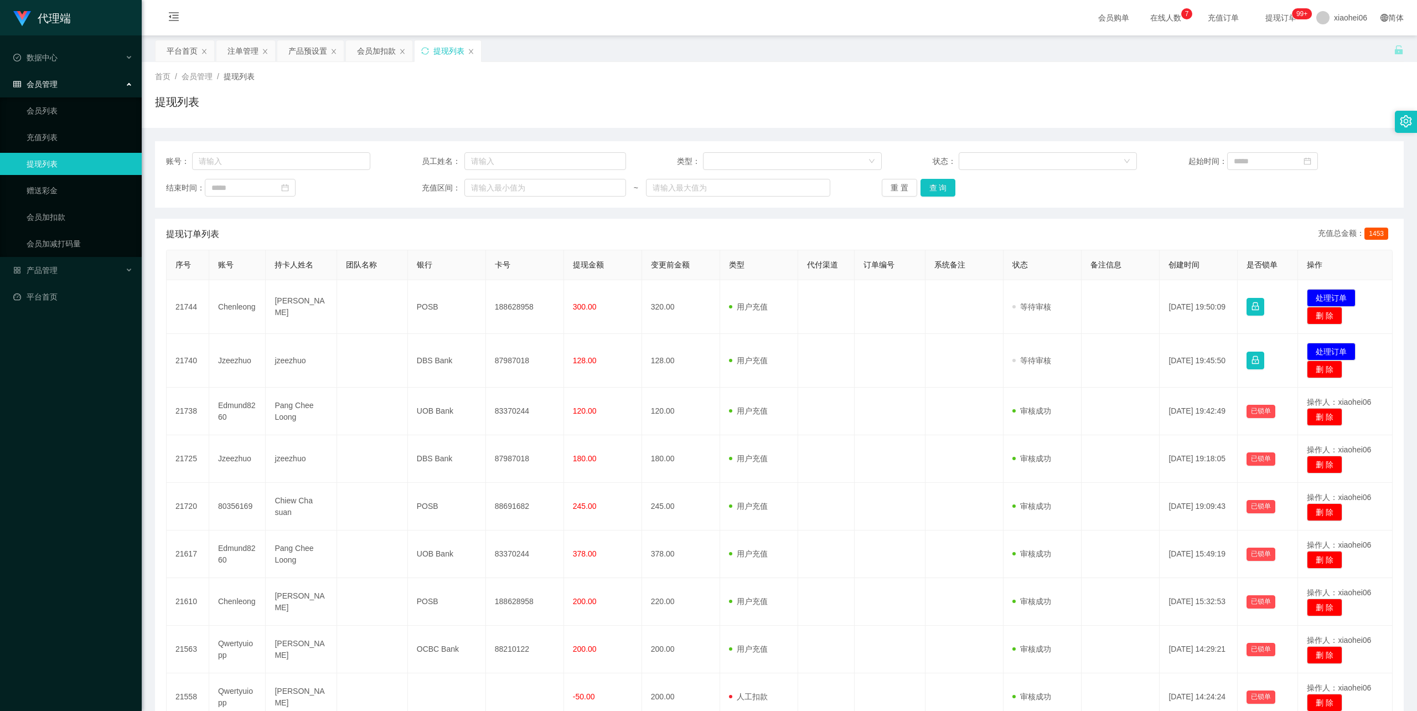
click at [395, 213] on div "账号： 员工姓名： 类型： 状态： 起始时间： 结束时间： 充值区间： ~ 重 置 查 询 提现订单列表 充值总金额： 1453 序号 账号 持卡人姓名 团队…" at bounding box center [779, 472] width 1249 height 663
click at [544, 61] on div "平台首页 注单管理 产品预设置 会员加扣款 提现列表" at bounding box center [774, 59] width 1239 height 38
click at [248, 51] on div "注单管理" at bounding box center [243, 50] width 31 height 21
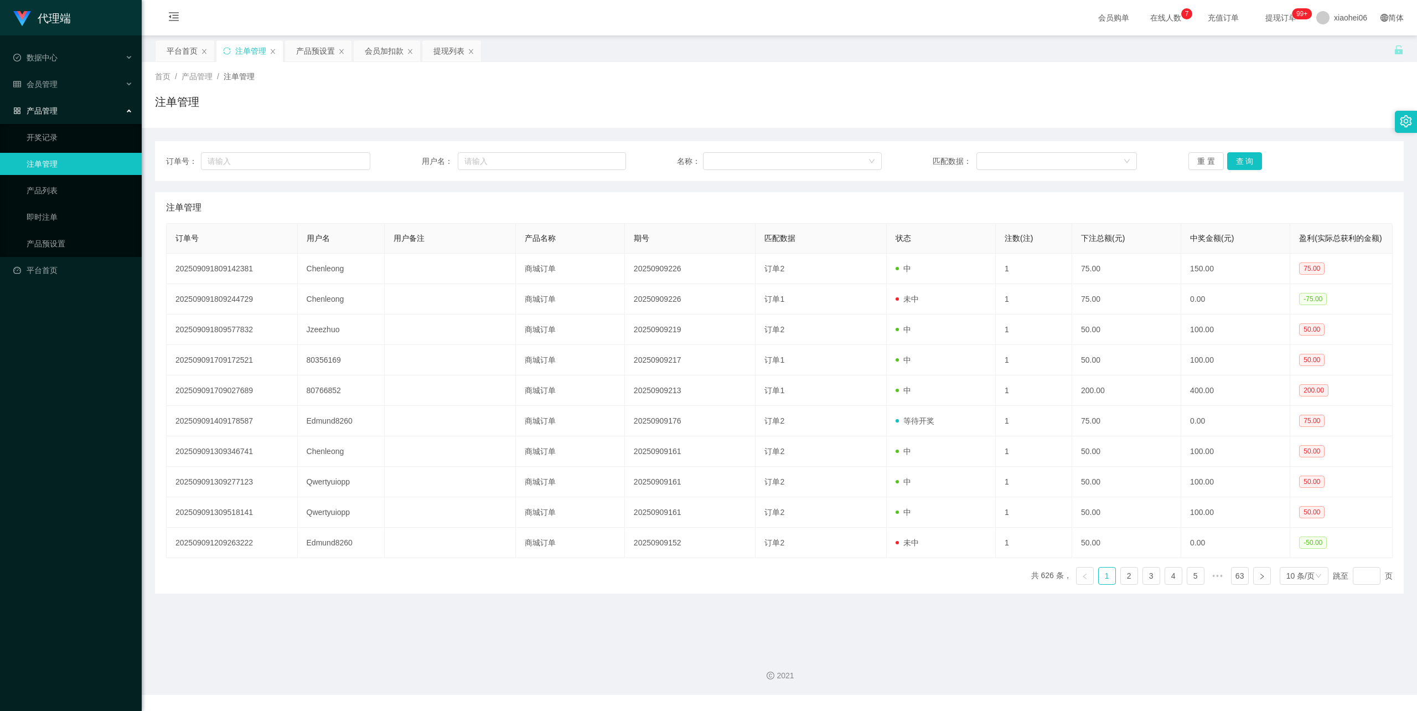
click at [468, 107] on div "注单管理" at bounding box center [779, 106] width 1249 height 25
click at [627, 107] on div "注单管理" at bounding box center [779, 106] width 1249 height 25
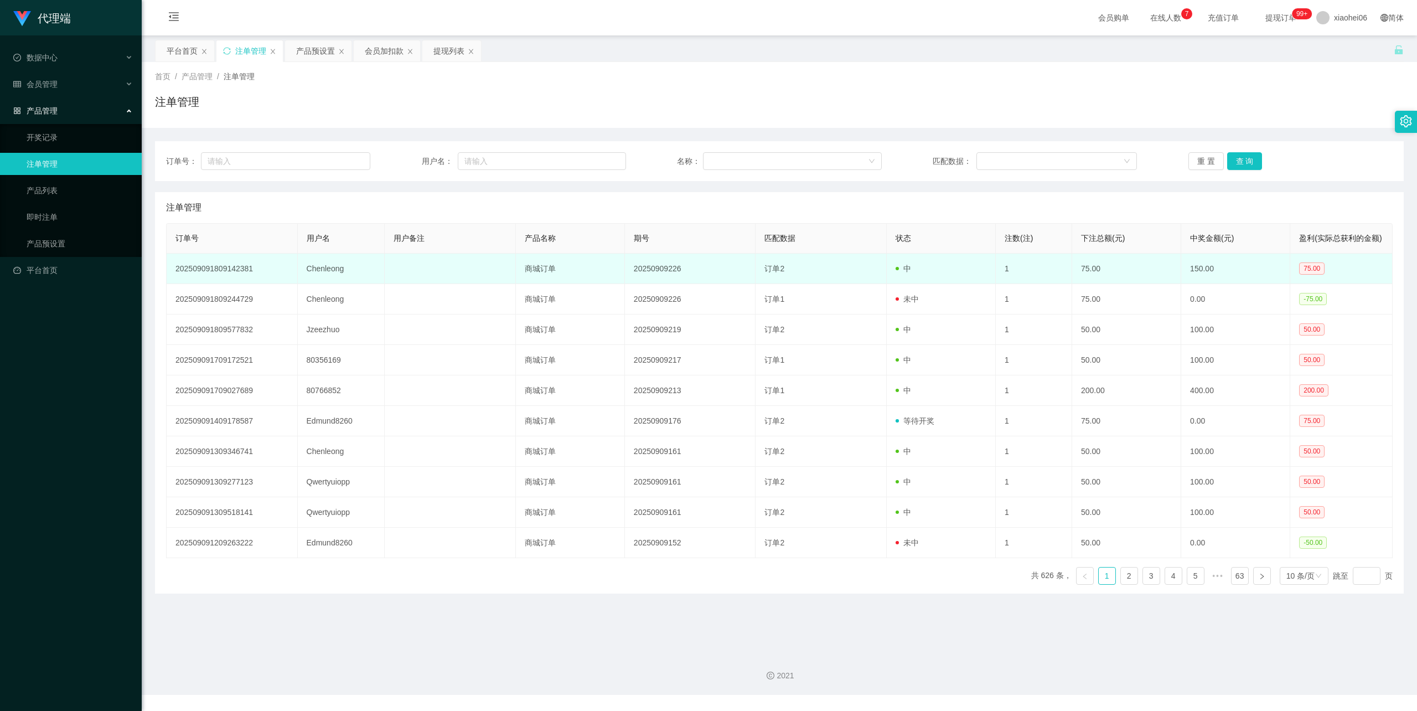
click at [334, 280] on td "Chenleong" at bounding box center [341, 269] width 87 height 30
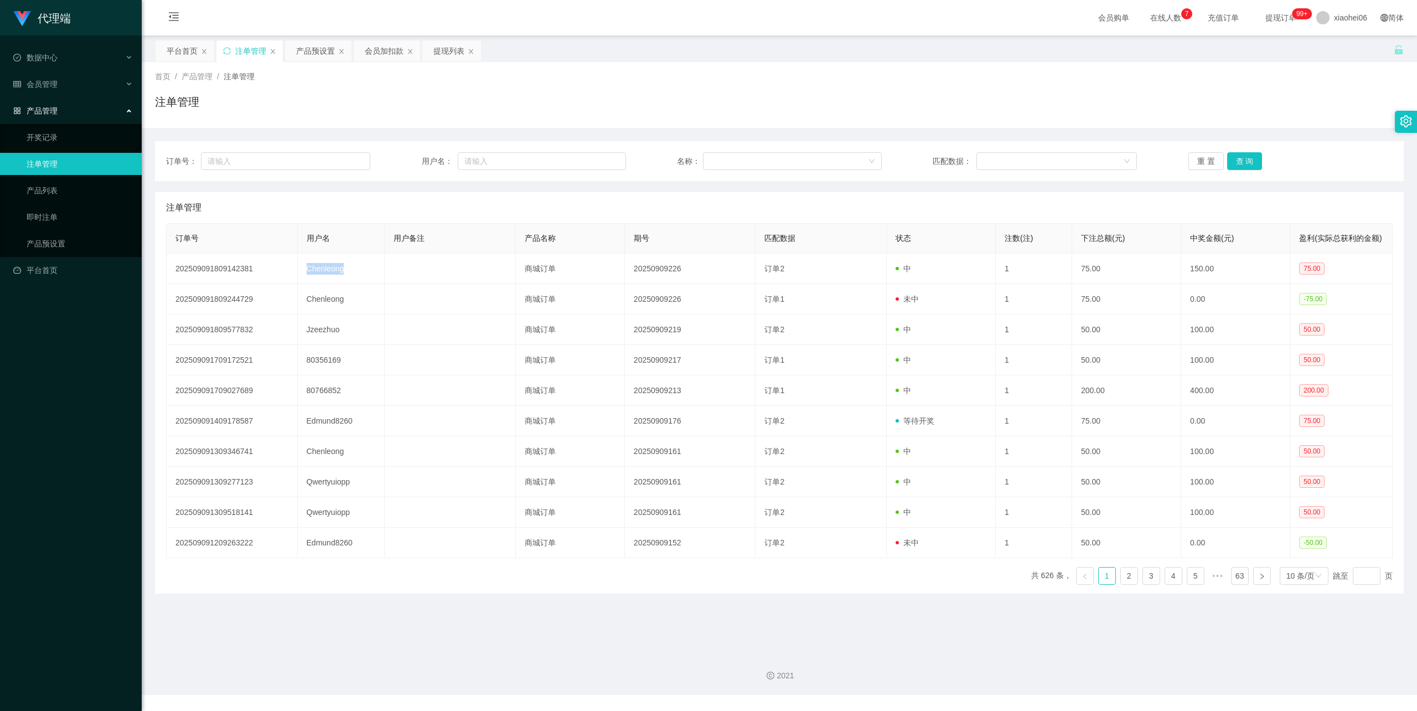
copy td "Chenleong"
click at [392, 53] on div "会员加扣款" at bounding box center [384, 50] width 39 height 21
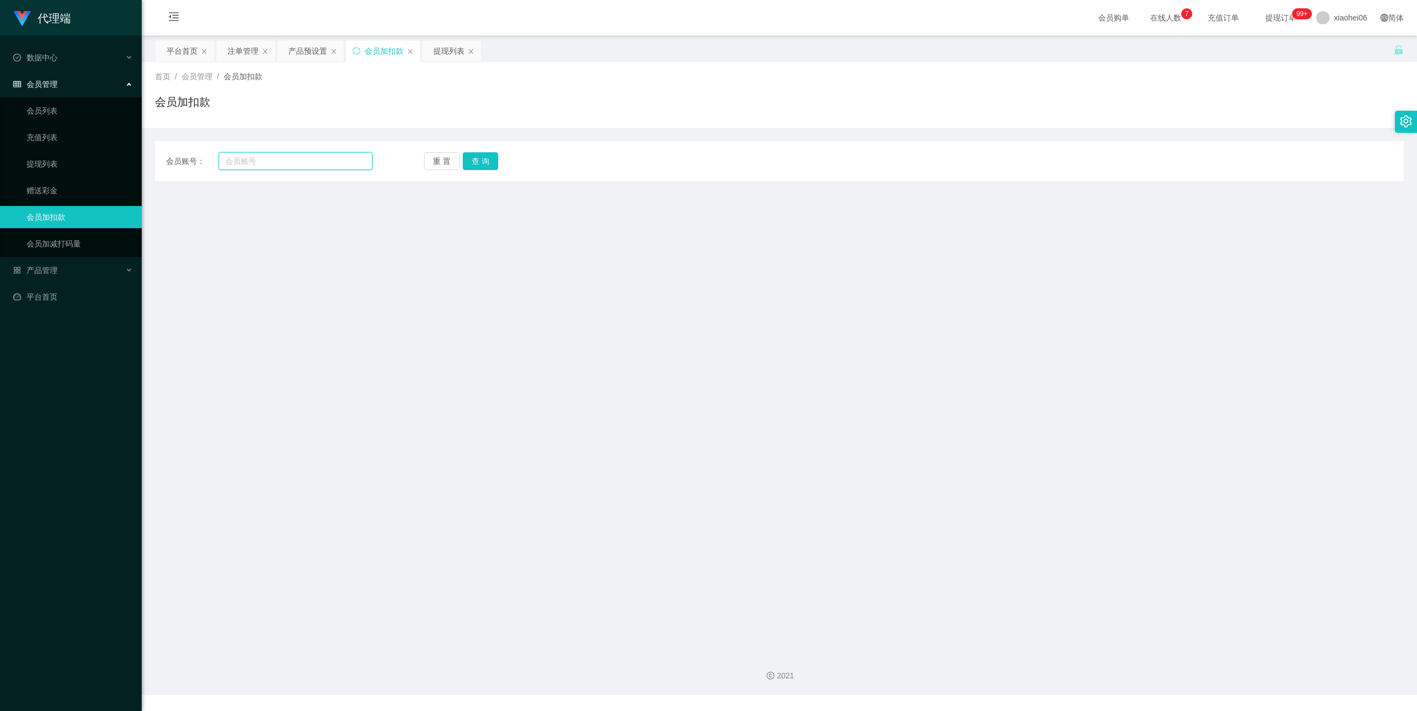
click at [295, 167] on input "text" at bounding box center [296, 161] width 154 height 18
paste input "Chenleong"
type input "Chenleong"
click at [472, 156] on button "查 询" at bounding box center [480, 161] width 35 height 18
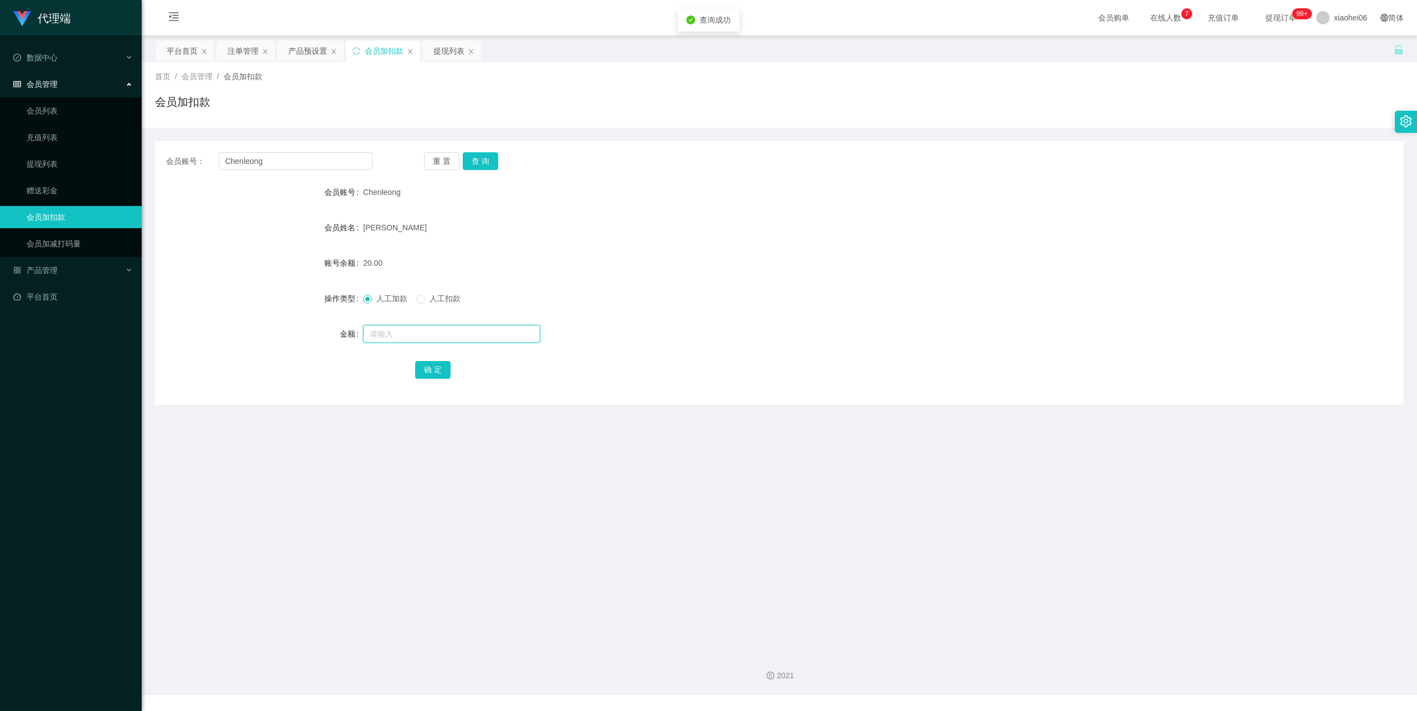
click at [404, 333] on input "text" at bounding box center [451, 334] width 177 height 18
type input "75"
click at [441, 370] on button "确 定" at bounding box center [432, 370] width 35 height 18
click at [946, 216] on div "[PERSON_NAME] [PERSON_NAME]" at bounding box center [727, 227] width 729 height 22
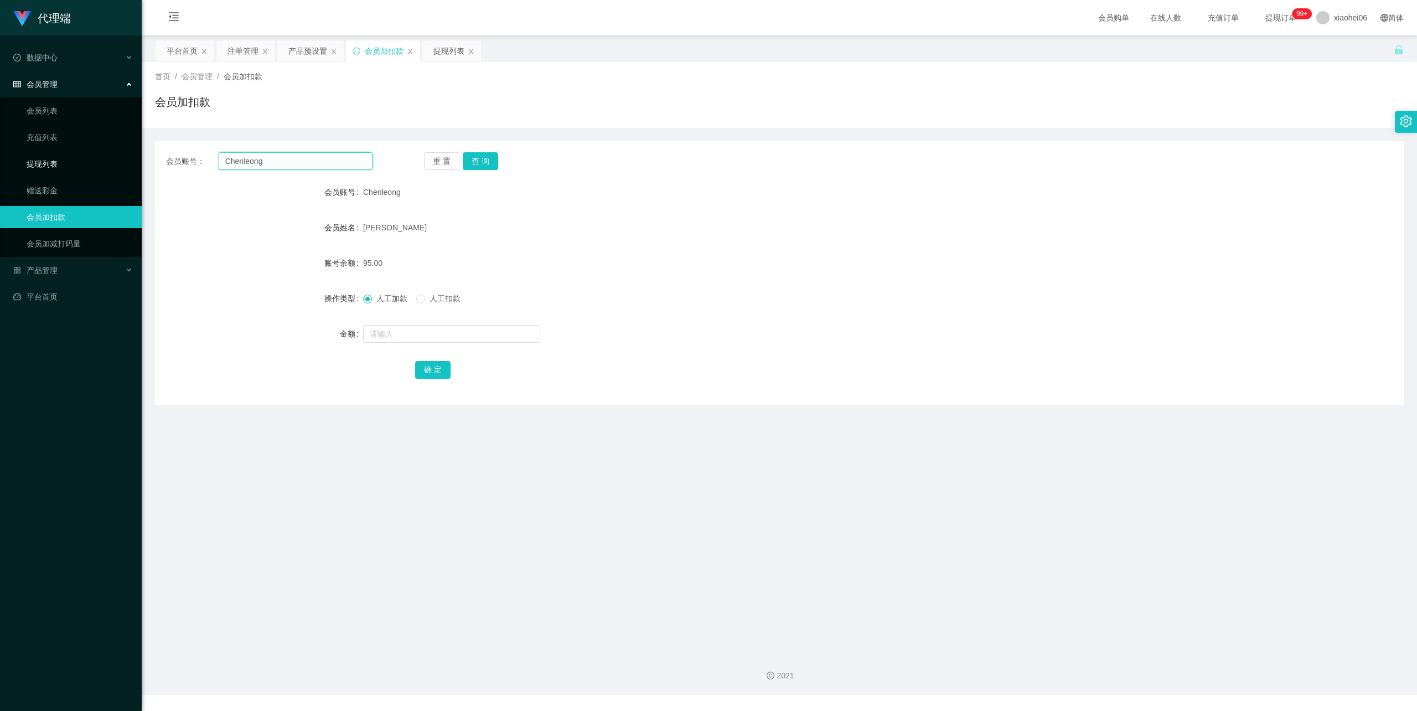
drag, startPoint x: 286, startPoint y: 163, endPoint x: 96, endPoint y: 156, distance: 189.5
click at [98, 156] on section "代理端 数据中心 会员管理 会员列表 充值列表 提现列表 赠送彩金 会员加扣款 会员加减打码量 产品管理 开奖记录 注单管理 产品列表 即时注单 产品预设置 …" at bounding box center [708, 347] width 1417 height 695
click at [489, 158] on button "查 询" at bounding box center [480, 161] width 35 height 18
click at [403, 339] on input "text" at bounding box center [451, 334] width 177 height 18
type input "120"
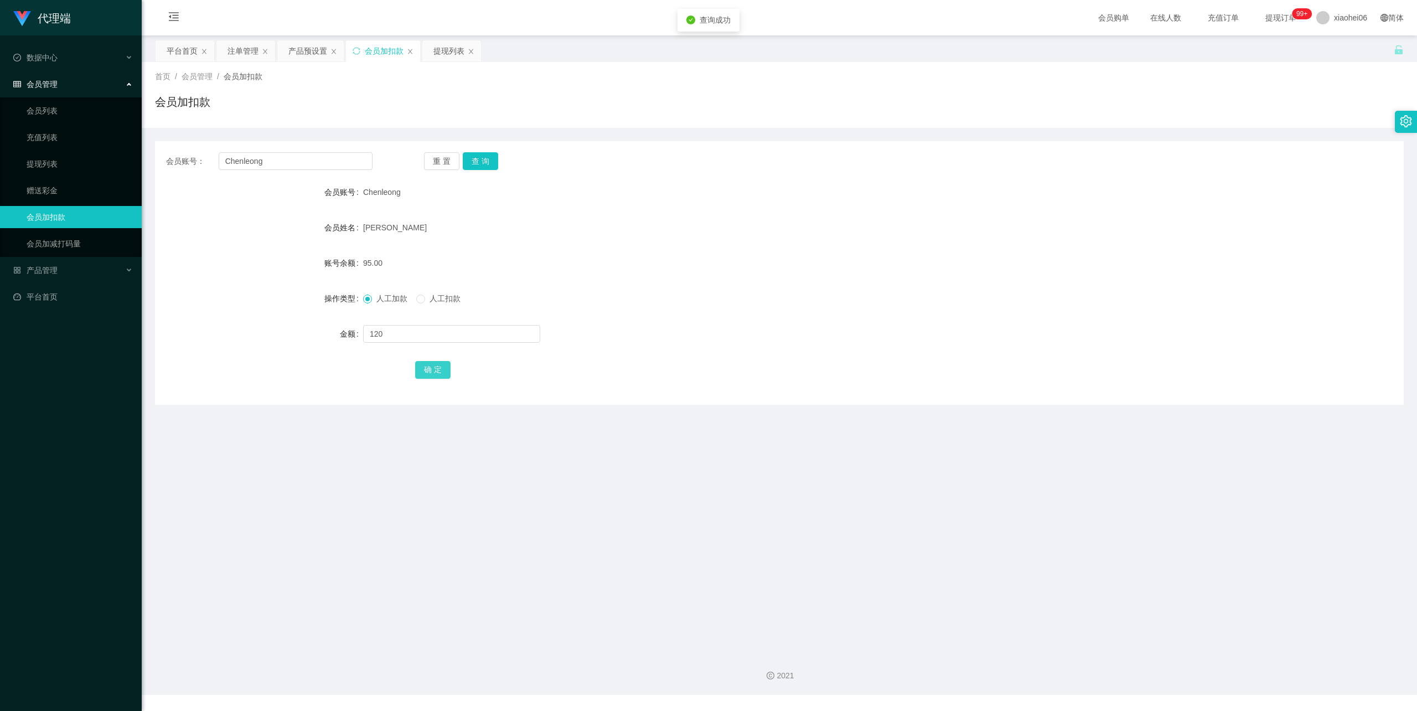
drag, startPoint x: 436, startPoint y: 371, endPoint x: 436, endPoint y: 364, distance: 7.2
click at [436, 371] on button "确 定" at bounding box center [432, 370] width 35 height 18
click at [702, 223] on div "[PERSON_NAME]" at bounding box center [727, 227] width 729 height 22
click at [445, 48] on div "提现列表" at bounding box center [449, 50] width 31 height 21
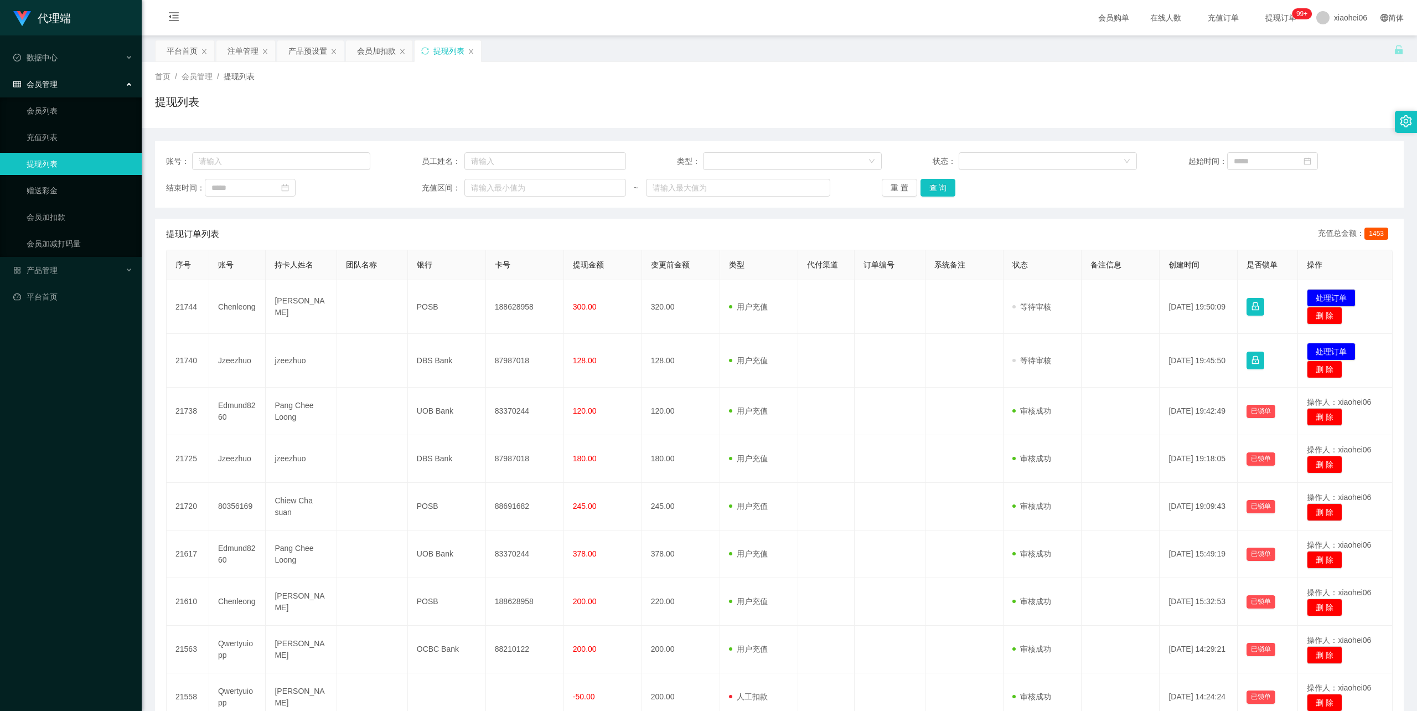
click at [824, 90] on div "首页 / 会员管理 / 提现列表 / 提现列表" at bounding box center [779, 95] width 1249 height 48
drag, startPoint x: 1223, startPoint y: 200, endPoint x: 1224, endPoint y: 209, distance: 9.4
click at [1223, 200] on div "账号： 员工姓名： 类型： 状态： 起始时间： 结束时间： 充值区间： ~ 重 置 查 询" at bounding box center [779, 174] width 1249 height 66
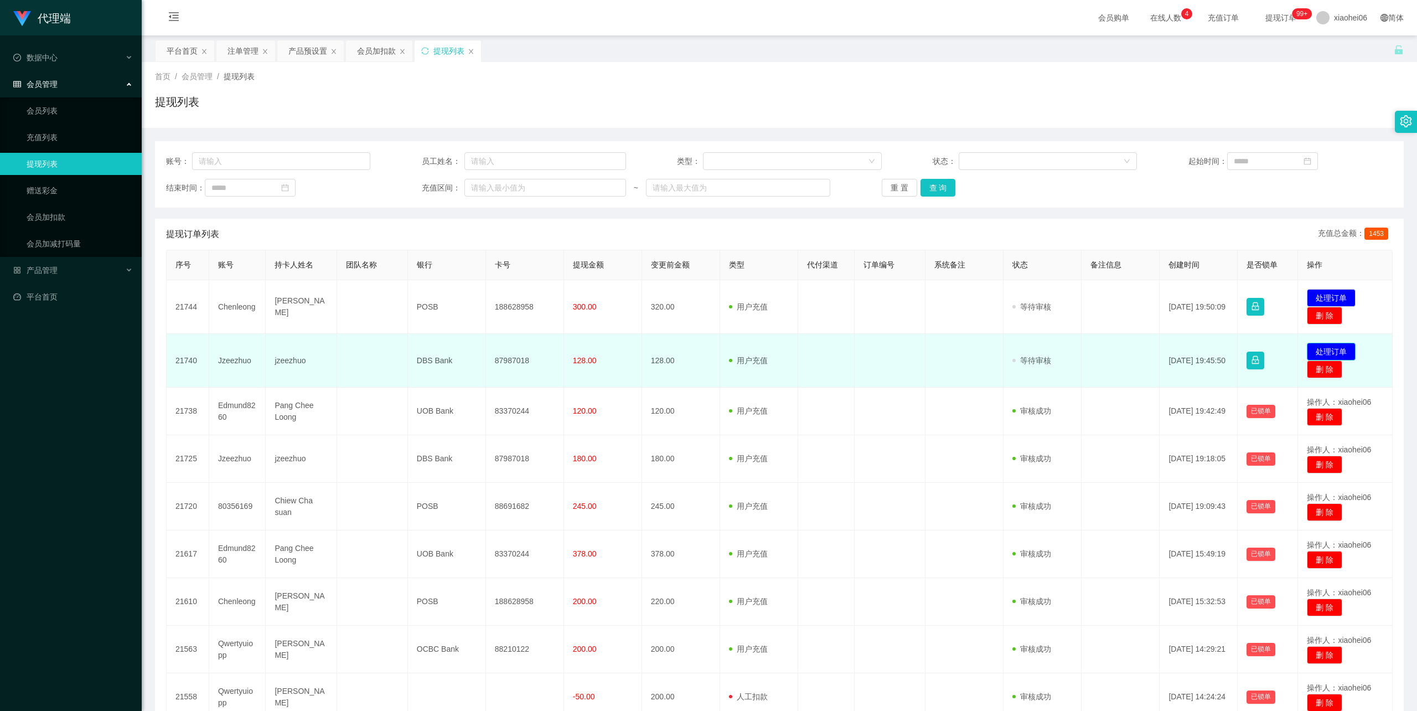
click at [1332, 349] on button "处理订单" at bounding box center [1331, 352] width 49 height 18
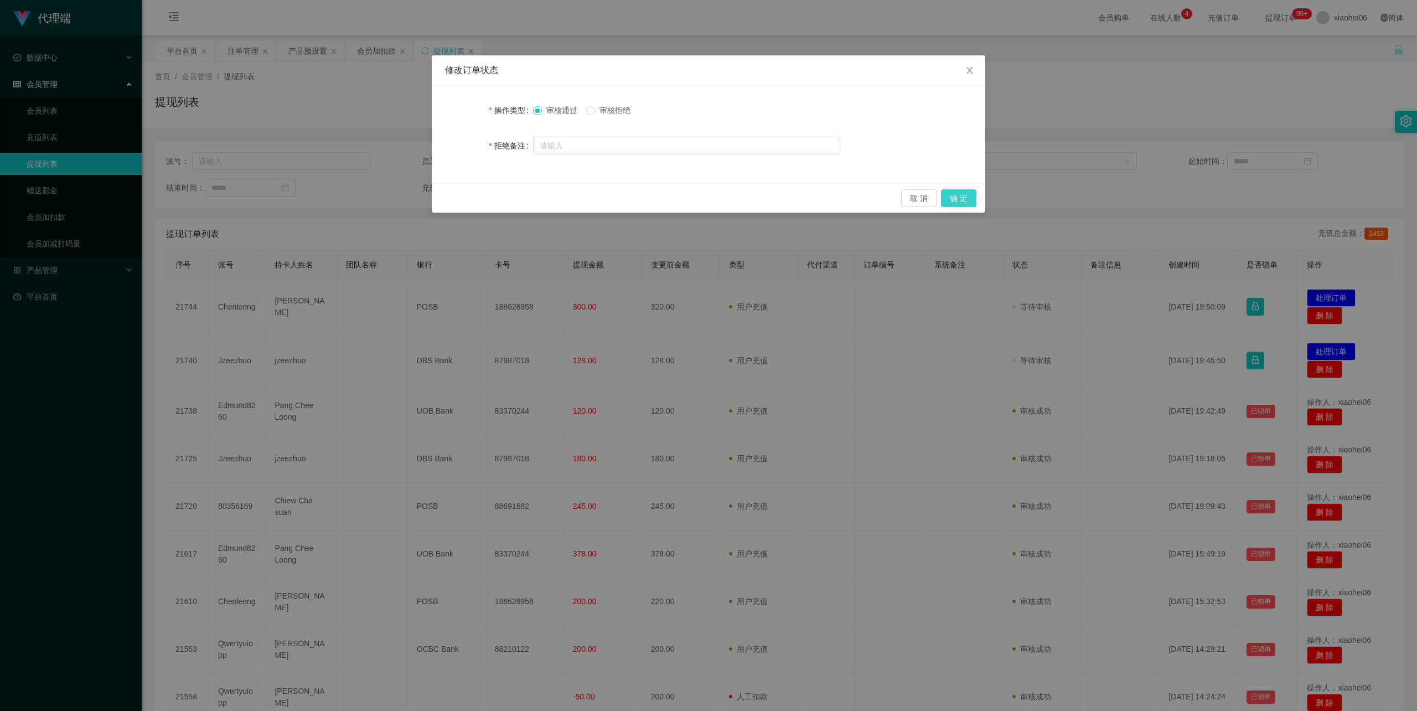
click at [955, 199] on button "确 定" at bounding box center [958, 198] width 35 height 18
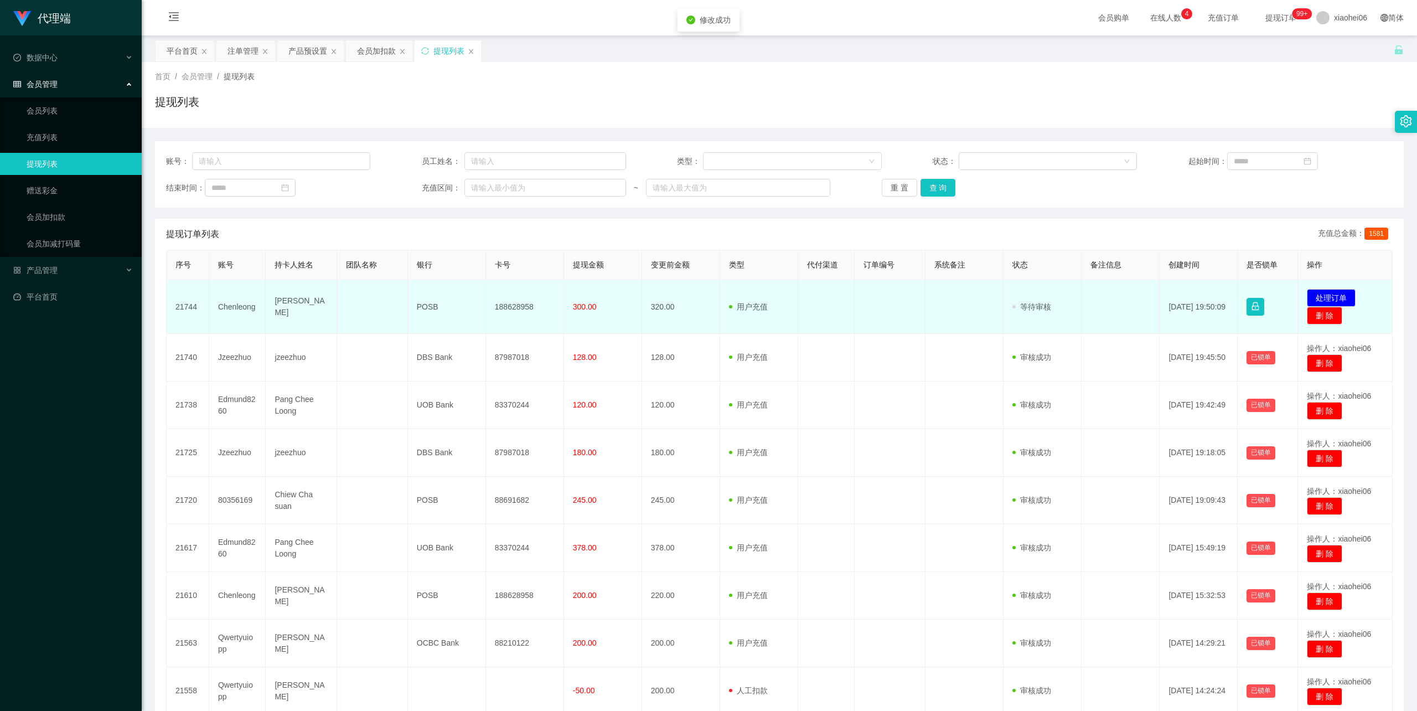
click at [298, 308] on td "[PERSON_NAME]" at bounding box center [301, 307] width 71 height 54
copy td "[PERSON_NAME]"
click at [526, 302] on td "188628958" at bounding box center [525, 307] width 78 height 54
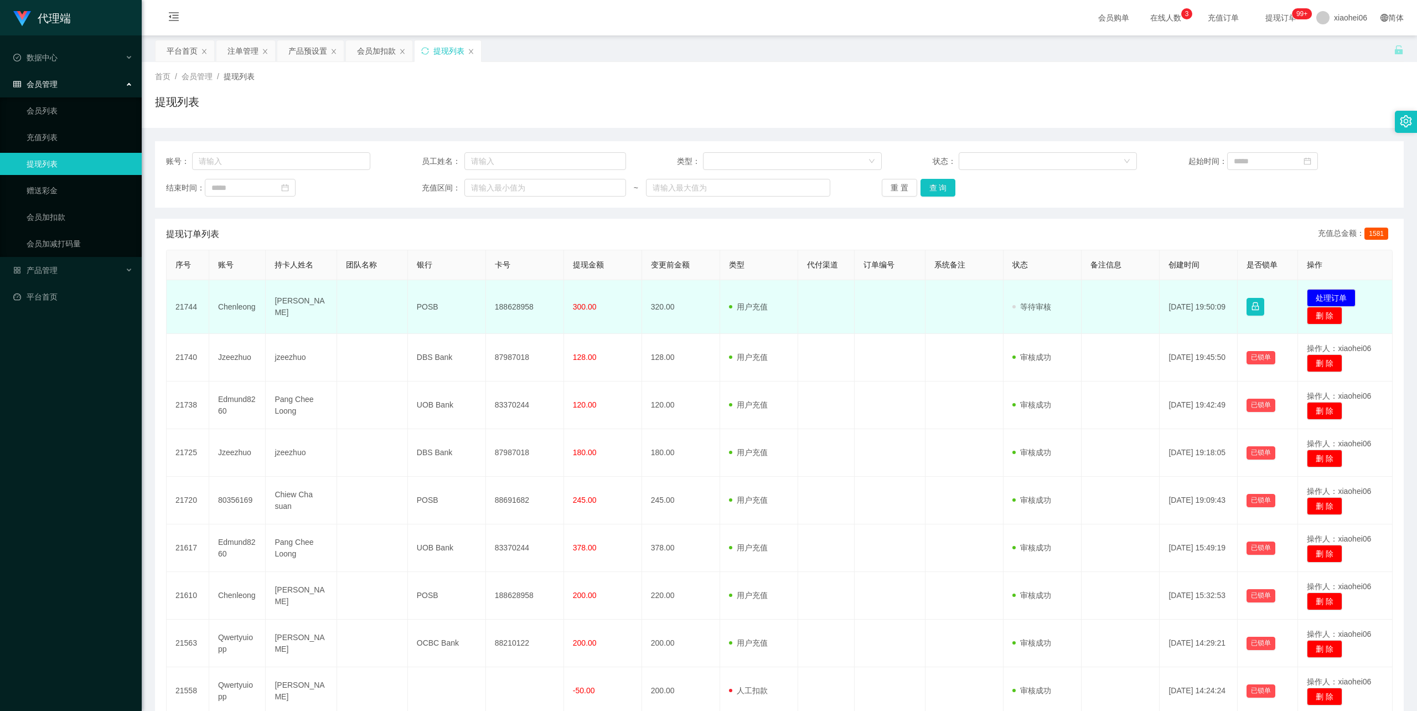
click at [422, 303] on td "POSB" at bounding box center [447, 307] width 78 height 54
copy td "POSB"
click at [517, 304] on td "188628958" at bounding box center [525, 307] width 78 height 54
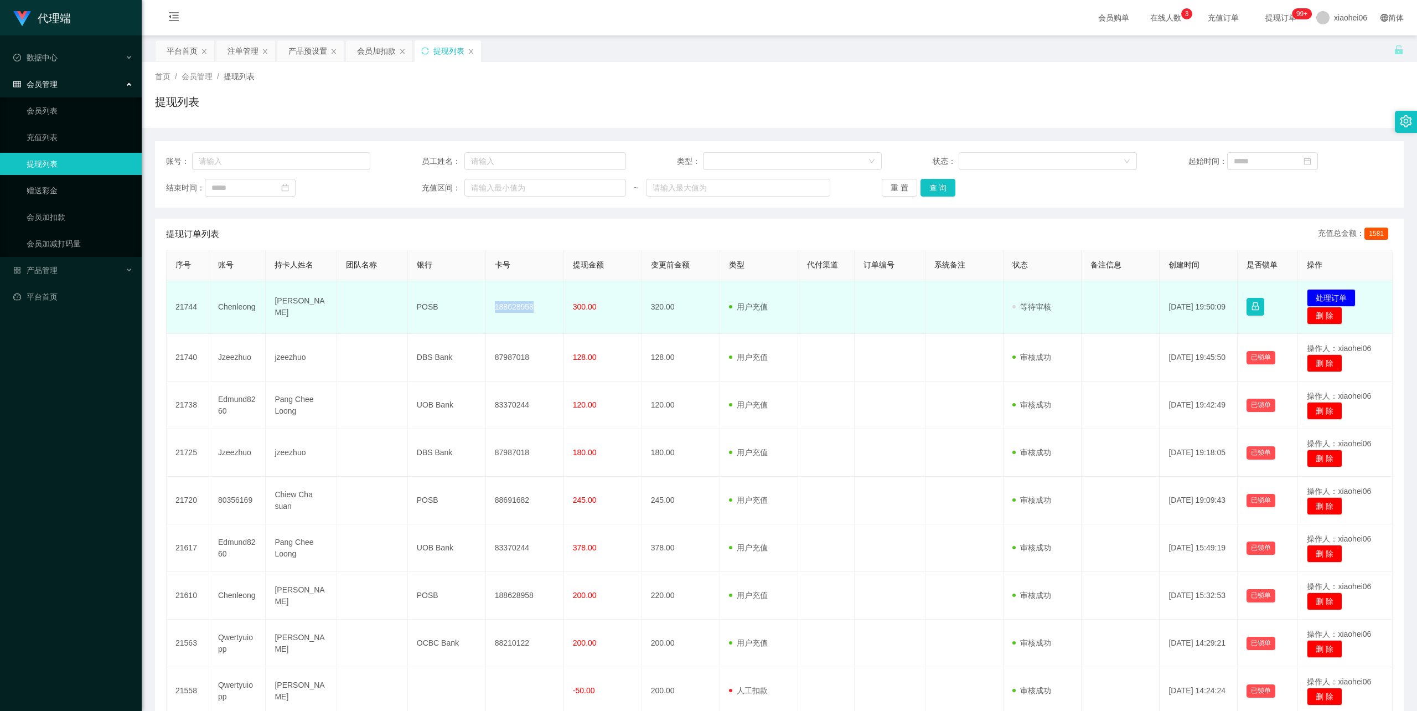
click at [517, 304] on td "188628958" at bounding box center [525, 307] width 78 height 54
copy td "188628958"
click at [1336, 293] on button "处理订单" at bounding box center [1331, 298] width 49 height 18
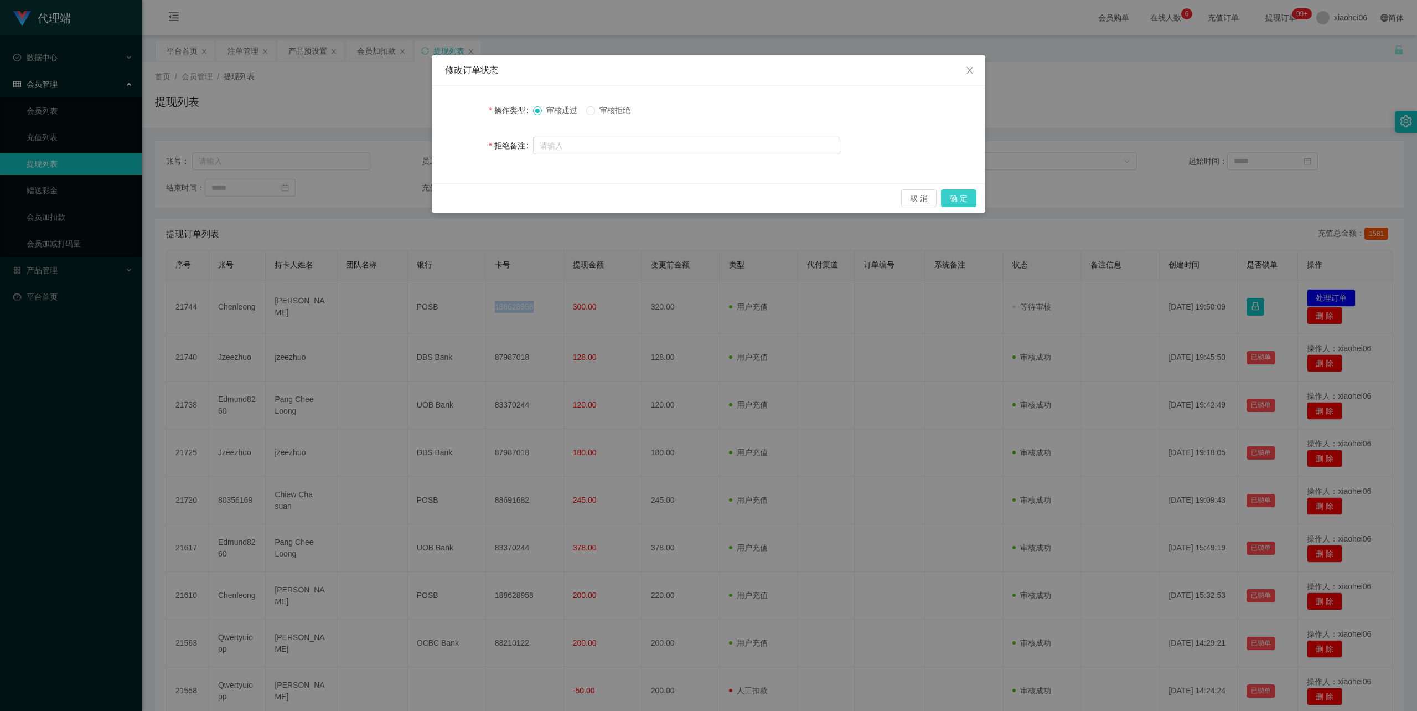
click at [964, 196] on button "确 定" at bounding box center [958, 198] width 35 height 18
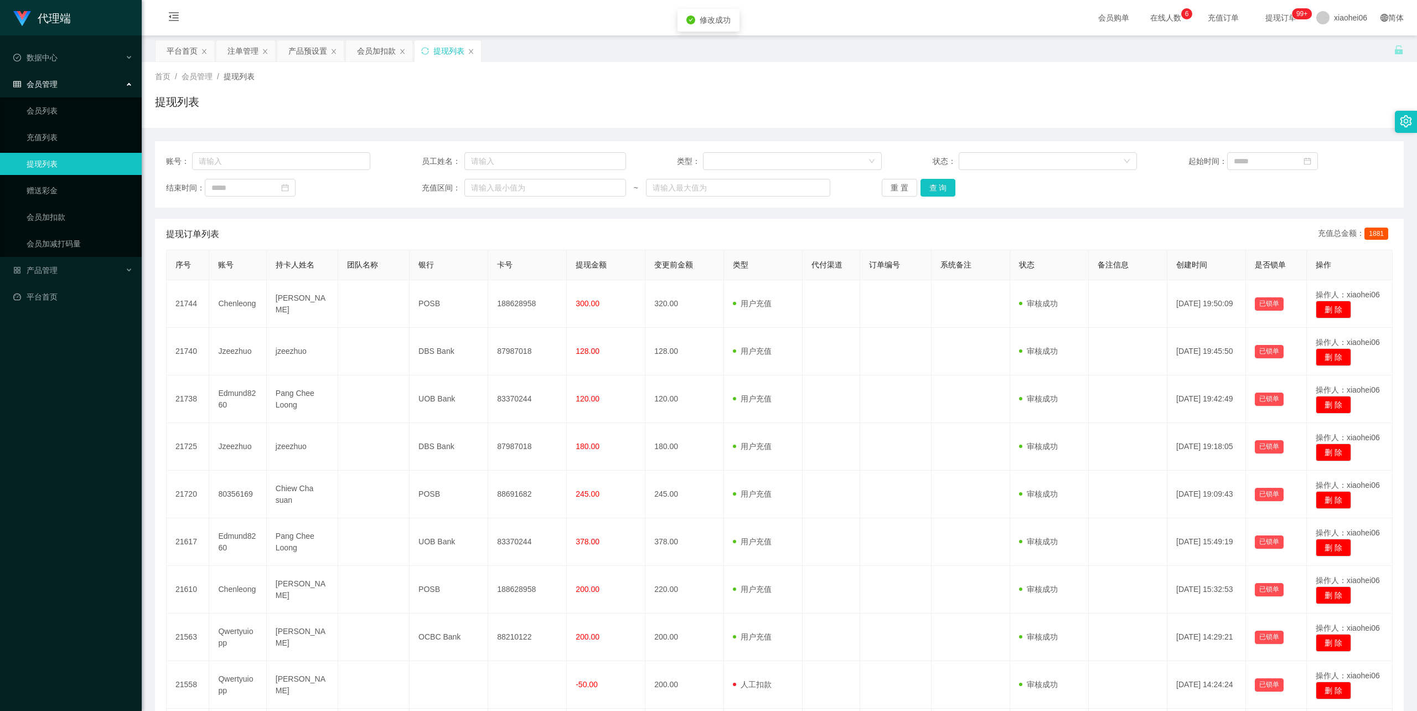
click at [827, 104] on div "提现列表" at bounding box center [779, 106] width 1249 height 25
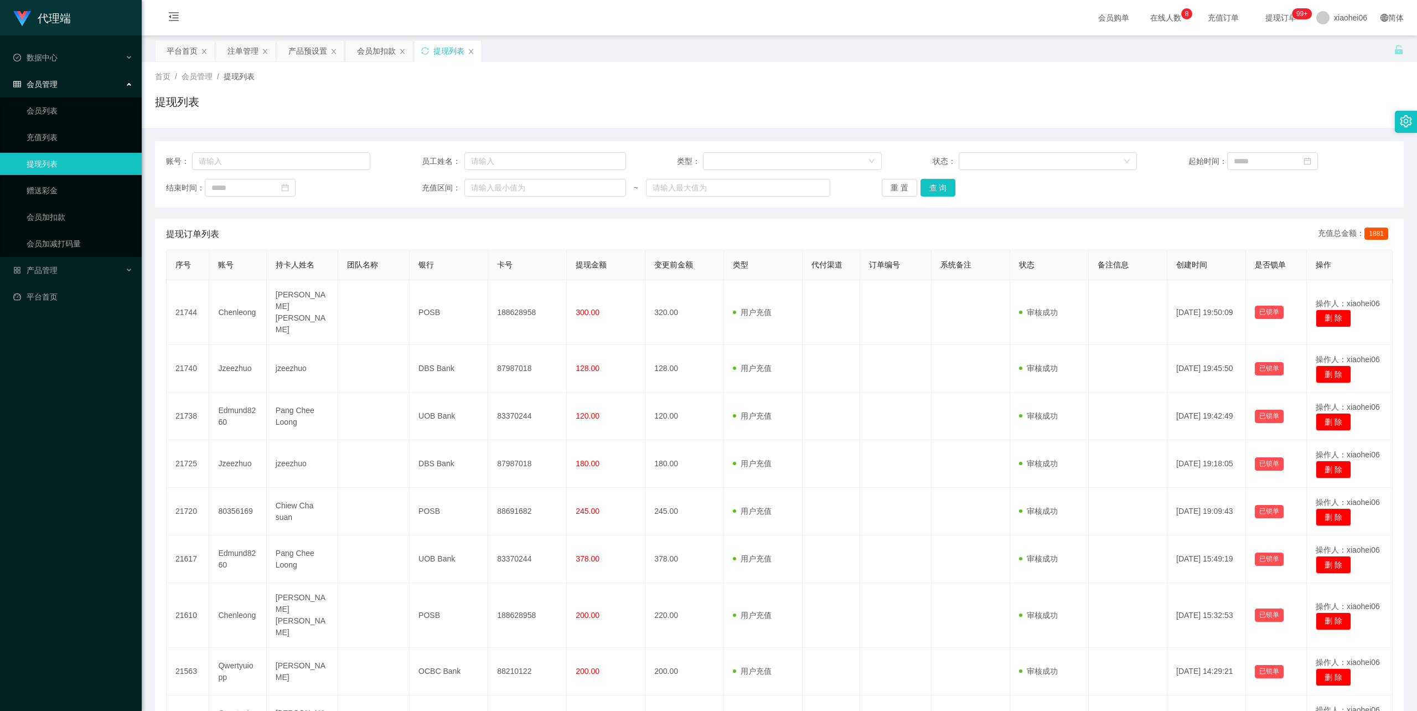
click at [600, 94] on div "提现列表" at bounding box center [779, 106] width 1249 height 25
click at [585, 80] on div "首页 / 会员管理 / 提现列表 /" at bounding box center [779, 77] width 1249 height 12
click at [594, 111] on div "提现列表" at bounding box center [779, 106] width 1249 height 25
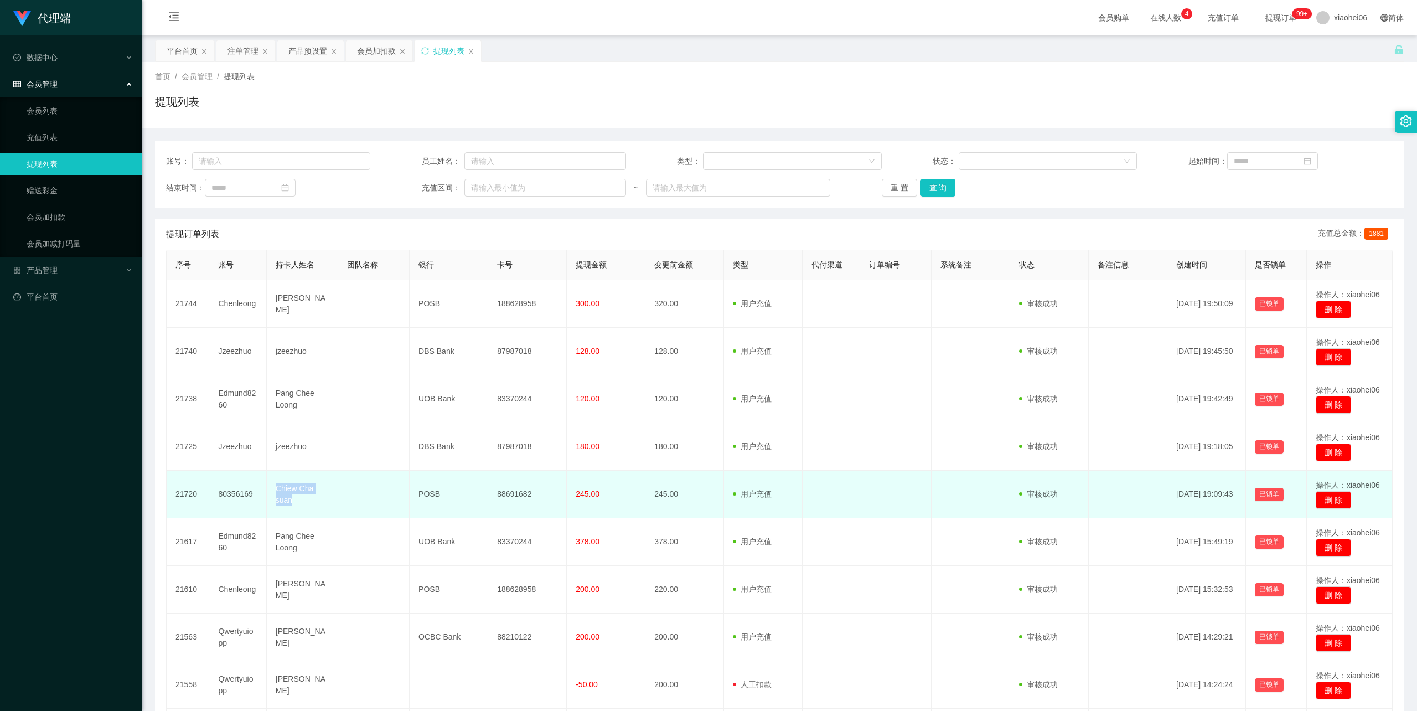
drag, startPoint x: 295, startPoint y: 501, endPoint x: 272, endPoint y: 489, distance: 25.3
click at [272, 489] on td "Chiew Cha suan" at bounding box center [302, 495] width 71 height 48
click at [287, 494] on td "Chiew Cha suan" at bounding box center [302, 495] width 71 height 48
click at [292, 503] on td "Chiew Cha suan" at bounding box center [302, 495] width 71 height 48
drag, startPoint x: 295, startPoint y: 502, endPoint x: 277, endPoint y: 490, distance: 21.2
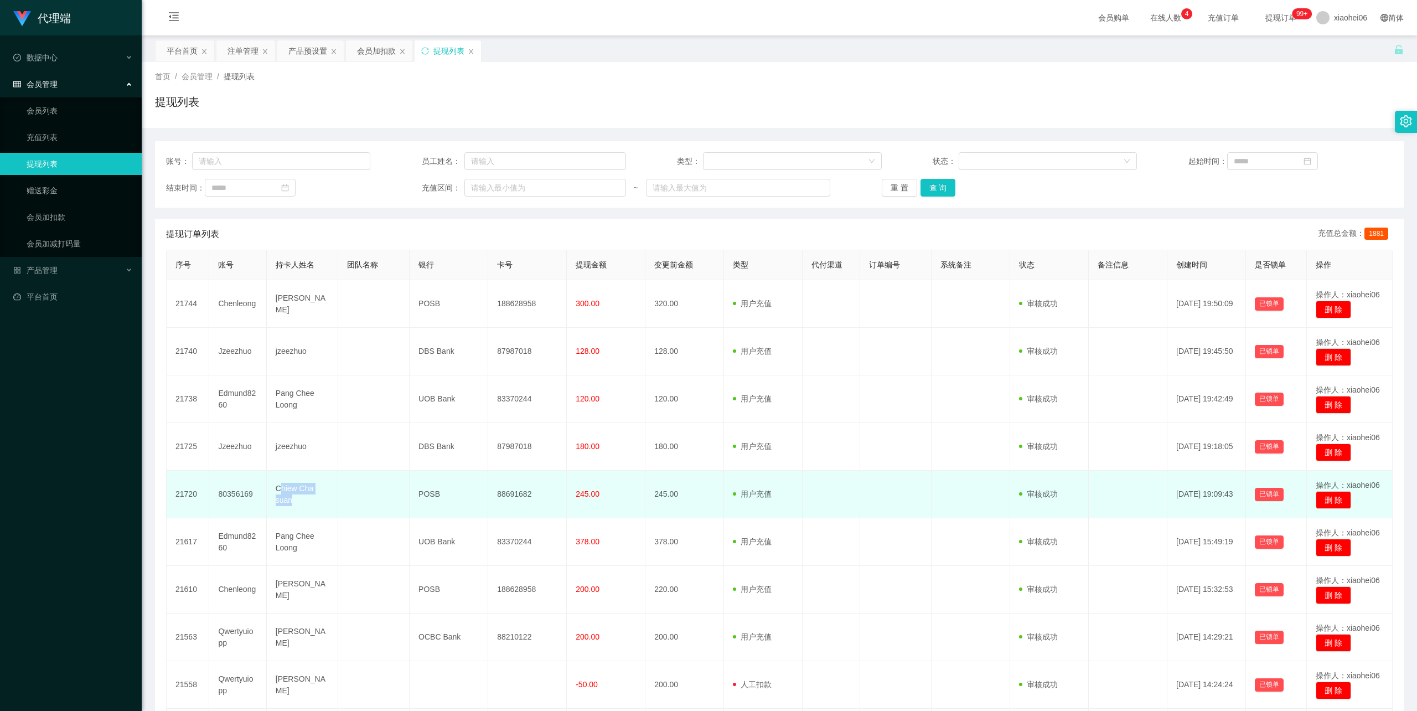
click at [277, 490] on td "Chiew Cha suan" at bounding box center [302, 495] width 71 height 48
click at [316, 505] on td "Chiew Cha suan" at bounding box center [302, 495] width 71 height 48
drag, startPoint x: 303, startPoint y: 502, endPoint x: 260, endPoint y: 478, distance: 49.5
click at [256, 478] on tr "21720 80356169 Chiew Cha suan POSB 88691682 245.00 245.00 用户充值 人工扣款 审核驳回 审核成功 等…" at bounding box center [780, 495] width 1226 height 48
click at [295, 499] on td "Chiew Cha suan" at bounding box center [302, 495] width 71 height 48
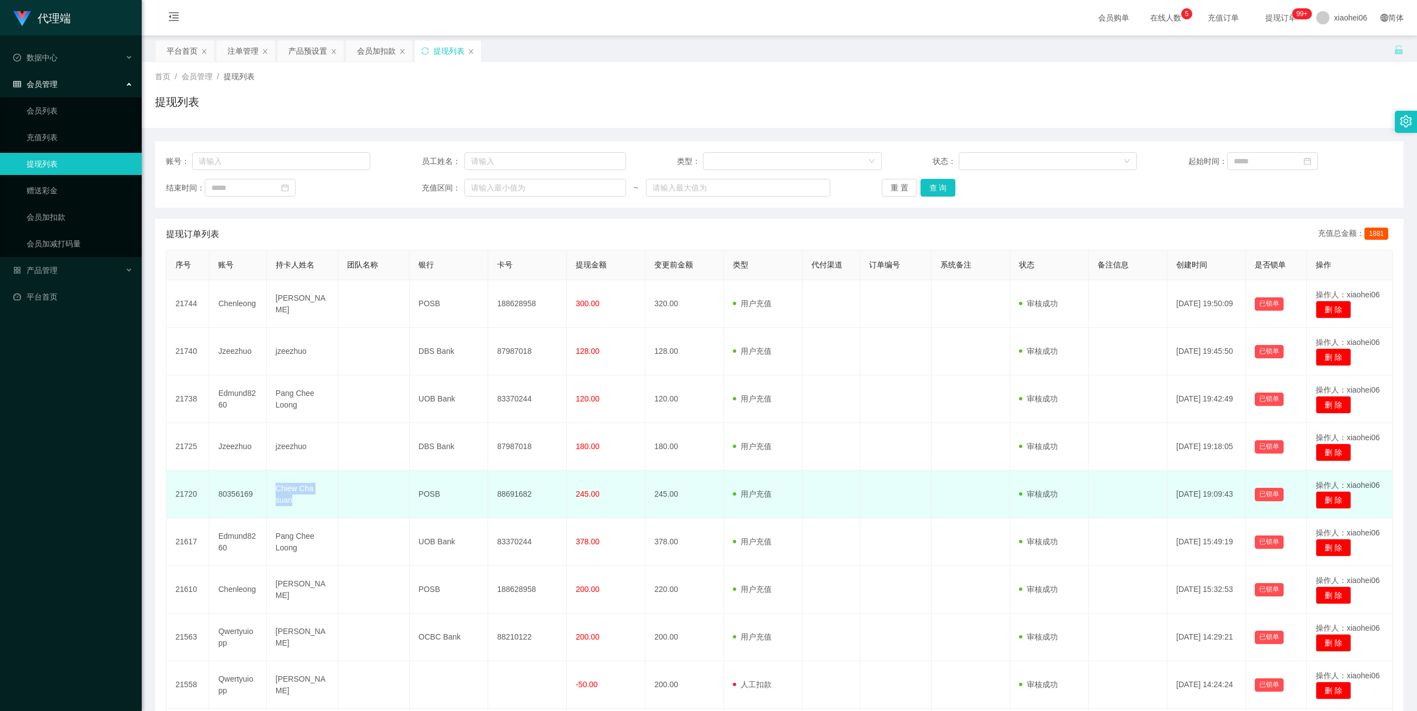
click at [309, 503] on td "Chiew Cha suan" at bounding box center [302, 495] width 71 height 48
click at [297, 492] on td "Chiew Cha suan" at bounding box center [302, 495] width 71 height 48
click at [300, 488] on td "Chiew Cha suan" at bounding box center [302, 495] width 71 height 48
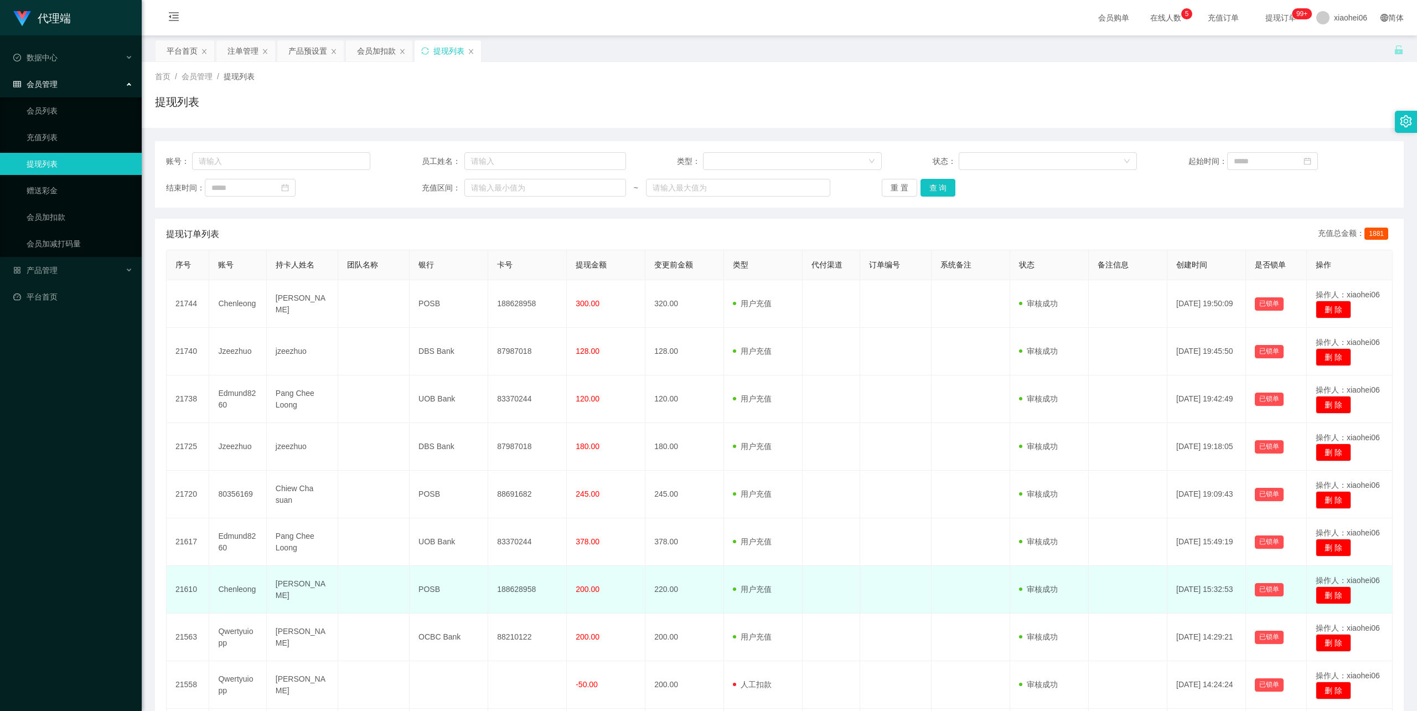
click at [308, 589] on td "[PERSON_NAME]" at bounding box center [302, 590] width 71 height 48
click at [308, 587] on td "[PERSON_NAME]" at bounding box center [302, 590] width 71 height 48
drag, startPoint x: 330, startPoint y: 594, endPoint x: 272, endPoint y: 589, distance: 57.8
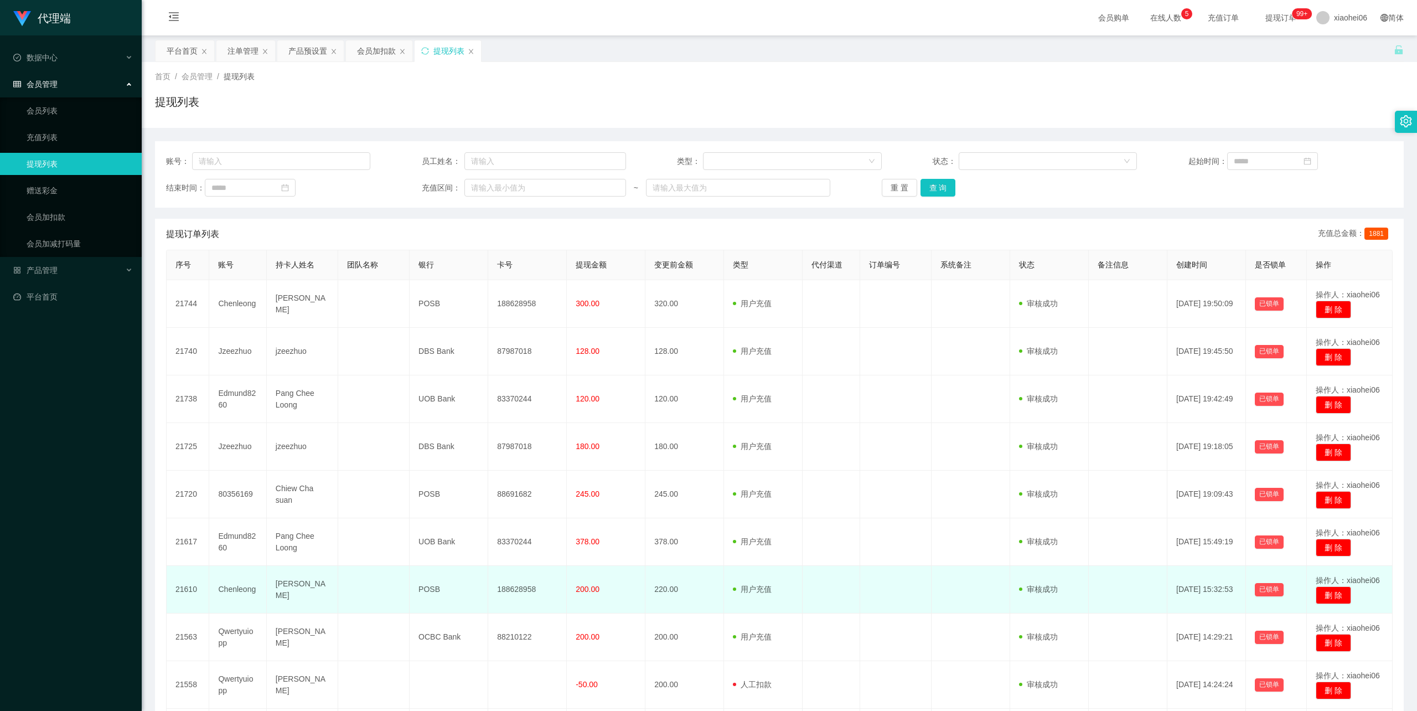
click at [272, 589] on td "[PERSON_NAME]" at bounding box center [302, 590] width 71 height 48
click at [286, 590] on td "[PERSON_NAME]" at bounding box center [302, 590] width 71 height 48
click at [306, 594] on td "[PERSON_NAME]" at bounding box center [302, 590] width 71 height 48
drag, startPoint x: 328, startPoint y: 591, endPoint x: 252, endPoint y: 580, distance: 76.1
click at [271, 590] on td "[PERSON_NAME]" at bounding box center [302, 590] width 71 height 48
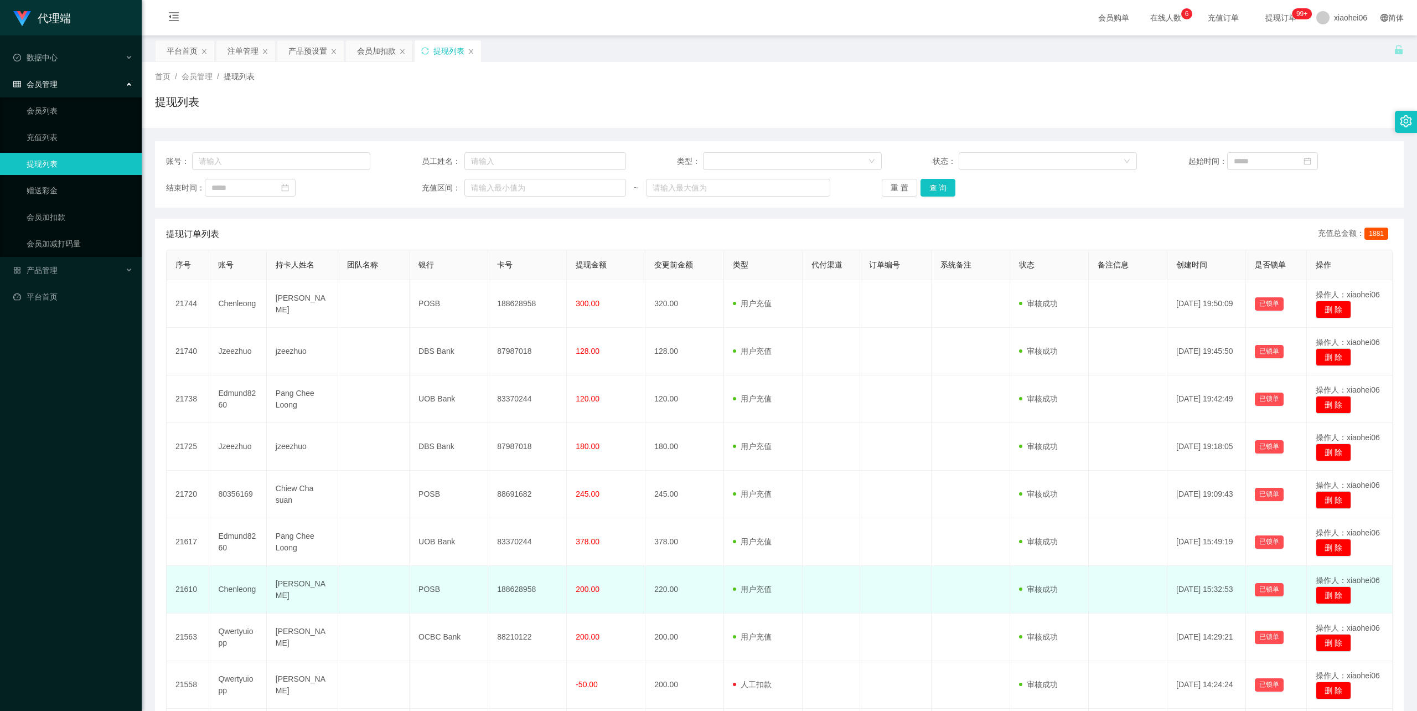
click at [326, 590] on td "[PERSON_NAME]" at bounding box center [302, 590] width 71 height 48
click at [328, 591] on td "[PERSON_NAME]" at bounding box center [302, 590] width 71 height 48
click at [328, 592] on td "[PERSON_NAME]" at bounding box center [302, 590] width 71 height 48
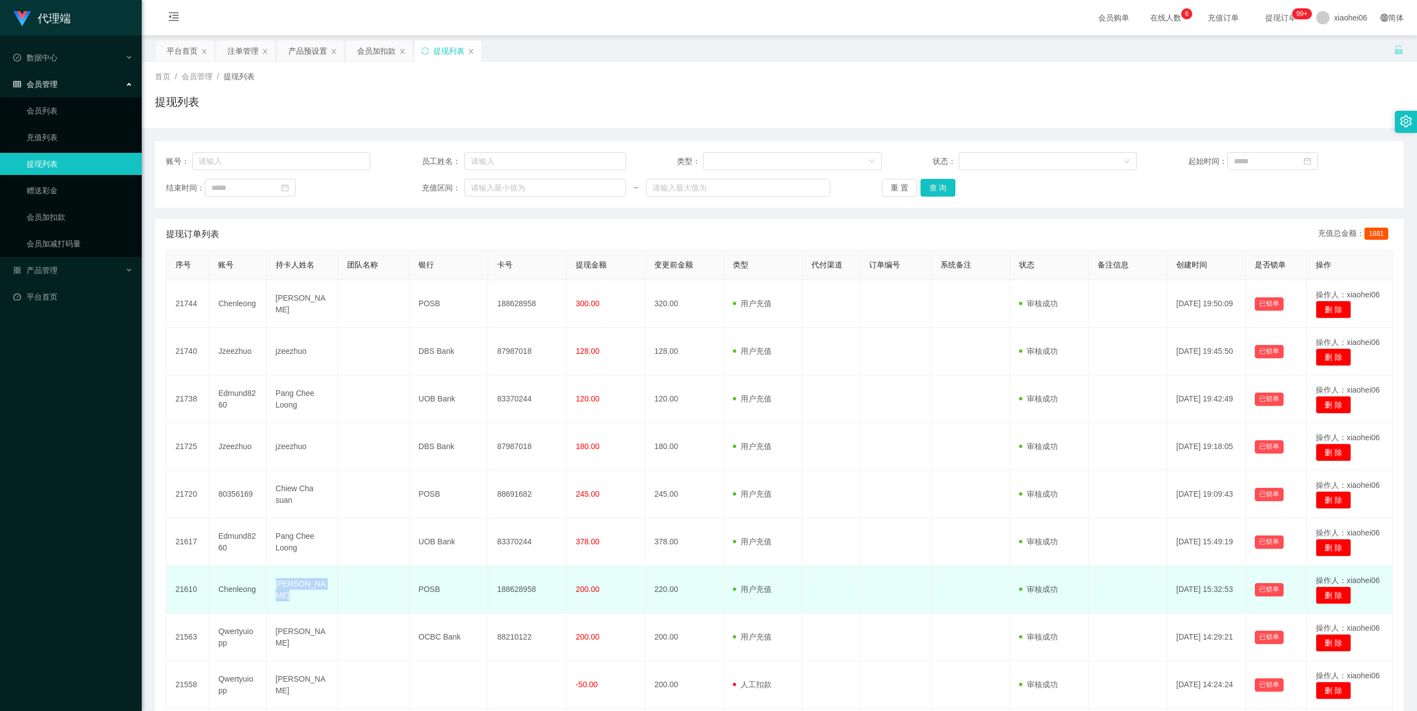
click at [328, 592] on td "[PERSON_NAME]" at bounding box center [302, 590] width 71 height 48
click at [339, 595] on td at bounding box center [373, 590] width 71 height 48
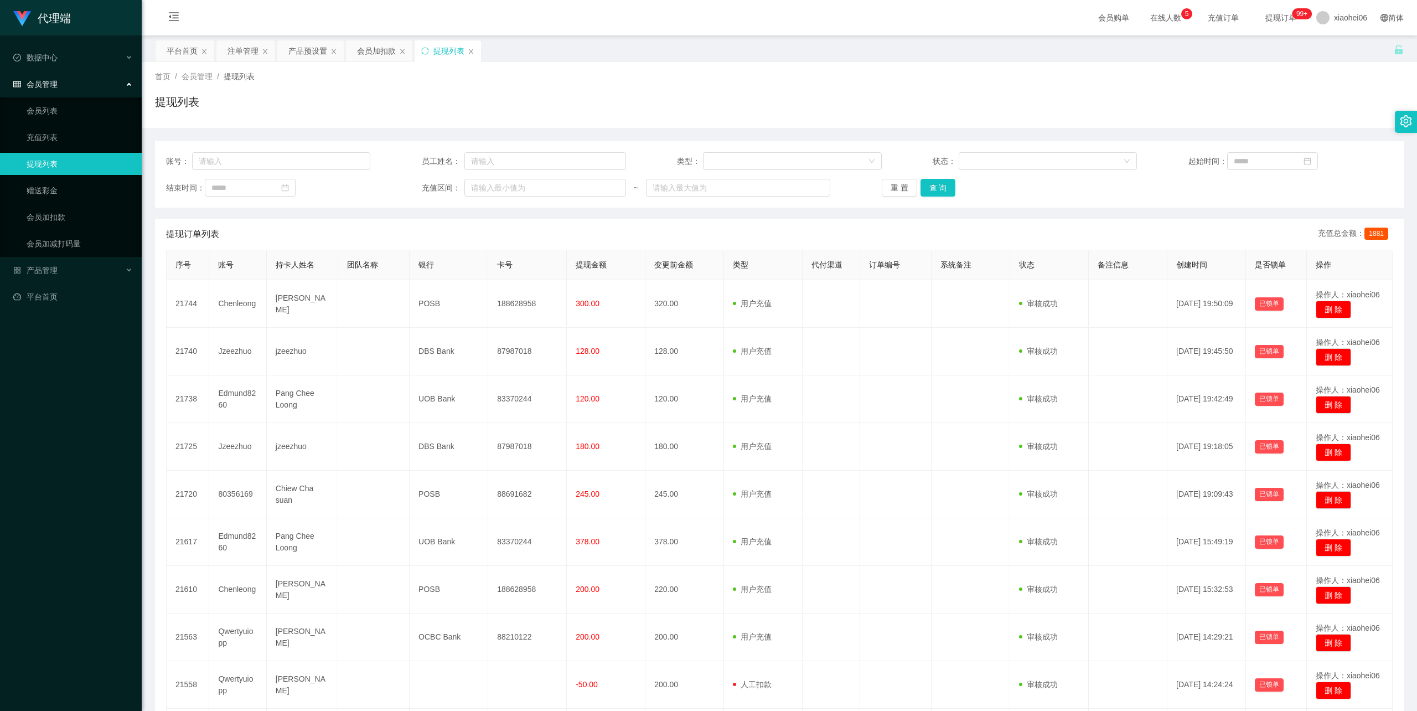
click at [753, 107] on div "提现列表" at bounding box center [779, 106] width 1249 height 25
